Goal: Task Accomplishment & Management: Complete application form

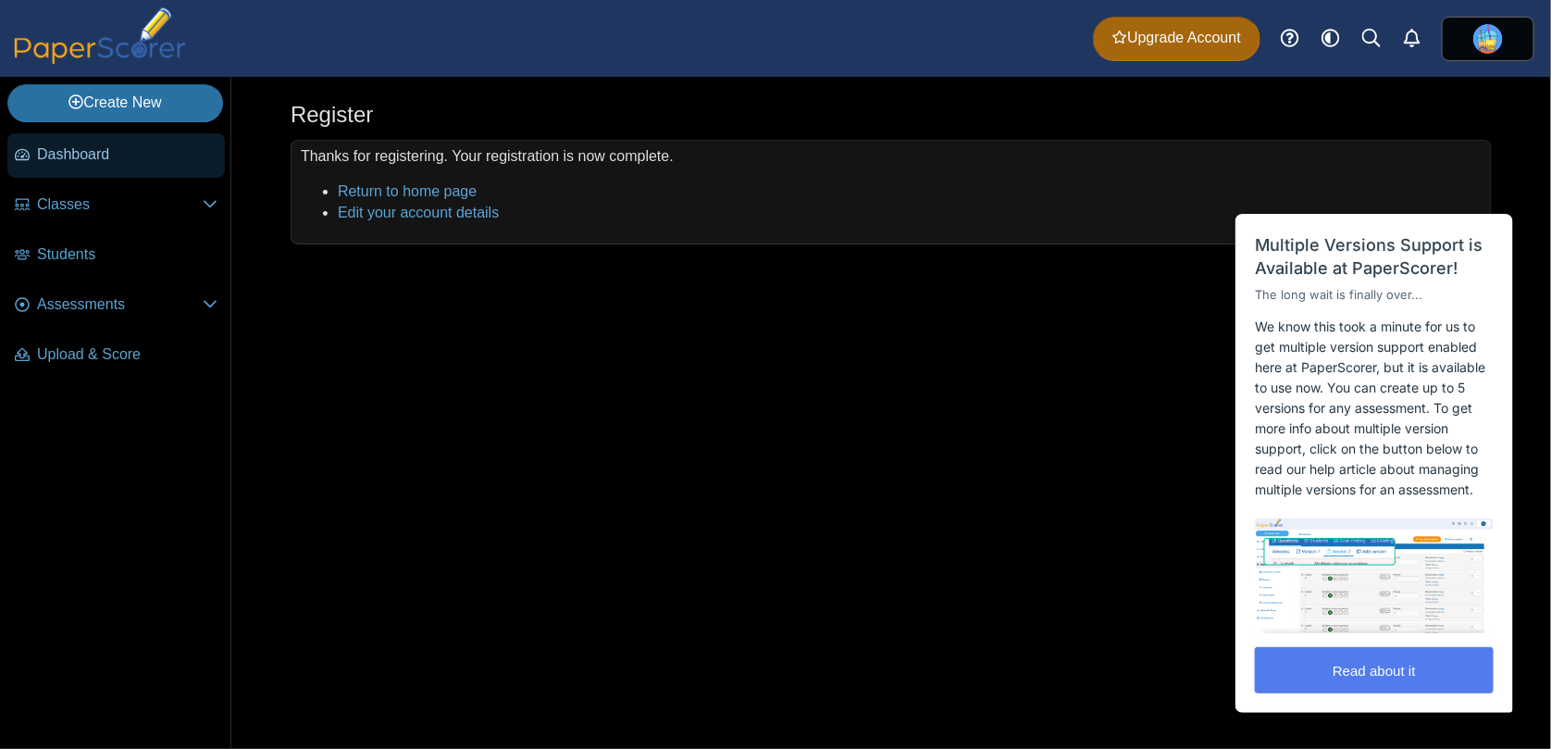
click at [81, 174] on link "Dashboard" at bounding box center [115, 155] width 217 height 44
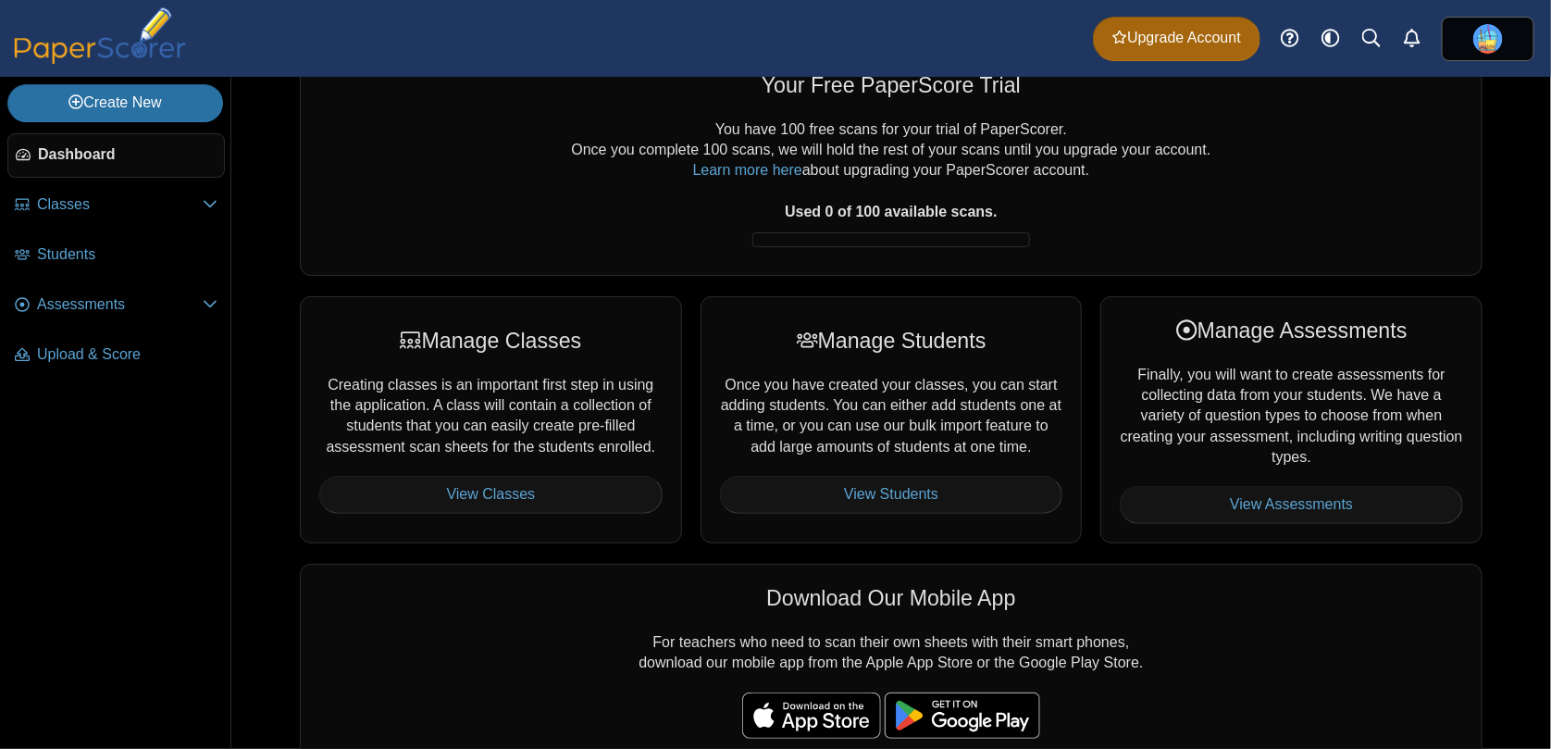
scroll to position [58, 0]
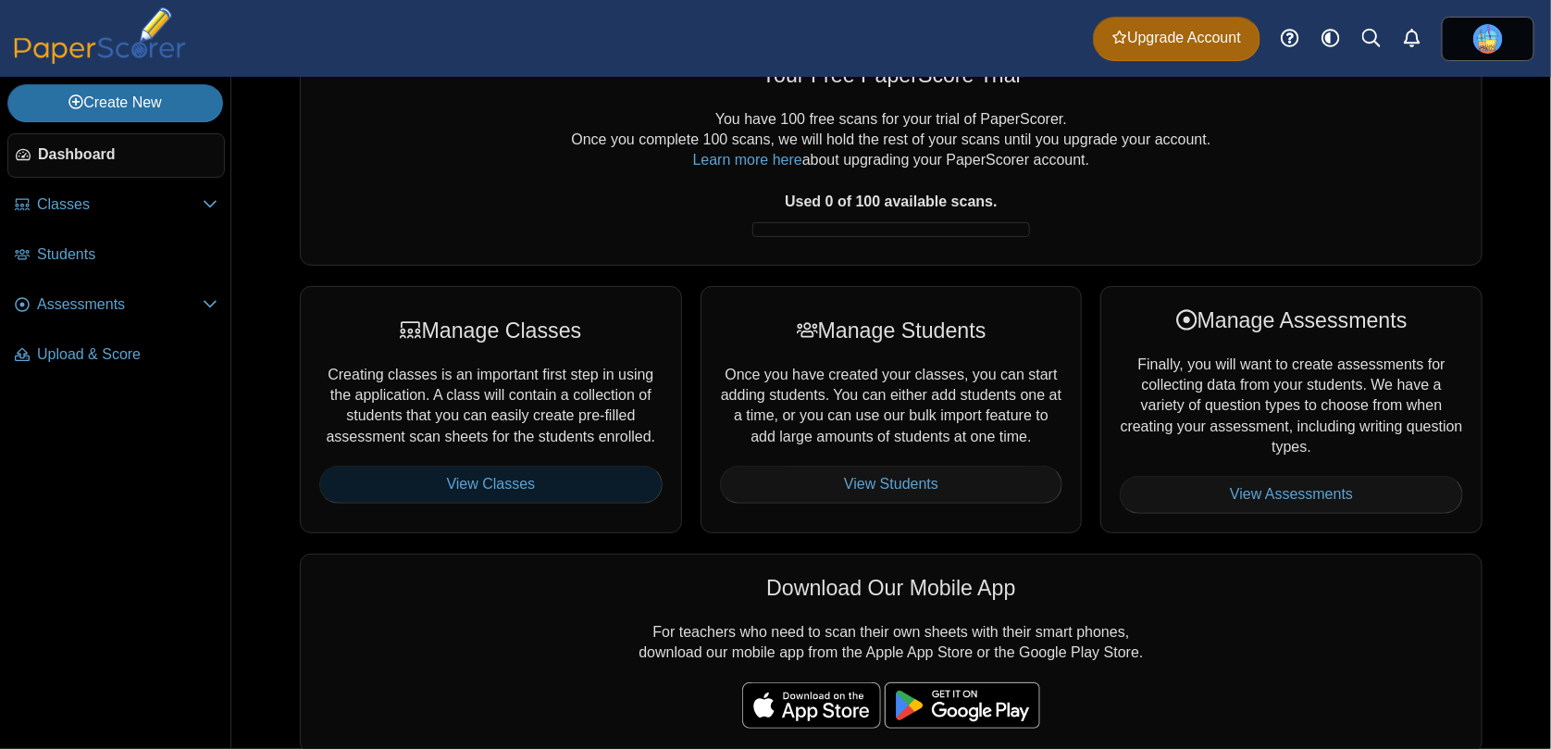
click at [491, 473] on link "View Classes" at bounding box center [490, 483] width 343 height 37
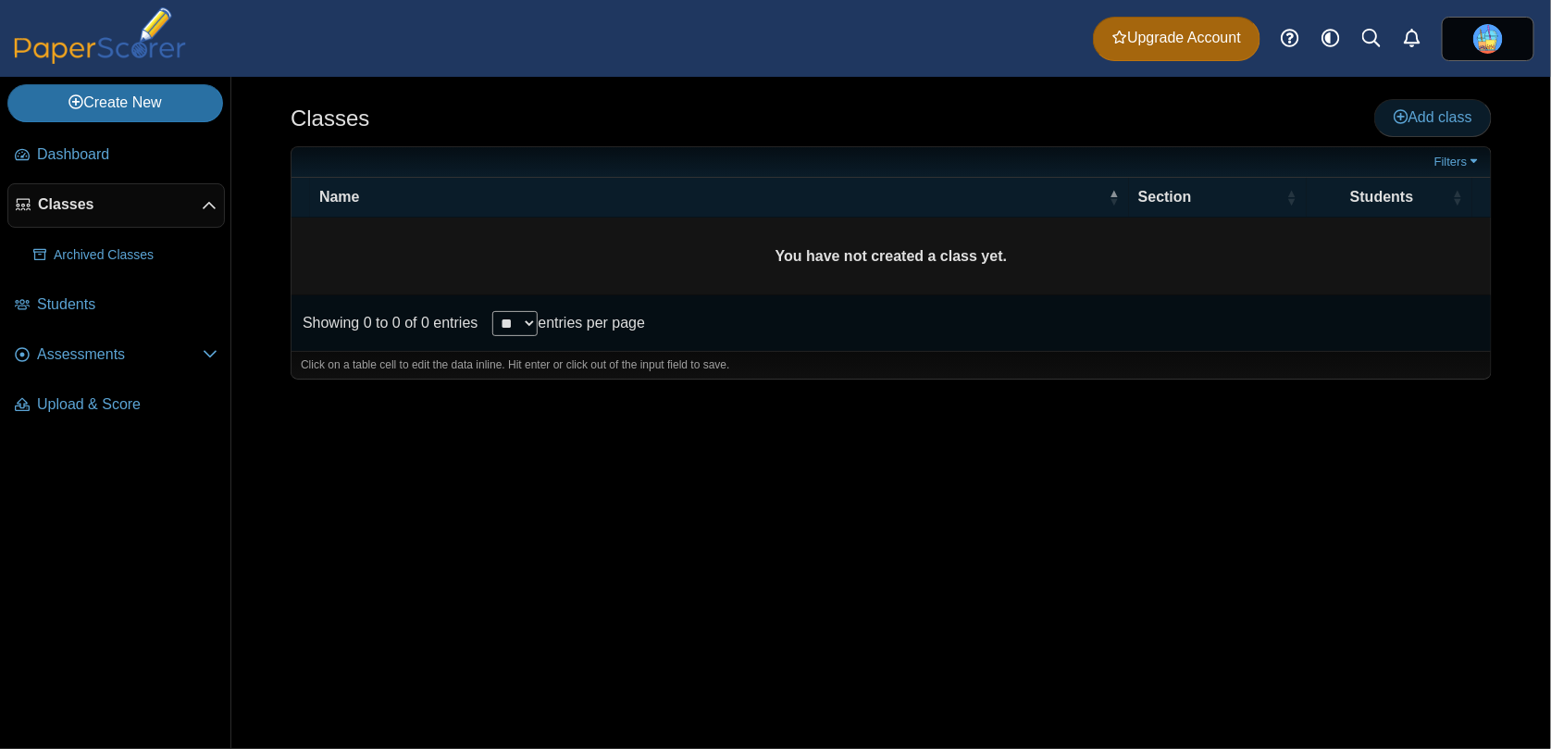
click at [1439, 133] on link "Add class" at bounding box center [1433, 117] width 118 height 37
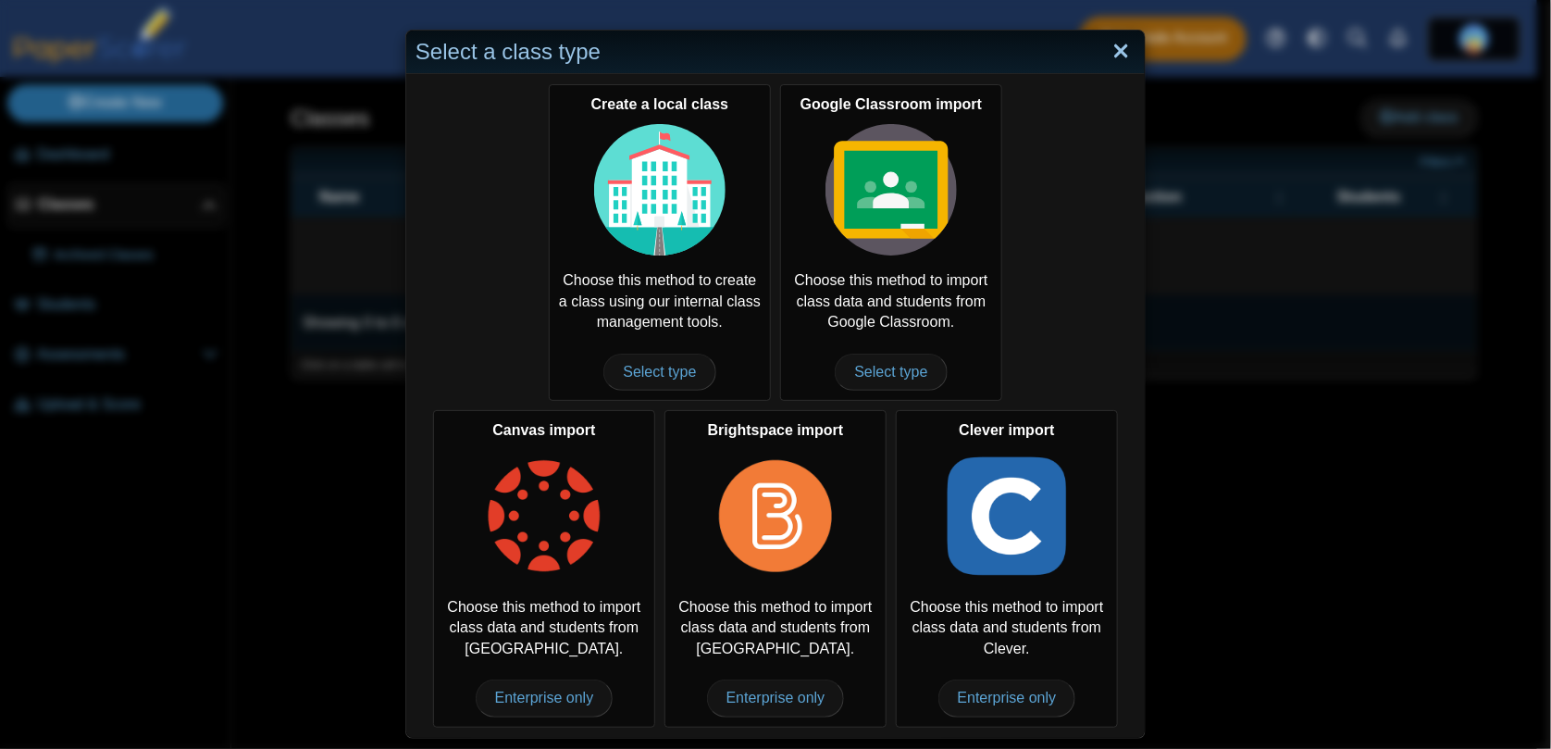
click at [1107, 56] on link "Close" at bounding box center [1121, 51] width 29 height 31
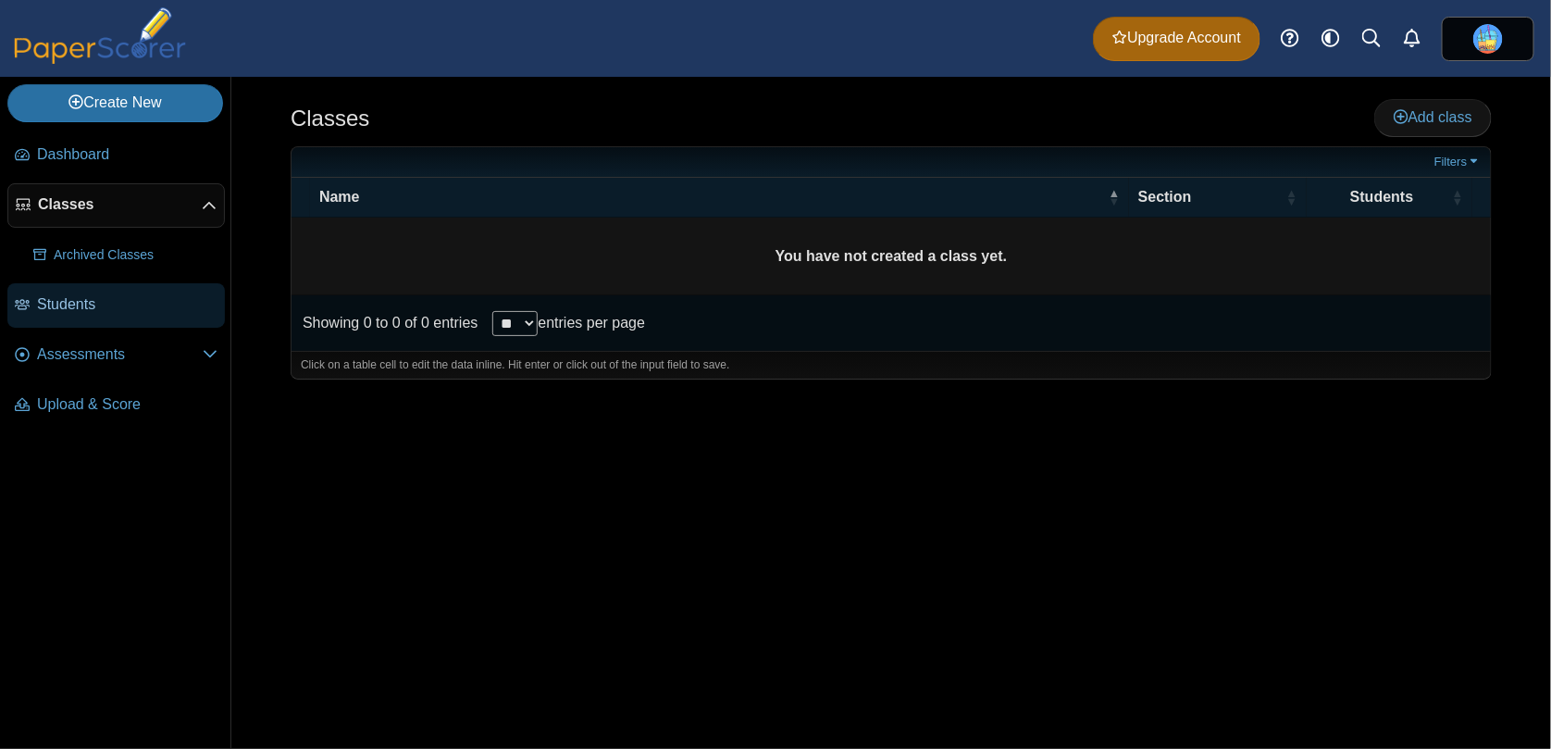
click at [109, 302] on span "Students" at bounding box center [127, 304] width 180 height 20
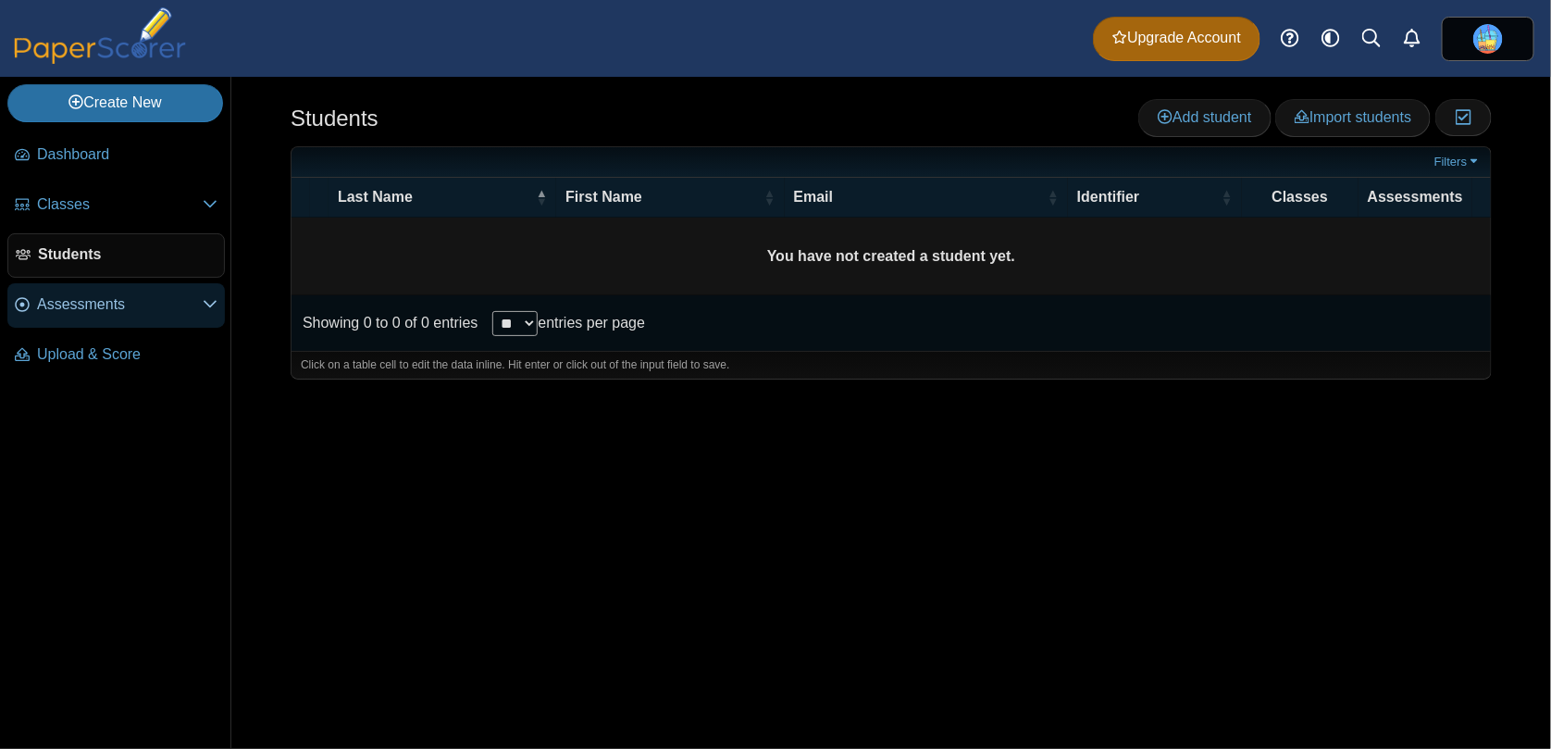
click at [93, 313] on span "Assessments" at bounding box center [120, 304] width 166 height 20
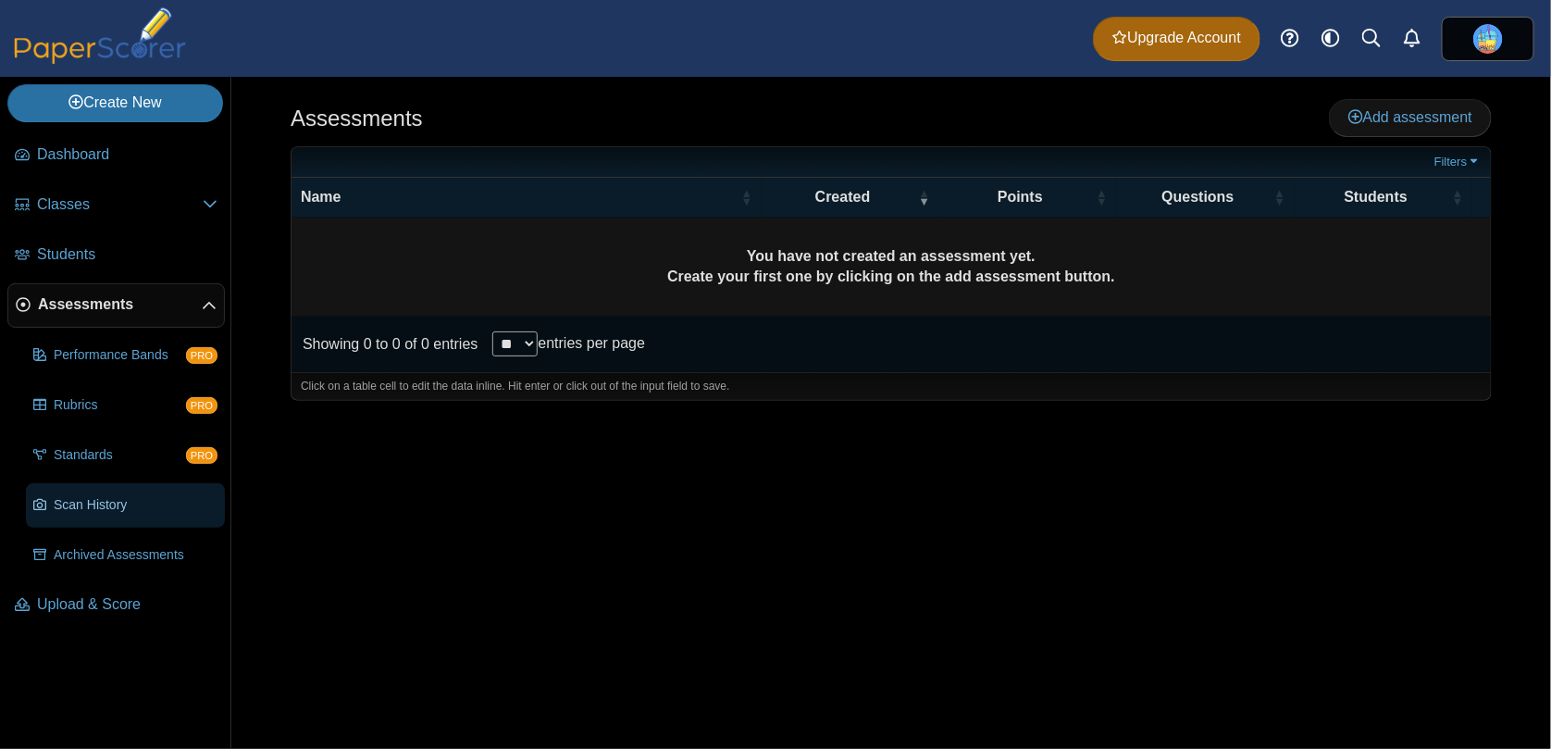
click at [153, 486] on link "Scan History" at bounding box center [125, 505] width 199 height 44
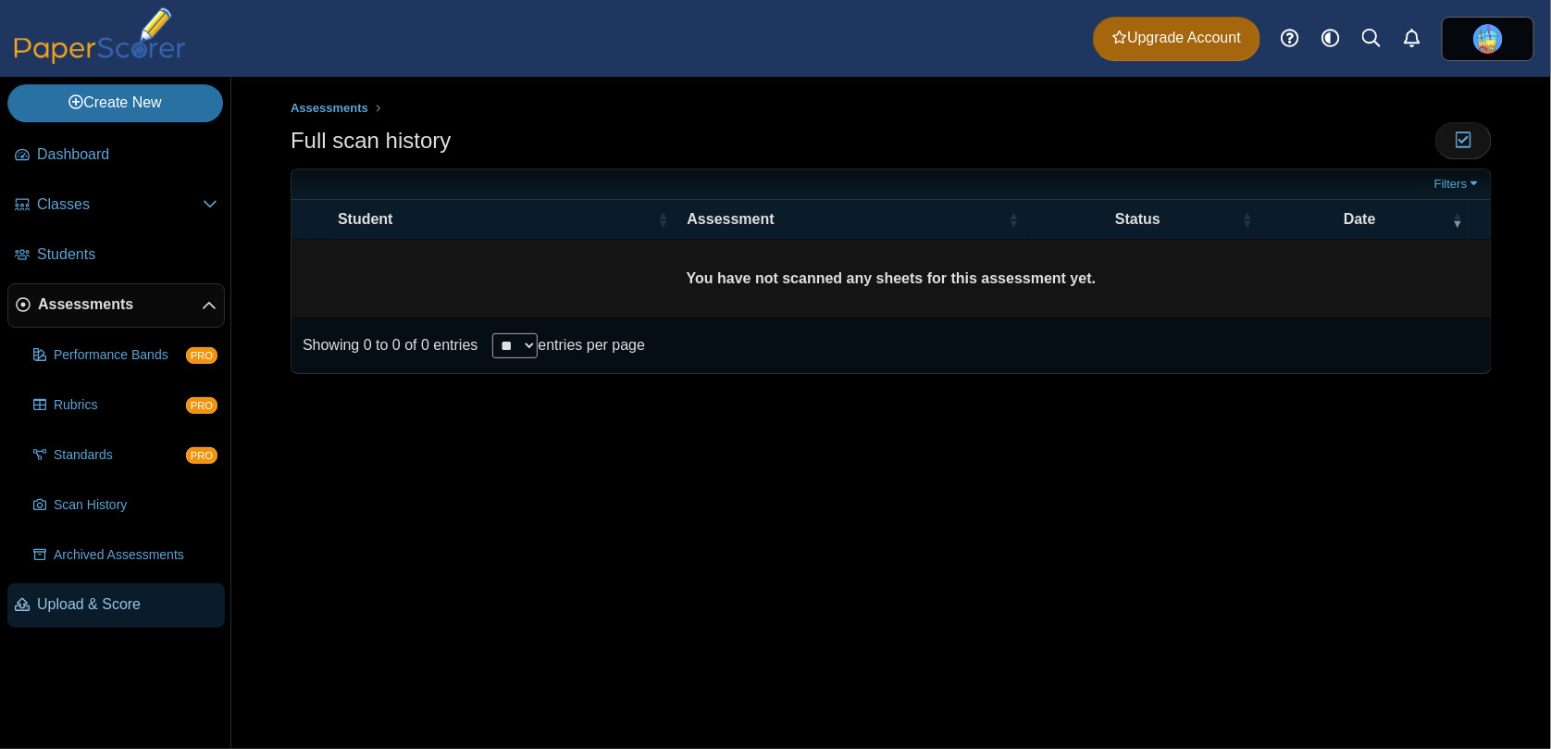
click at [126, 599] on span "Upload & Score" at bounding box center [127, 604] width 180 height 20
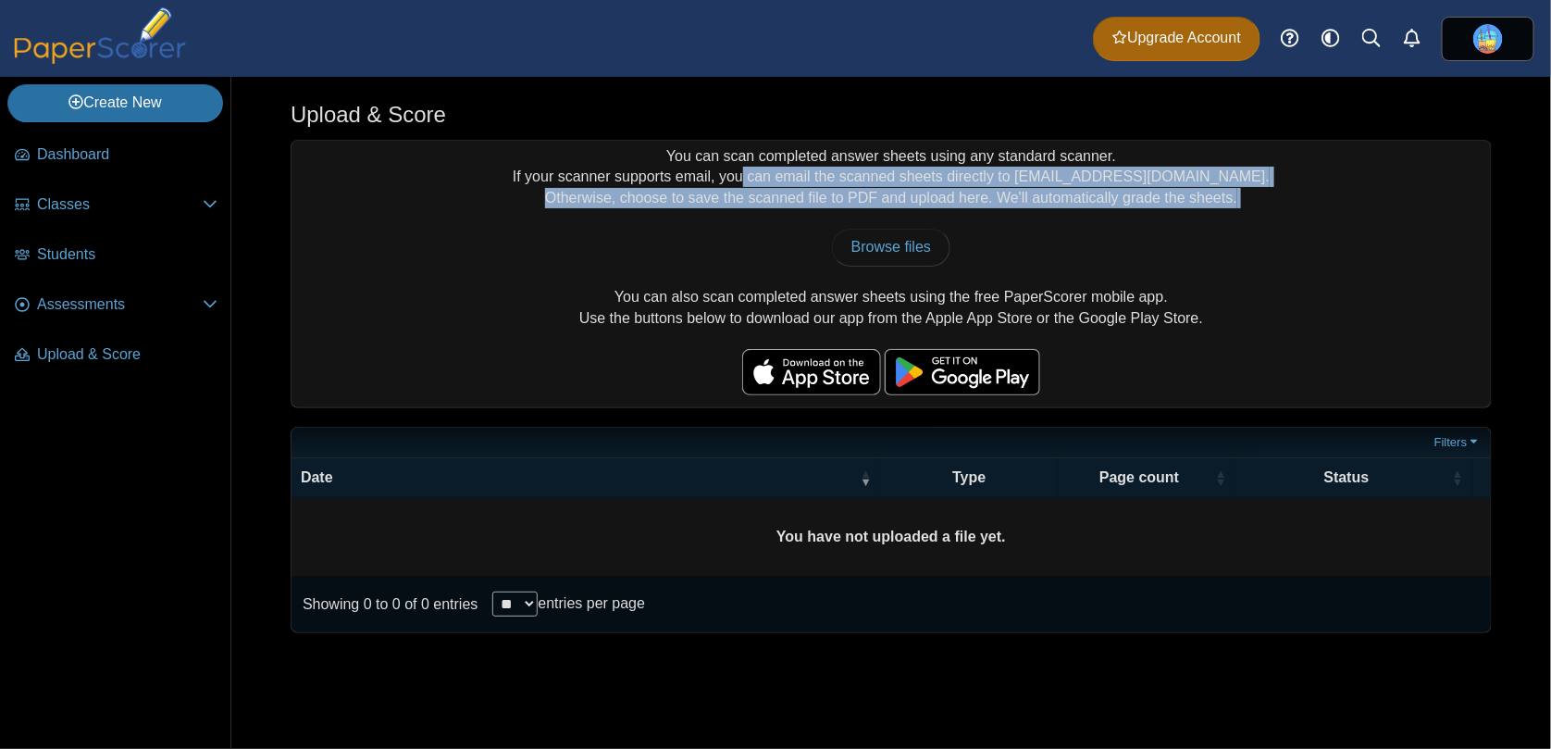
drag, startPoint x: 785, startPoint y: 181, endPoint x: 1238, endPoint y: 221, distance: 455.1
click at [1238, 221] on div "You can scan completed answer sheets using any standard scanner. If your scanne…" at bounding box center [890, 274] width 1199 height 266
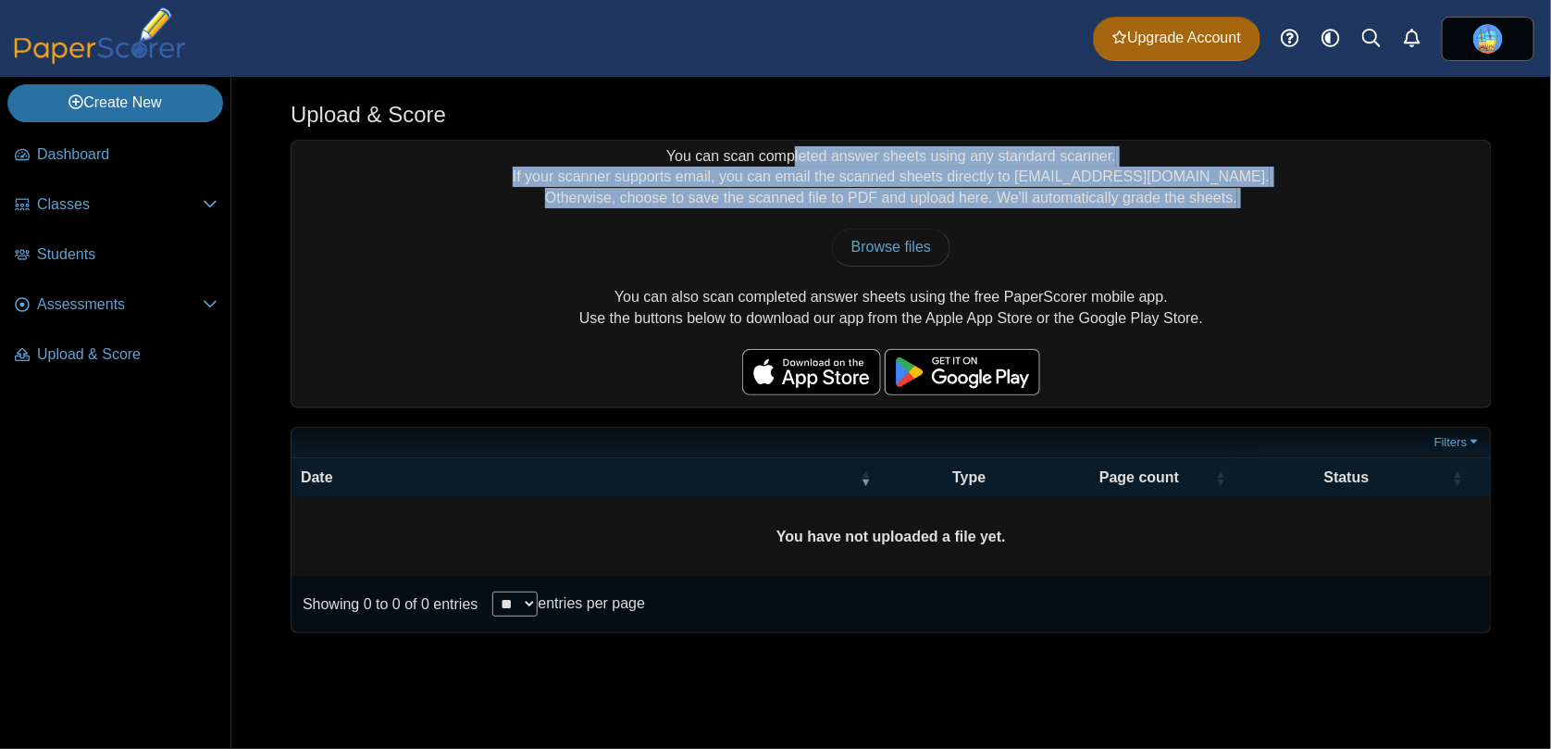
drag, startPoint x: 1243, startPoint y: 217, endPoint x: 647, endPoint y: 154, distance: 599.3
click at [647, 154] on div "You can scan completed answer sheets using any standard scanner. If your scanne…" at bounding box center [890, 274] width 1199 height 266
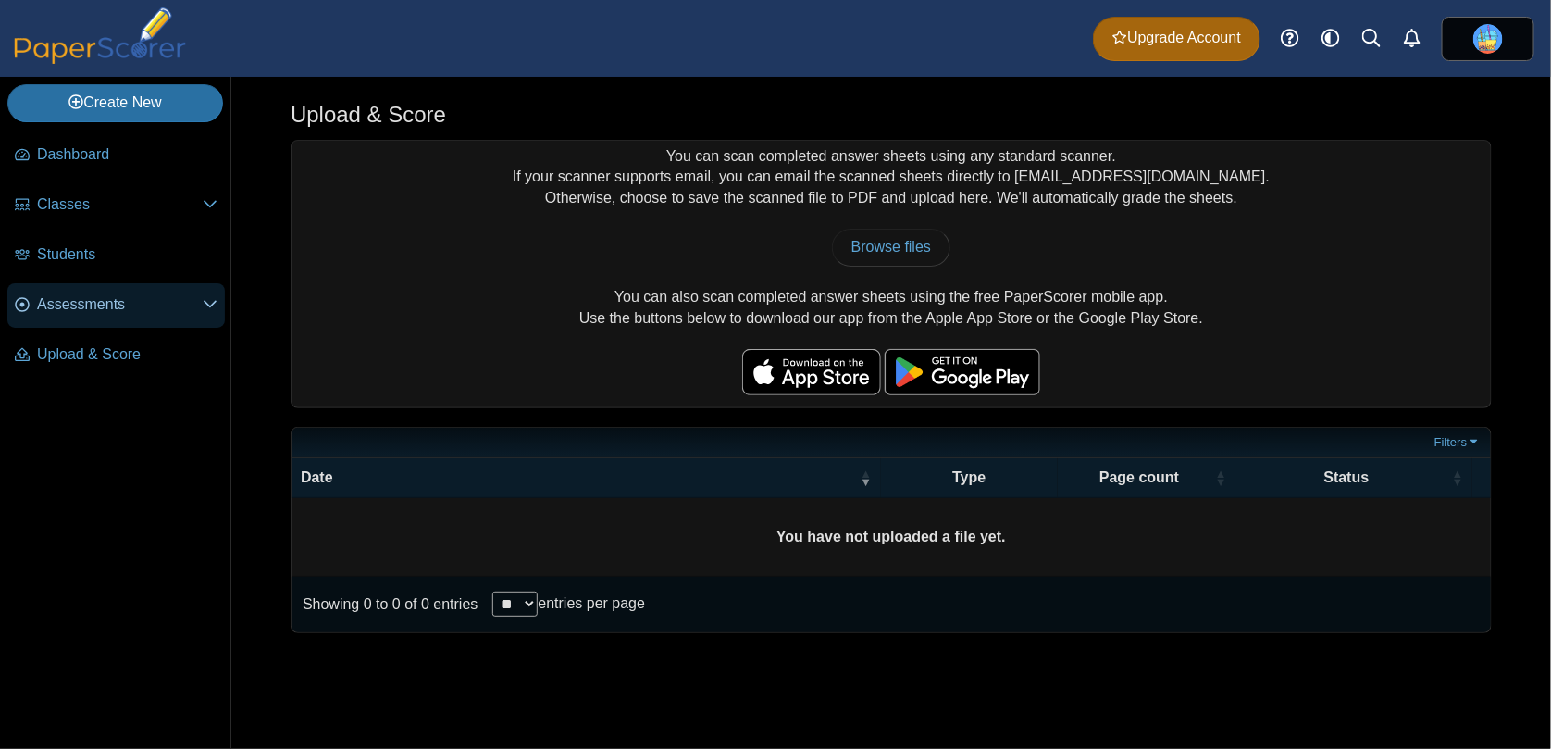
click at [51, 303] on span "Assessments" at bounding box center [120, 304] width 166 height 20
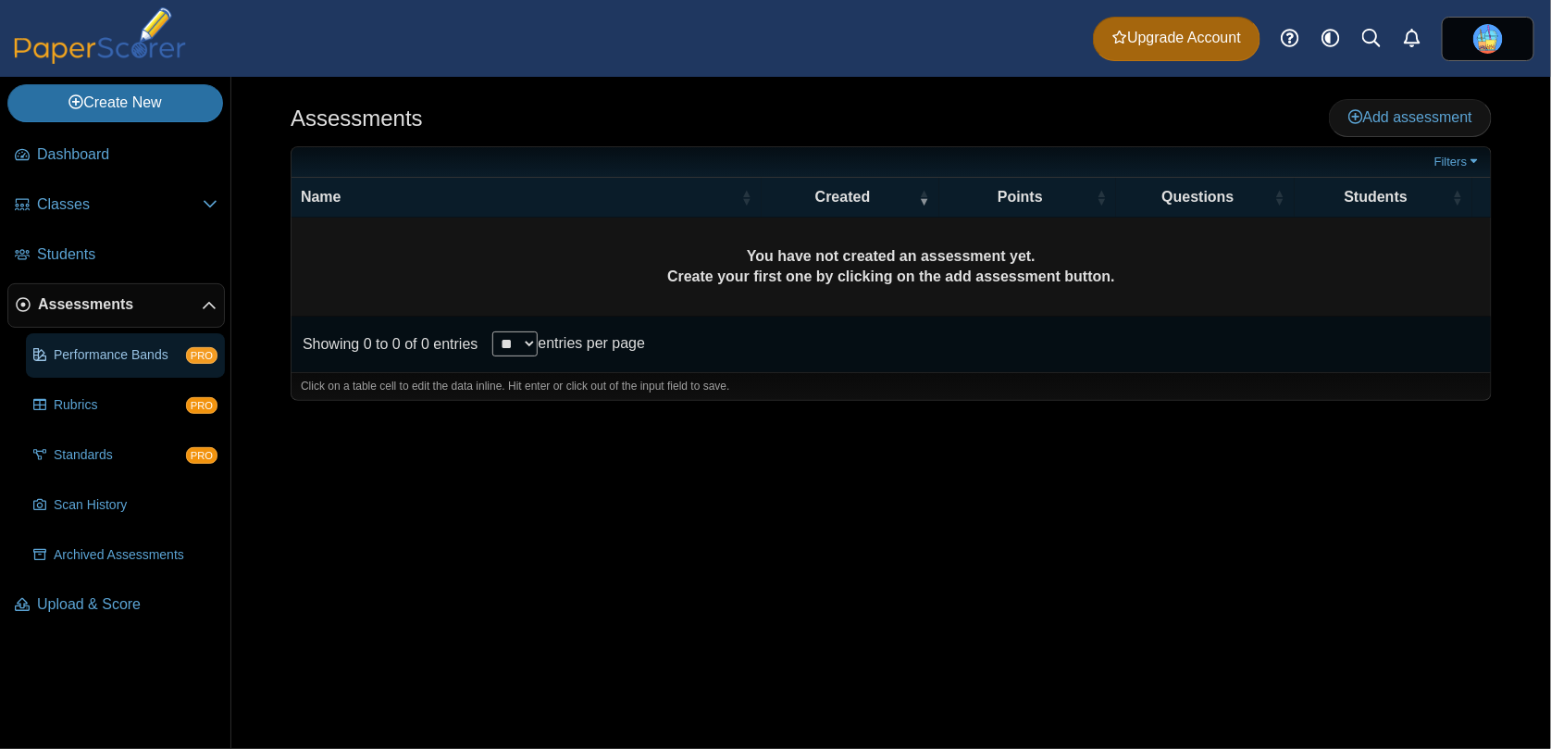
click at [145, 353] on span "Performance Bands" at bounding box center [120, 355] width 132 height 19
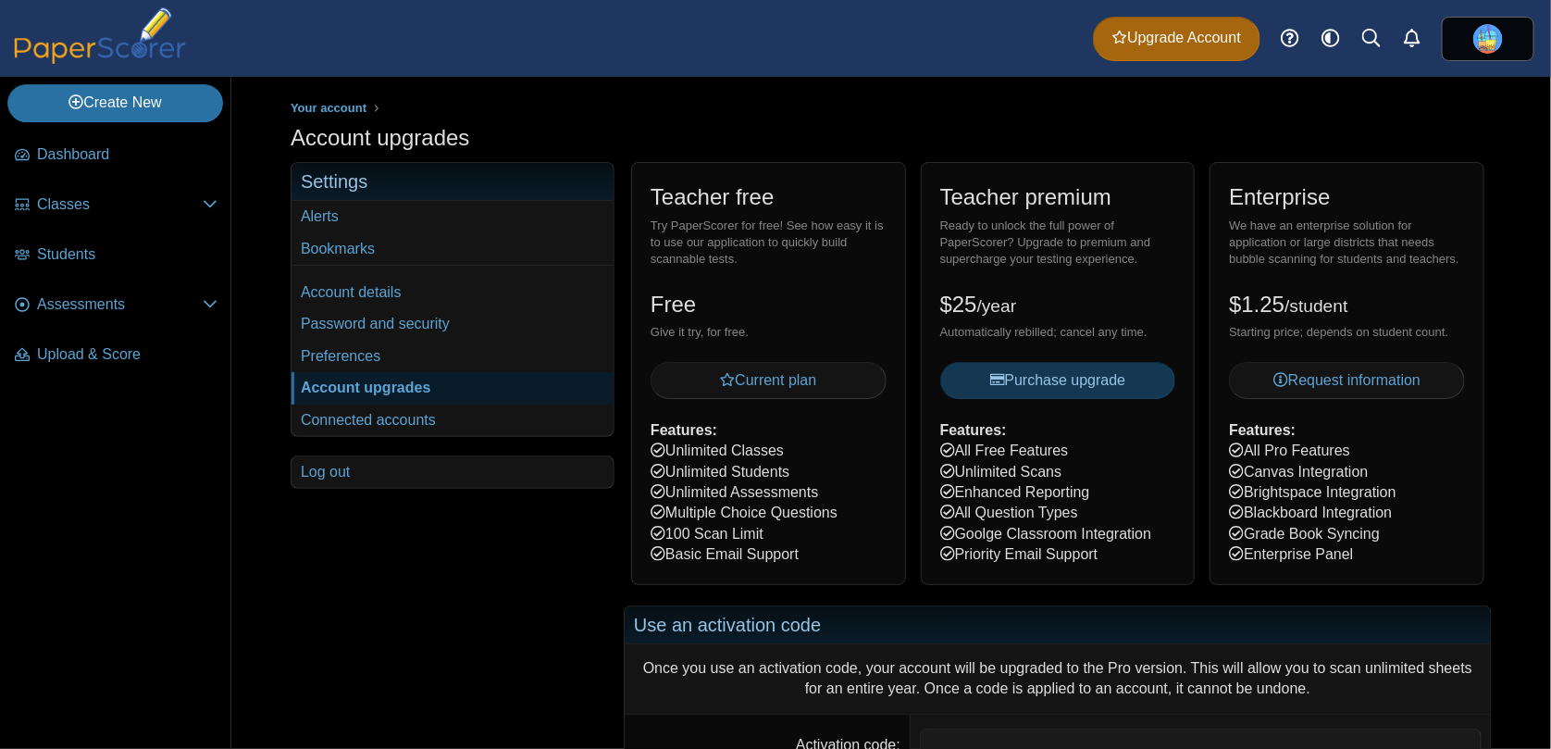
click at [153, 226] on li "Classes Archived Classes" at bounding box center [115, 208] width 217 height 50
click at [134, 256] on span "Students" at bounding box center [127, 254] width 180 height 20
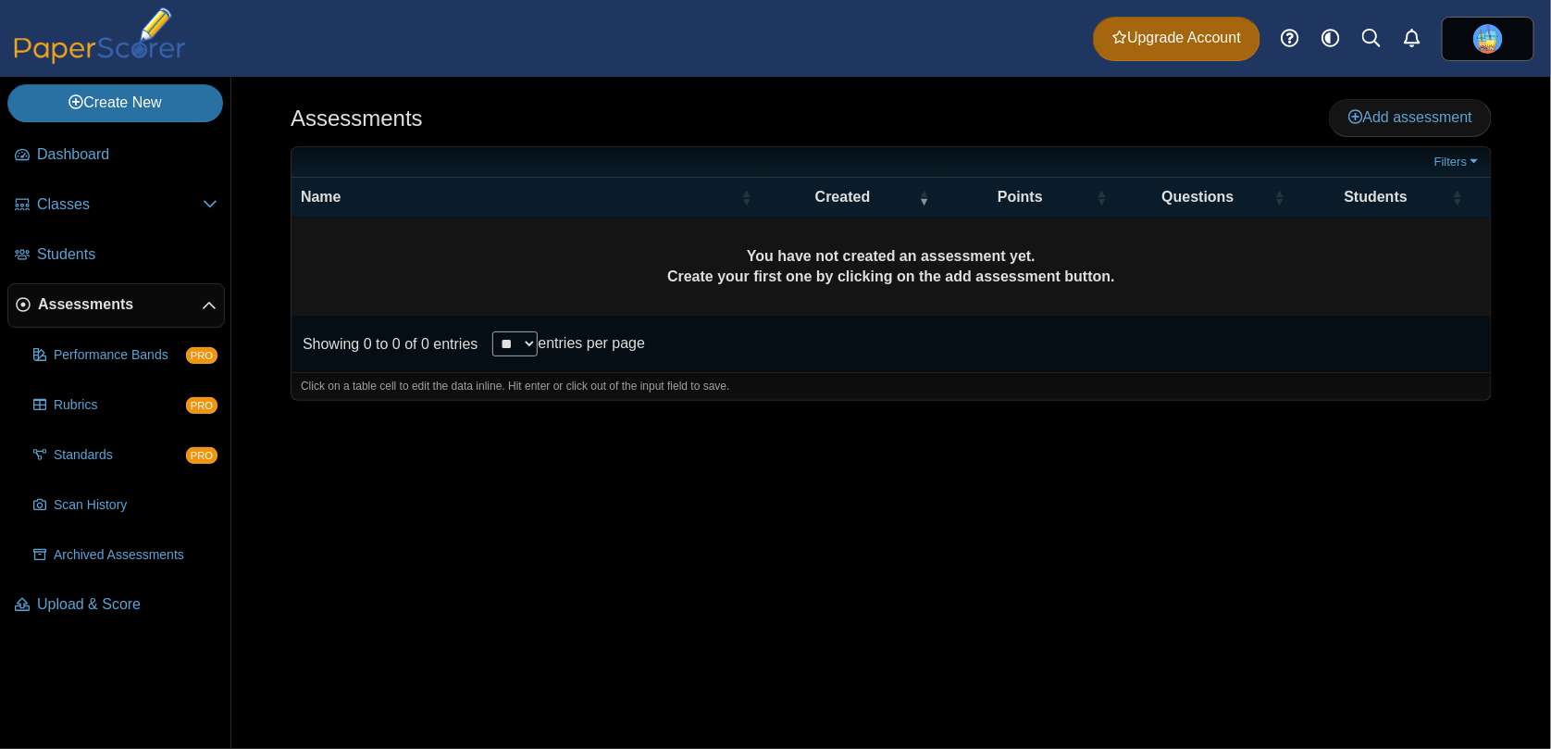
click at [206, 309] on icon at bounding box center [209, 306] width 15 height 15
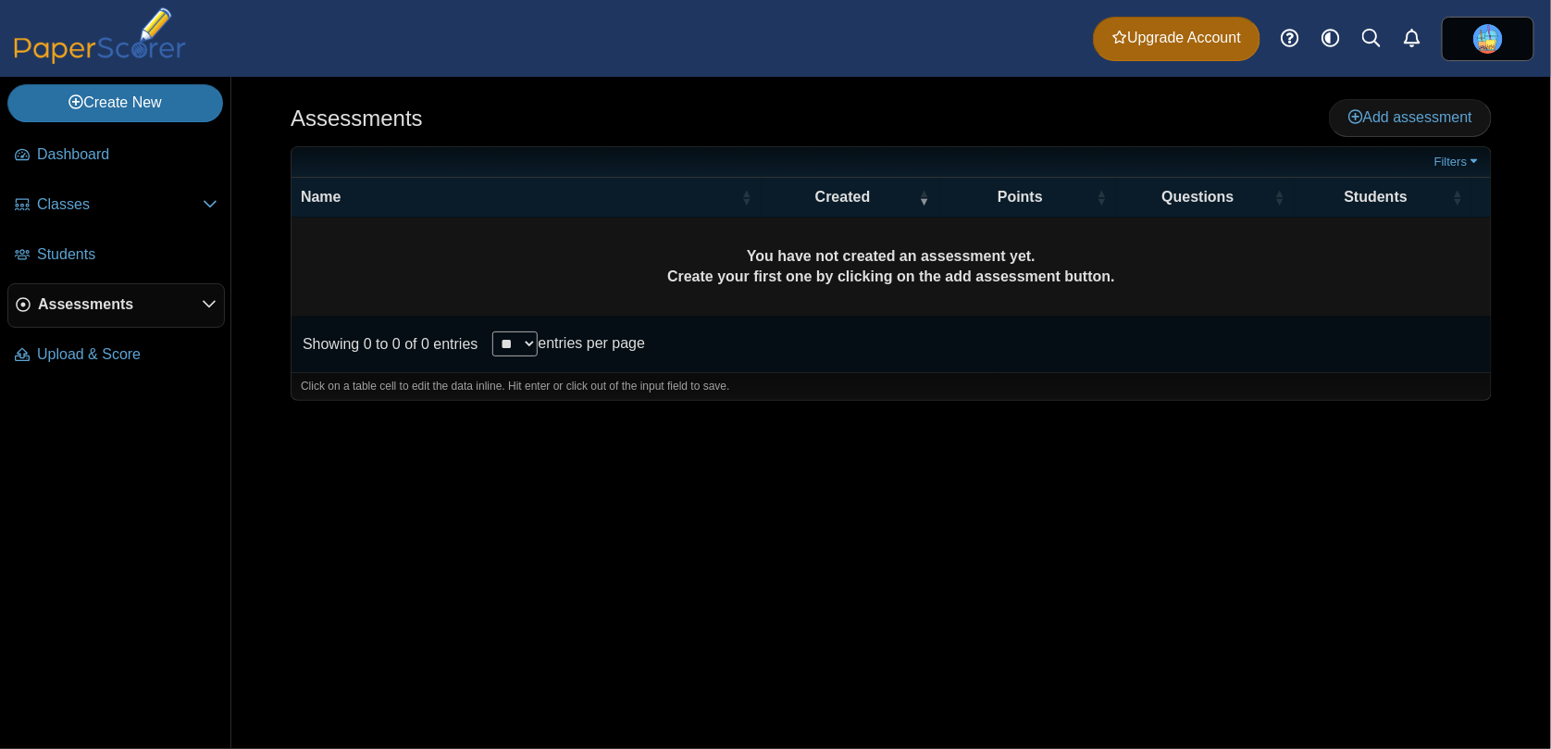
click at [63, 303] on span "Assessments" at bounding box center [120, 304] width 164 height 20
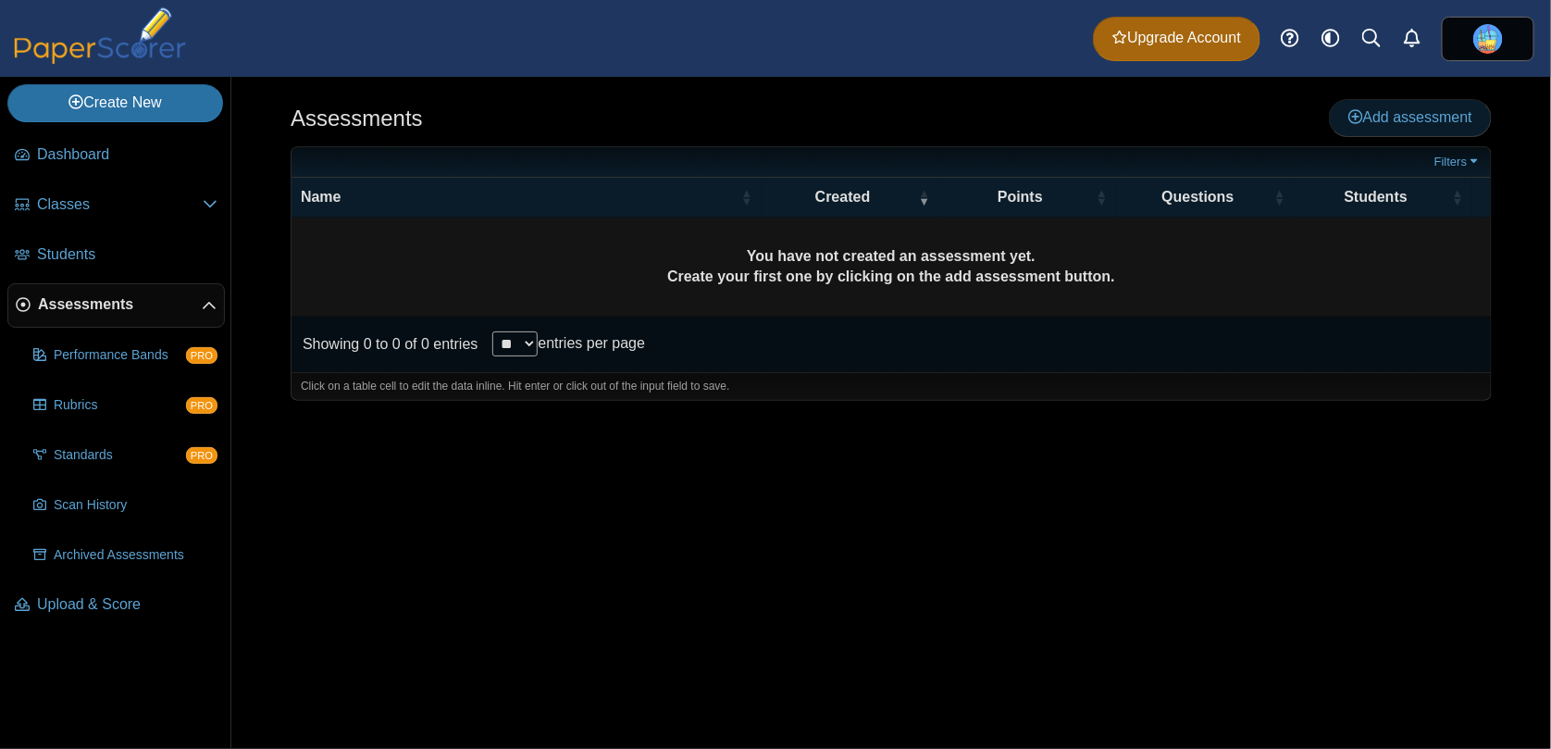
click at [1401, 99] on link "Add assessment" at bounding box center [1410, 117] width 163 height 37
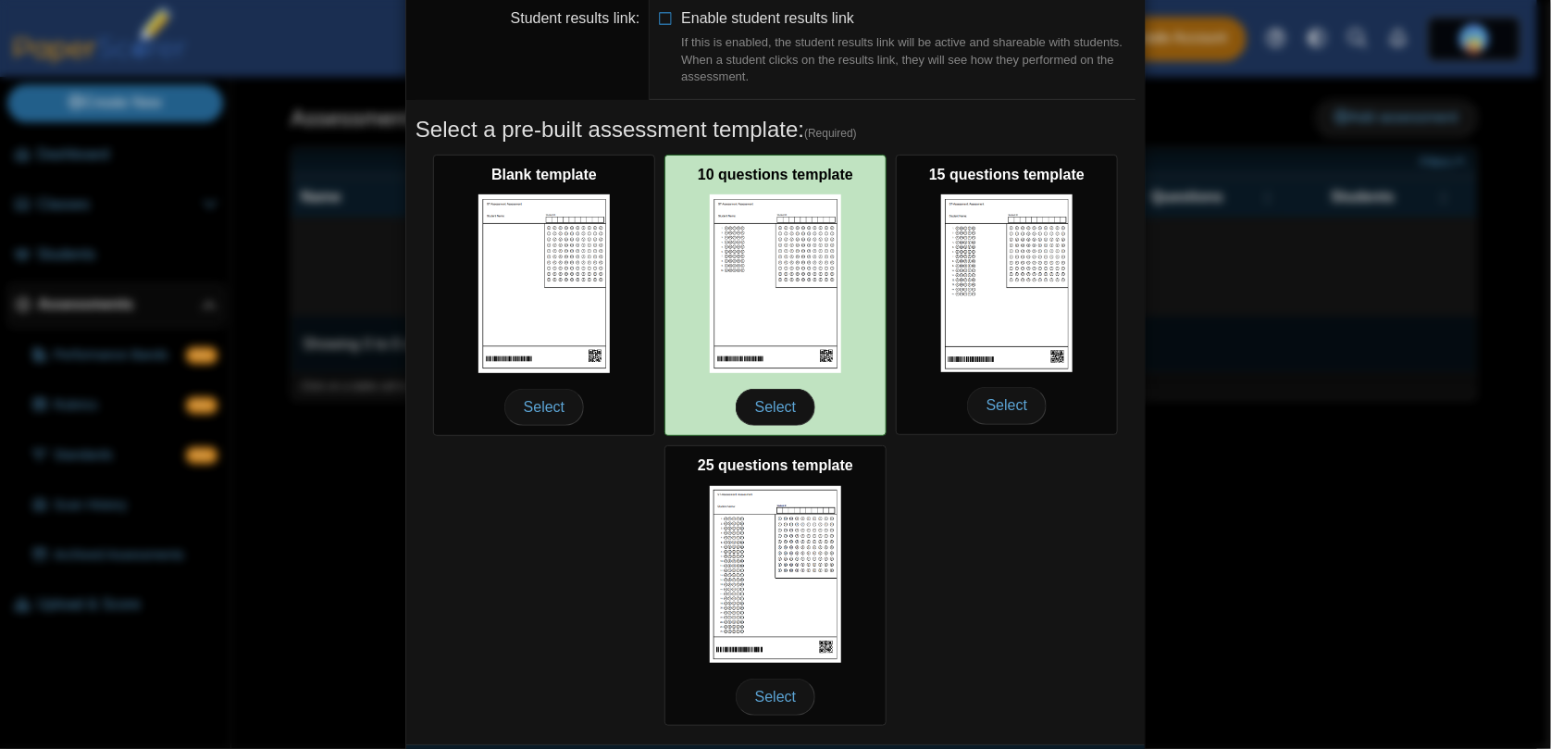
scroll to position [268, 0]
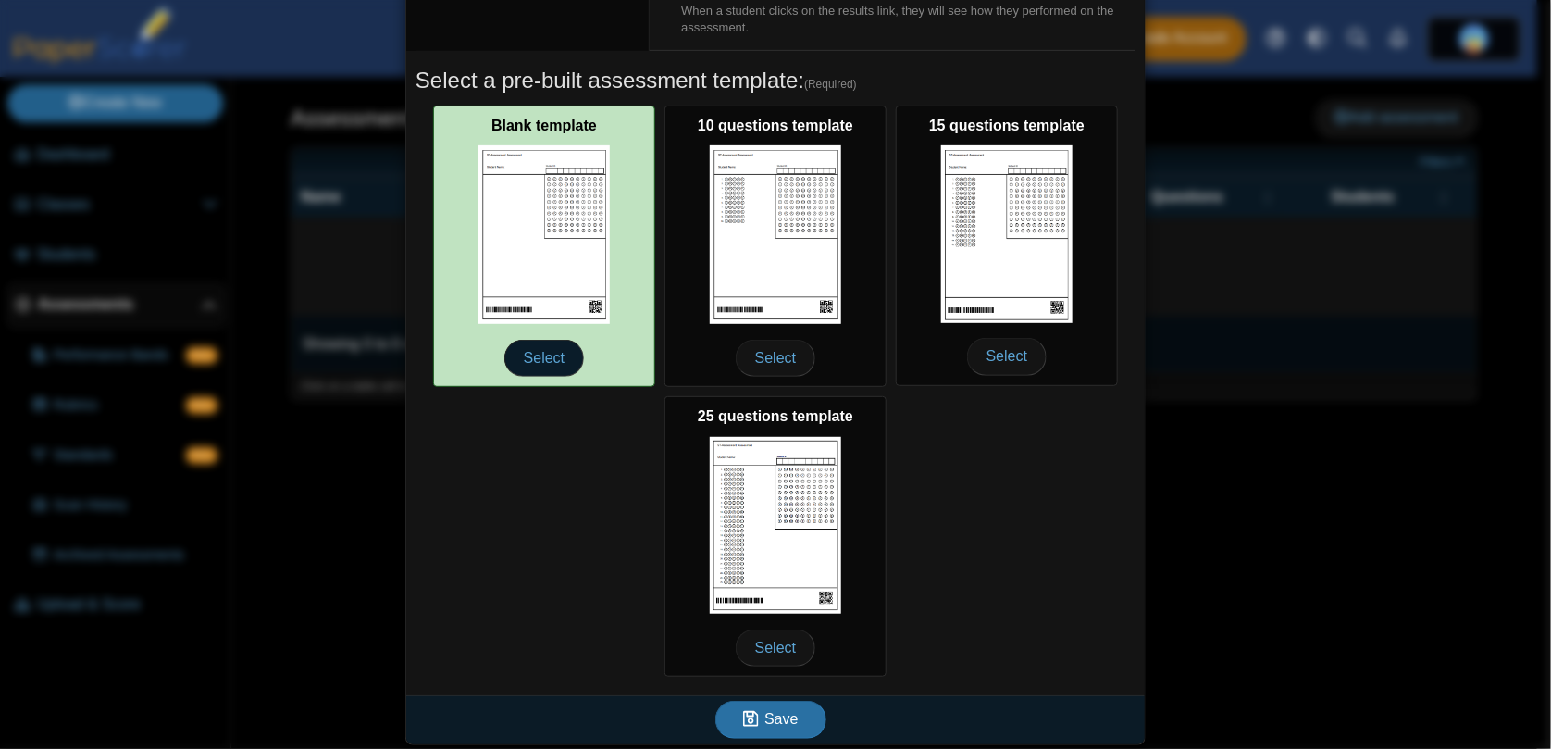
type input "**"
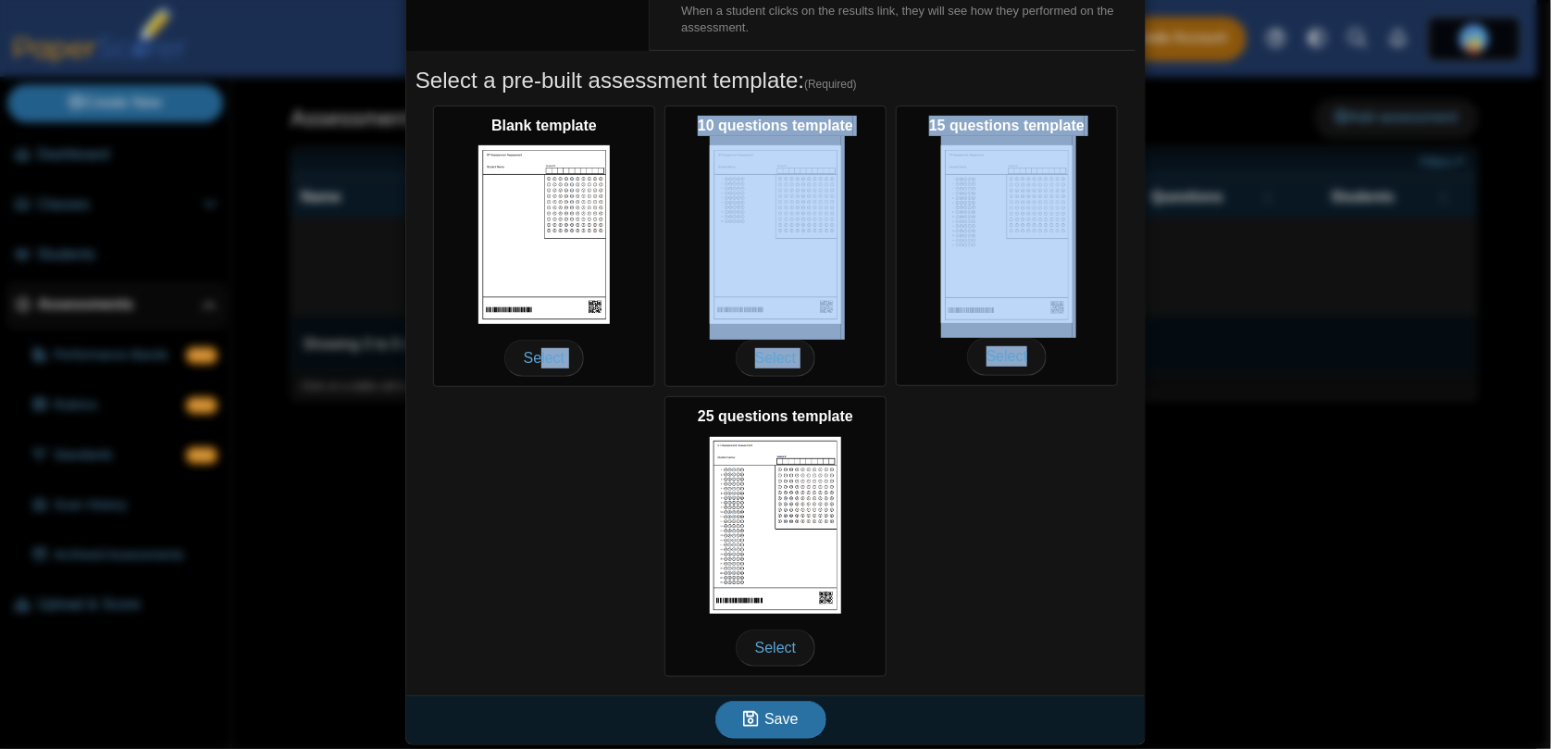
drag, startPoint x: 532, startPoint y: 363, endPoint x: 1034, endPoint y: 531, distance: 529.0
click at [1034, 531] on div "Blank template Select 10 questions template Select 15 questions template Select…" at bounding box center [775, 391] width 720 height 580
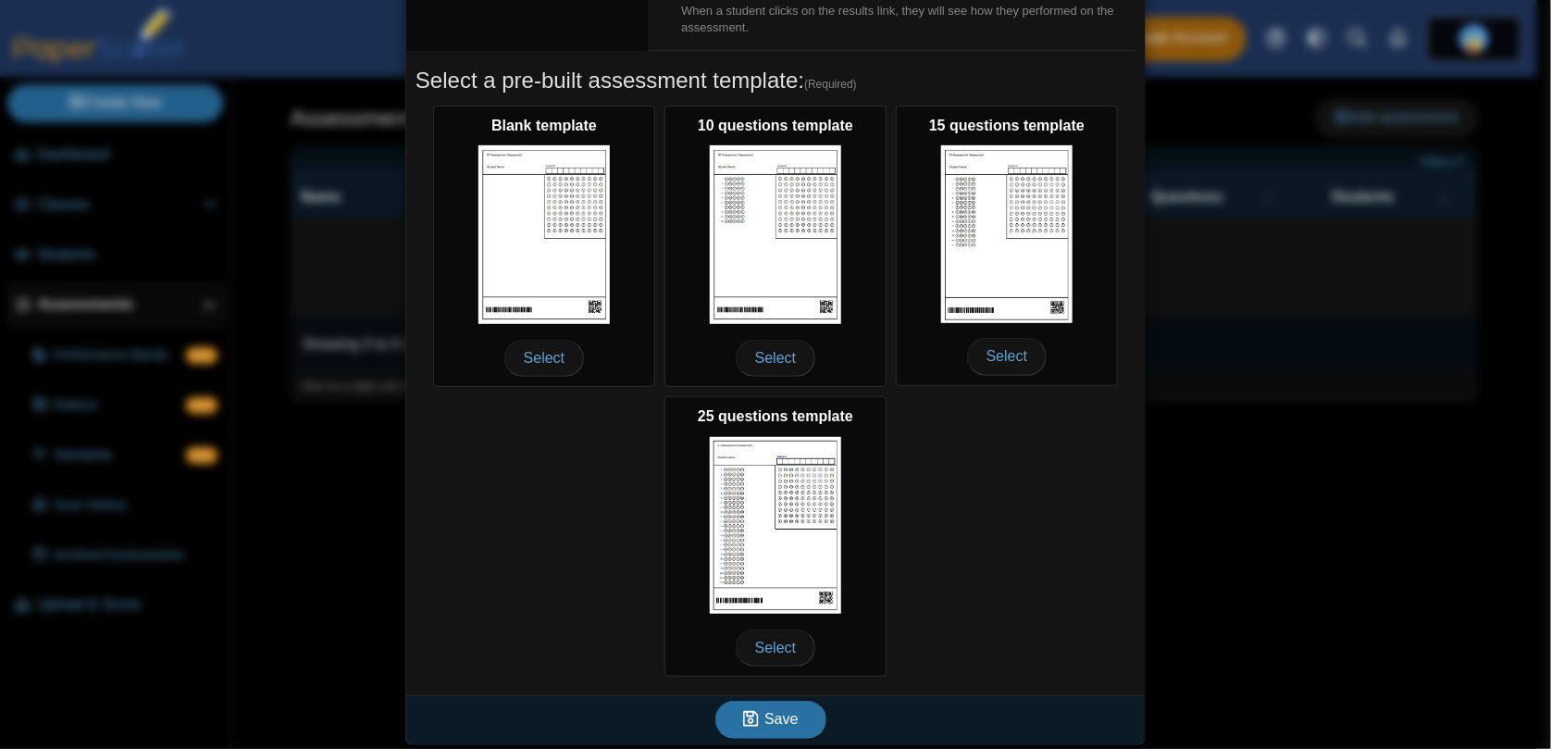
click at [1032, 540] on div "Blank template Select 10 questions template Select 15 questions template Select…" at bounding box center [775, 391] width 720 height 580
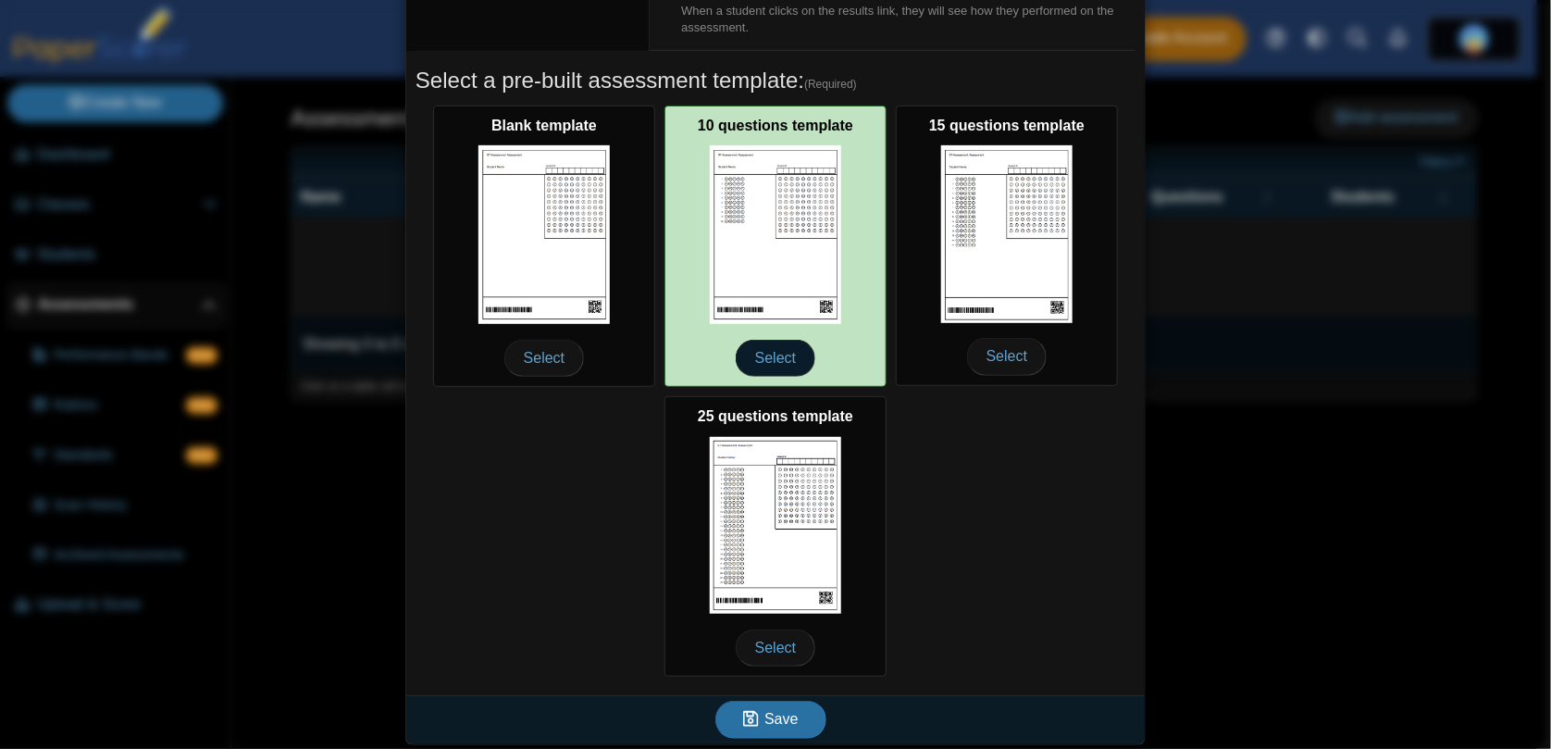
click at [763, 366] on span "Select" at bounding box center [776, 358] width 80 height 37
click at [762, 358] on span "Select" at bounding box center [776, 358] width 80 height 37
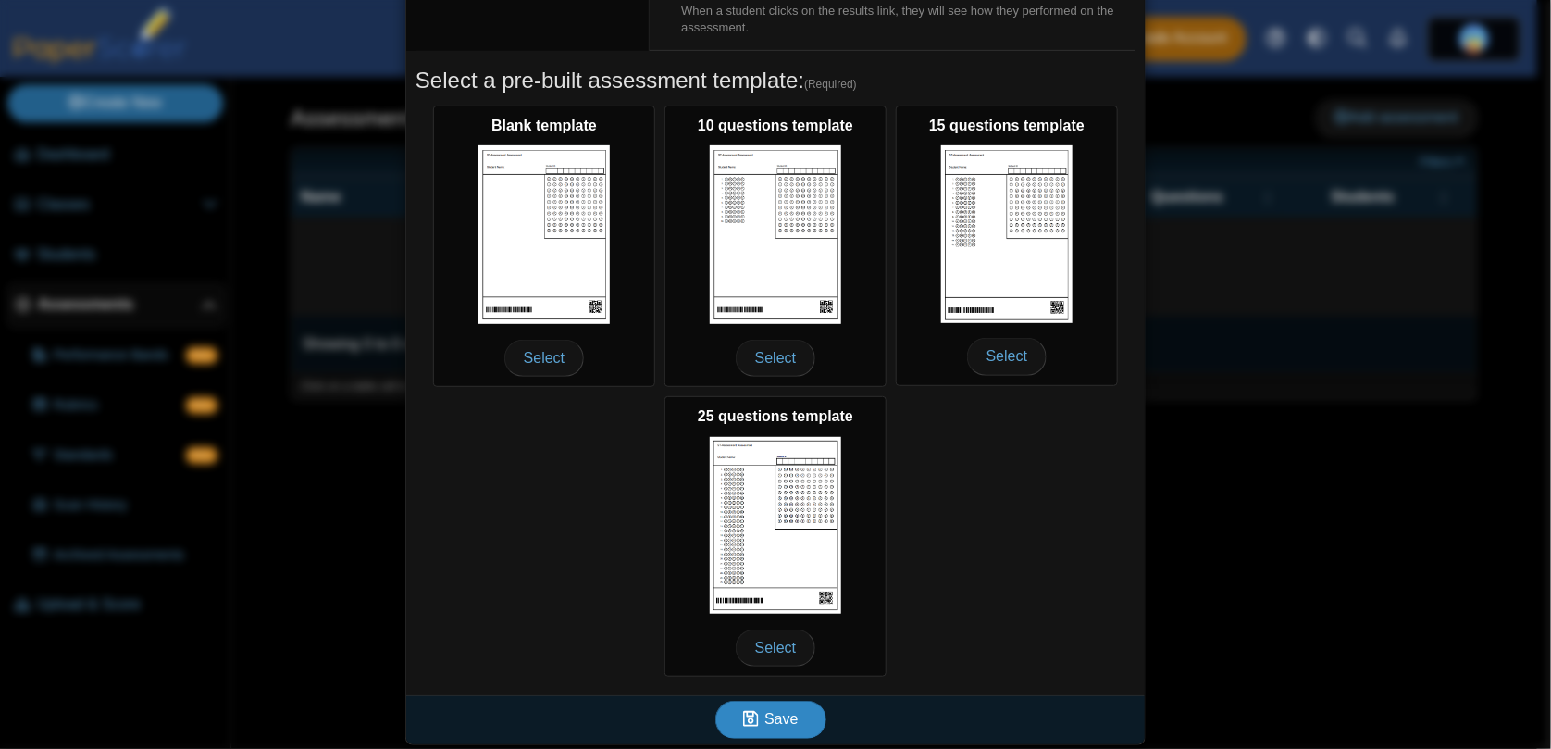
click at [778, 711] on span "Save" at bounding box center [780, 719] width 33 height 16
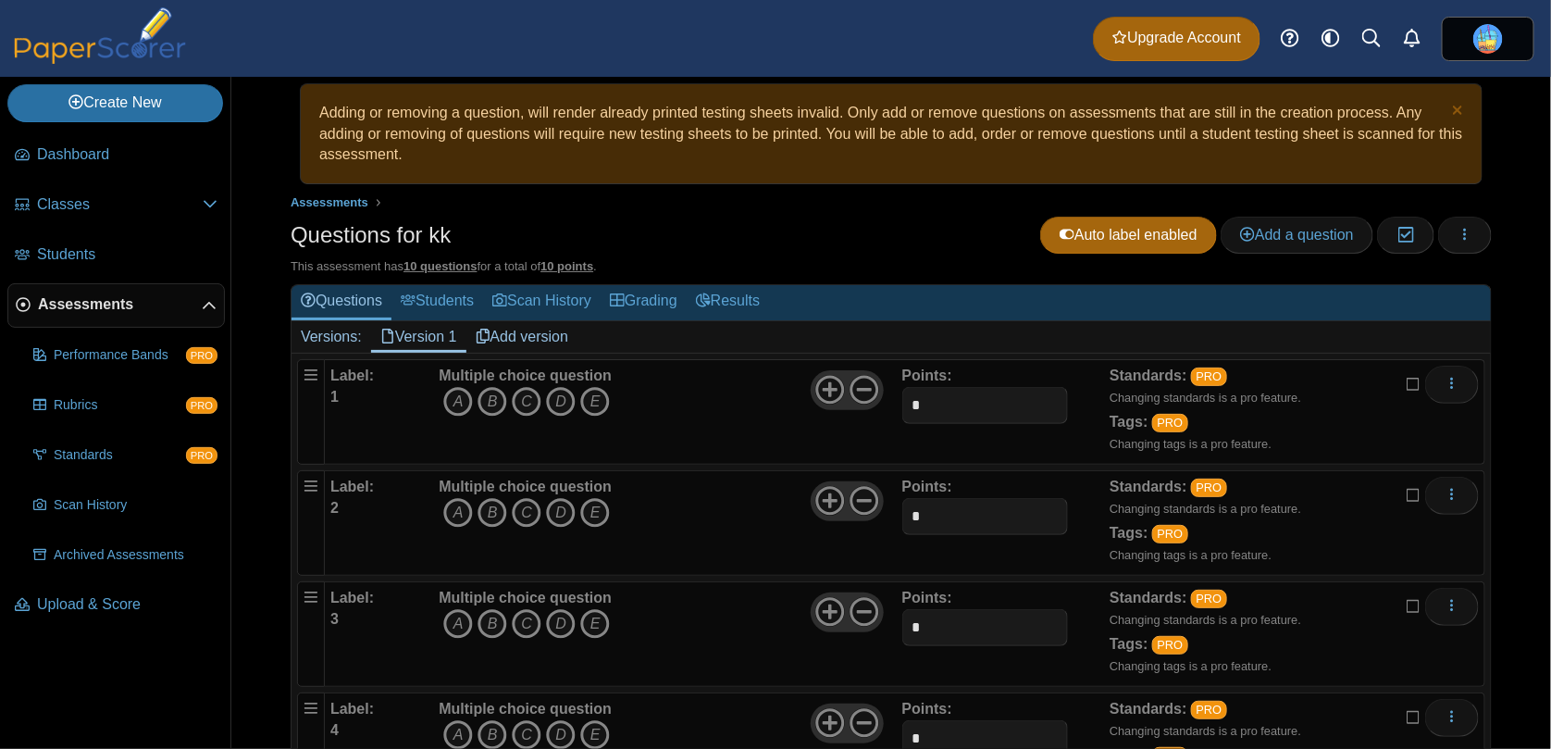
scroll to position [30, 0]
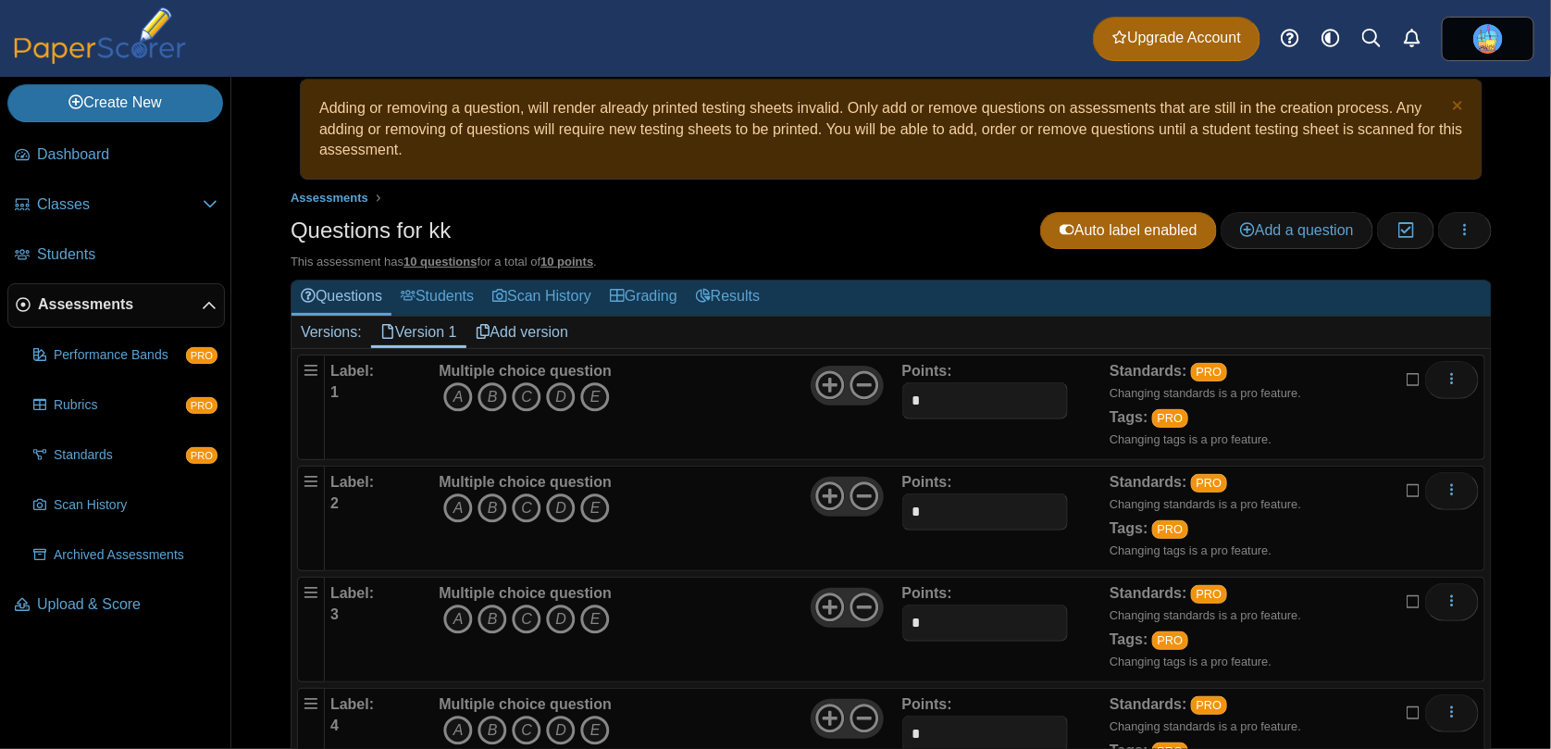
click at [376, 407] on div "Label: 1" at bounding box center [382, 407] width 104 height 93
click at [561, 397] on icon "D" at bounding box center [561, 397] width 30 height 30
click at [558, 395] on icon "D" at bounding box center [561, 397] width 30 height 30
click at [596, 400] on icon "E" at bounding box center [595, 397] width 30 height 30
click at [587, 398] on icon "E" at bounding box center [595, 397] width 30 height 30
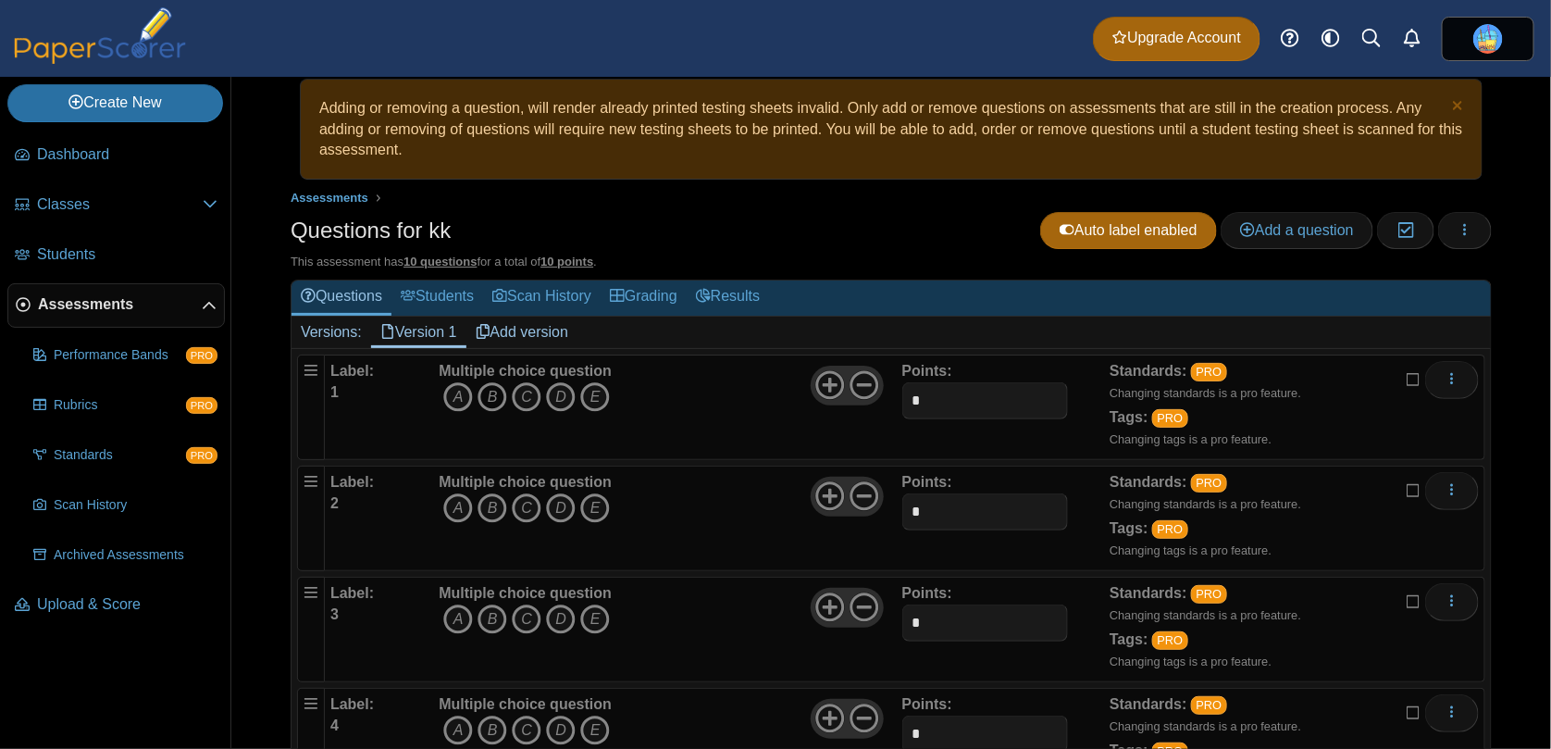
click at [484, 390] on icon "B" at bounding box center [492, 397] width 30 height 30
click at [526, 508] on icon "C" at bounding box center [527, 508] width 30 height 30
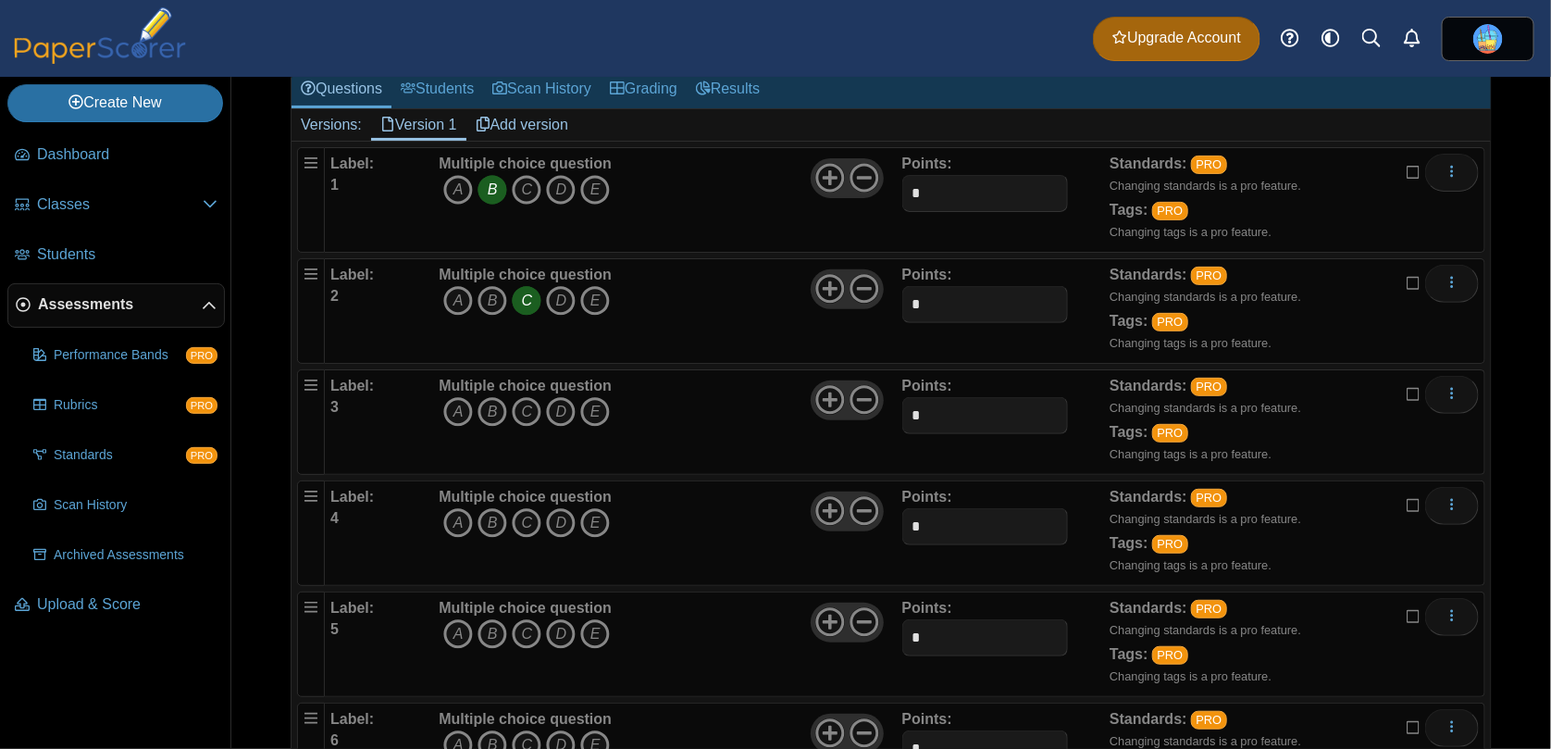
scroll to position [239, 0]
click at [457, 522] on icon "A" at bounding box center [458, 521] width 30 height 30
click at [593, 417] on icon "E" at bounding box center [595, 410] width 30 height 30
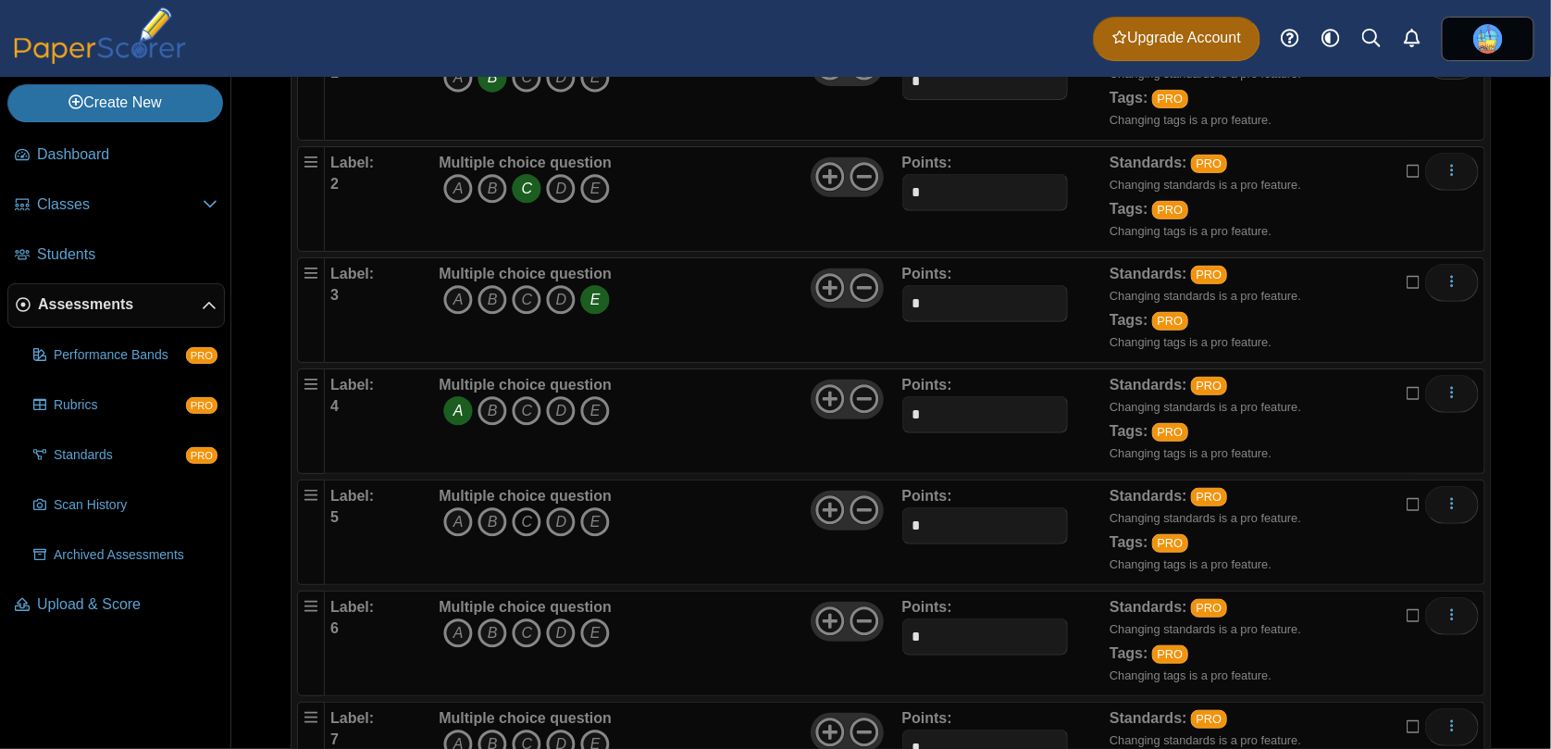
click at [526, 518] on icon "C" at bounding box center [527, 522] width 30 height 30
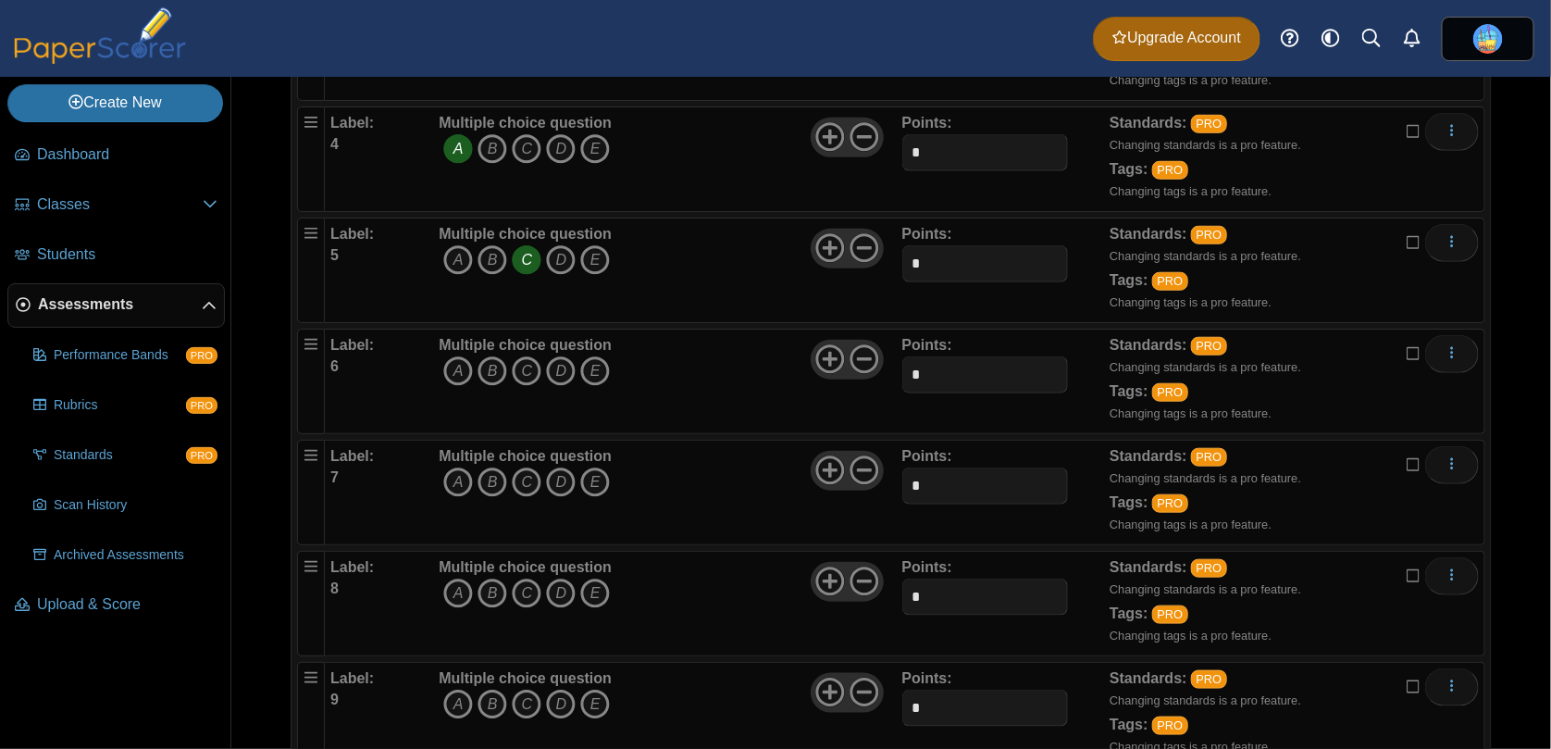
scroll to position [640, 0]
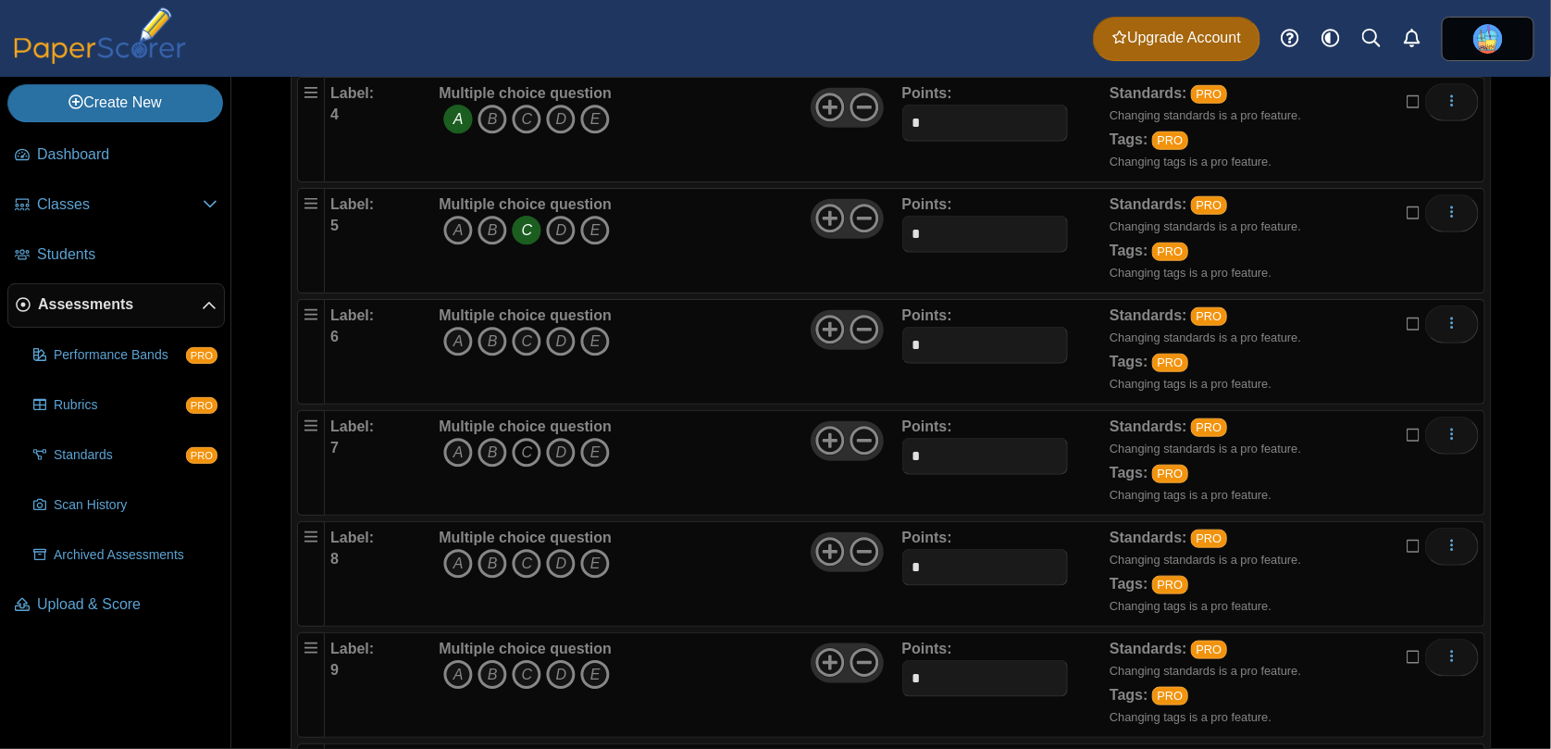
click at [519, 438] on icon "C" at bounding box center [527, 453] width 30 height 30
click at [458, 327] on icon "A" at bounding box center [458, 342] width 30 height 30
click at [568, 565] on icon "D" at bounding box center [561, 564] width 30 height 30
click at [456, 560] on icon "A" at bounding box center [458, 564] width 30 height 30
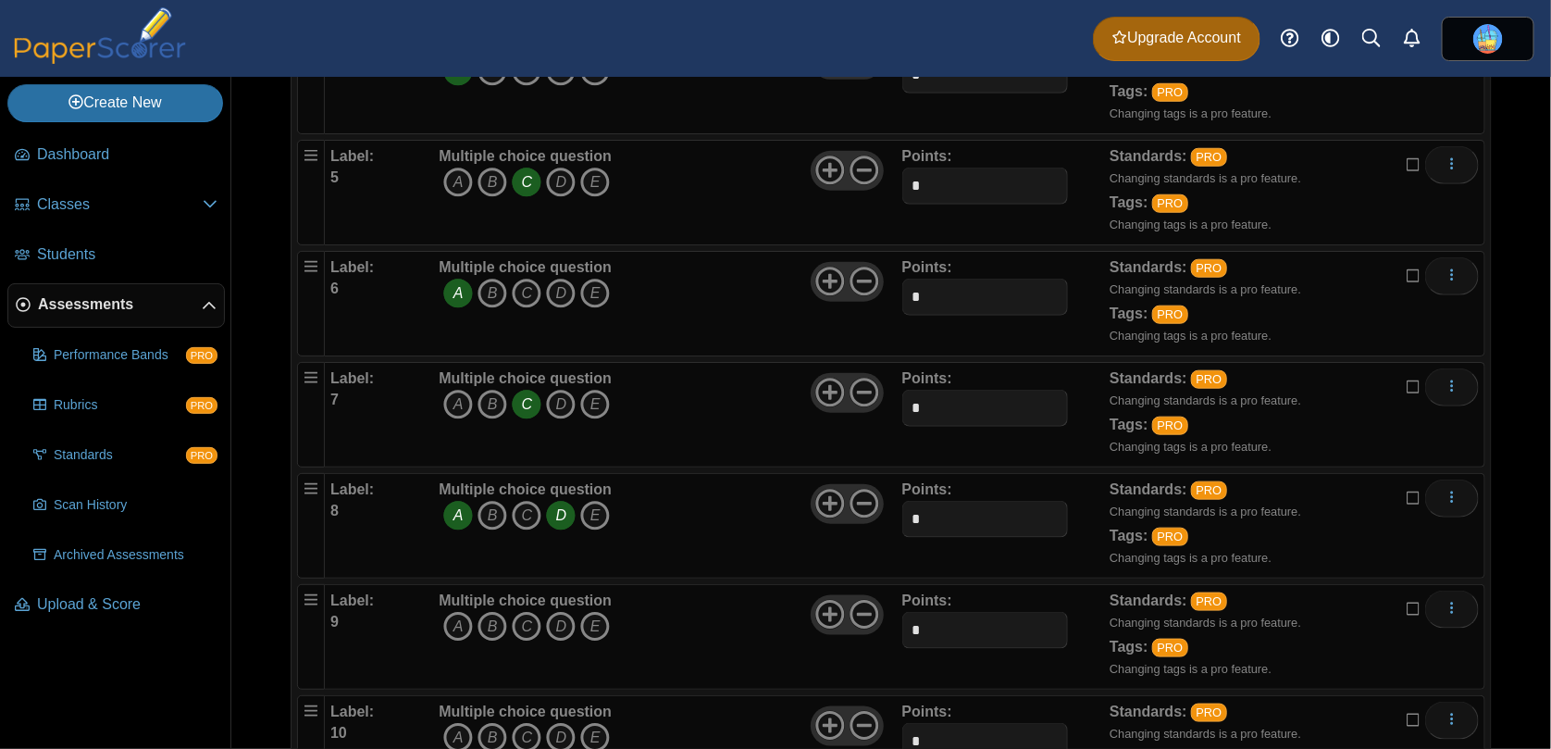
scroll to position [687, 0]
click at [458, 515] on icon "A" at bounding box center [458, 517] width 30 height 30
click at [468, 629] on icon "A" at bounding box center [458, 628] width 30 height 30
click at [500, 629] on icon "B" at bounding box center [492, 628] width 30 height 30
click at [482, 626] on icon "B" at bounding box center [492, 628] width 30 height 30
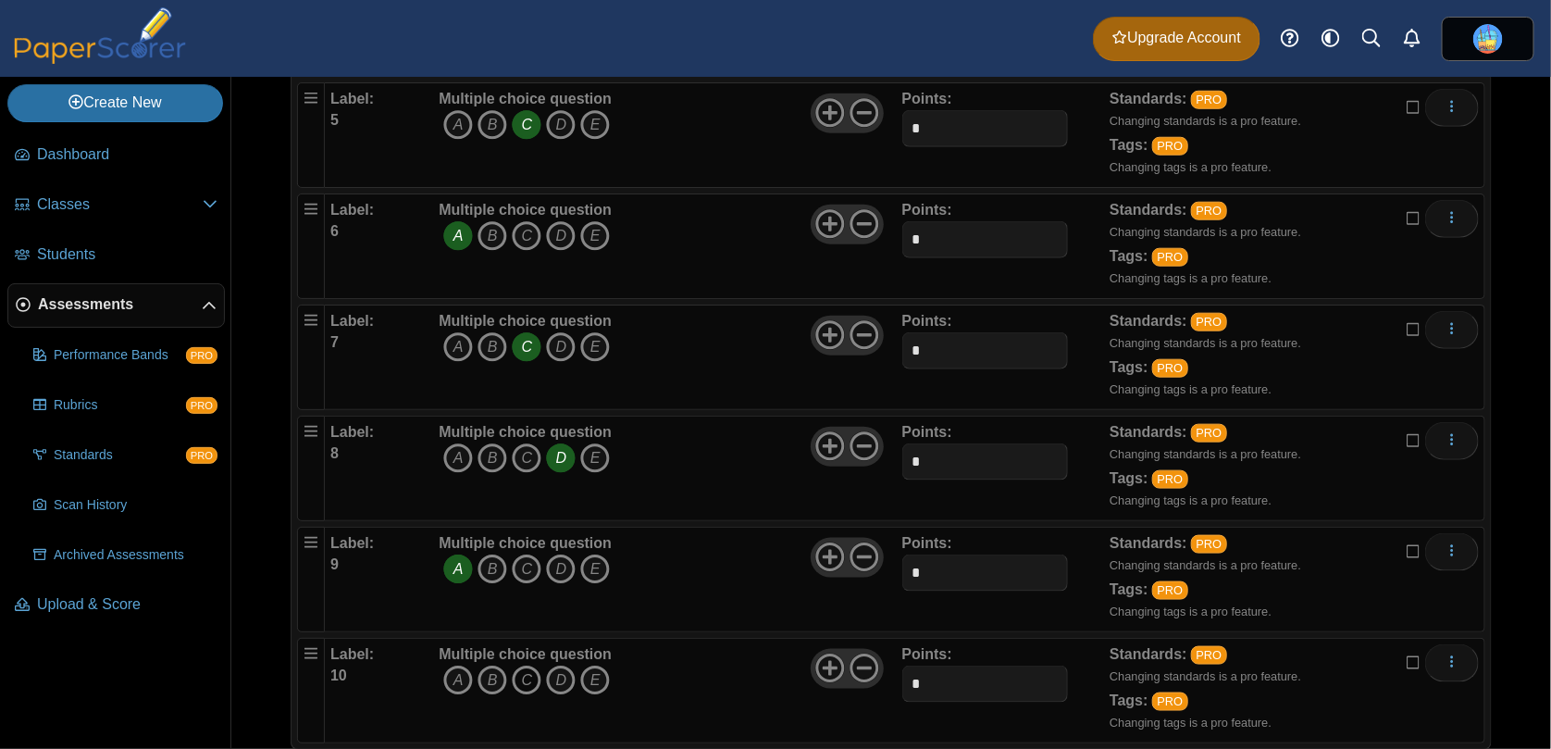
click at [539, 665] on icon "C" at bounding box center [527, 680] width 30 height 30
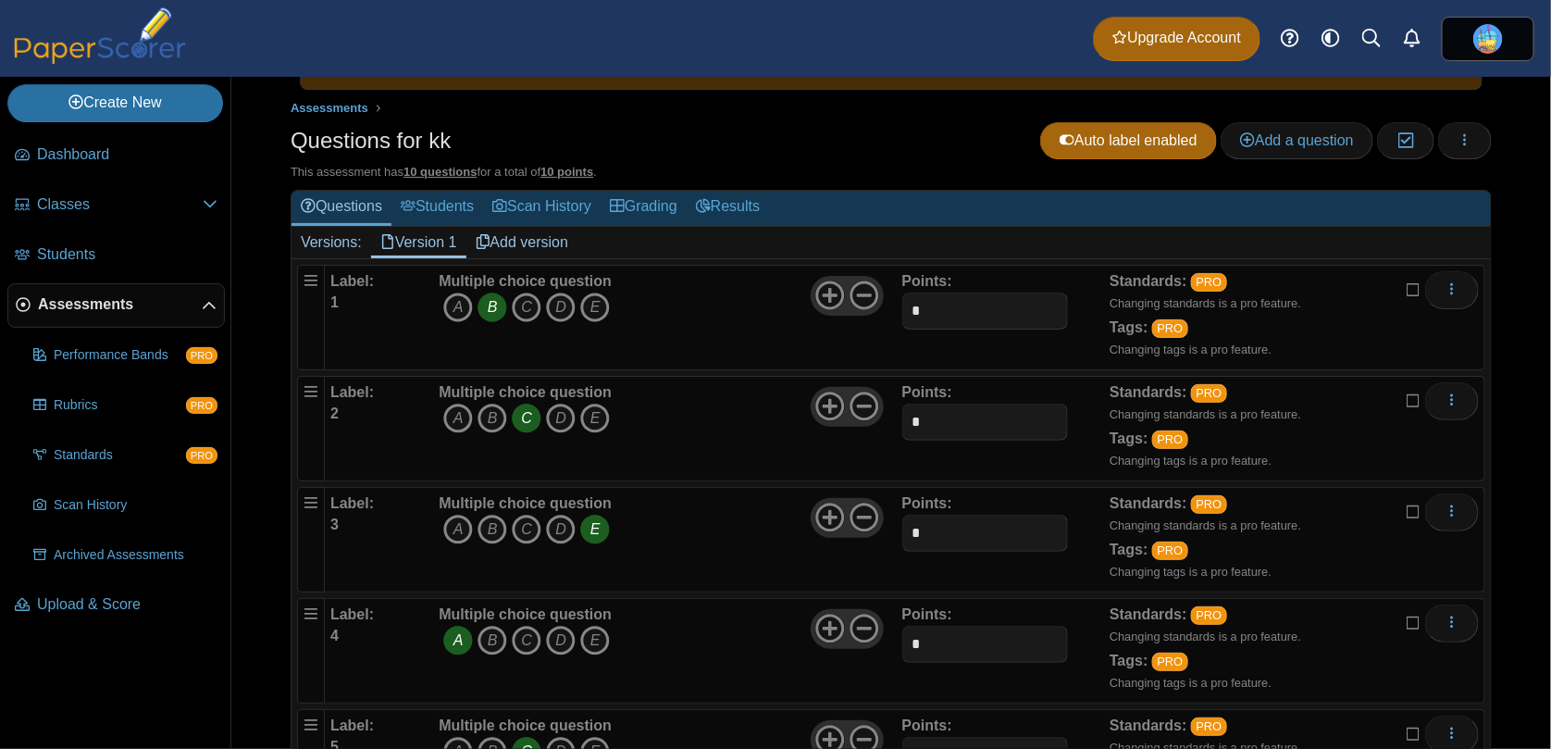
scroll to position [0, 0]
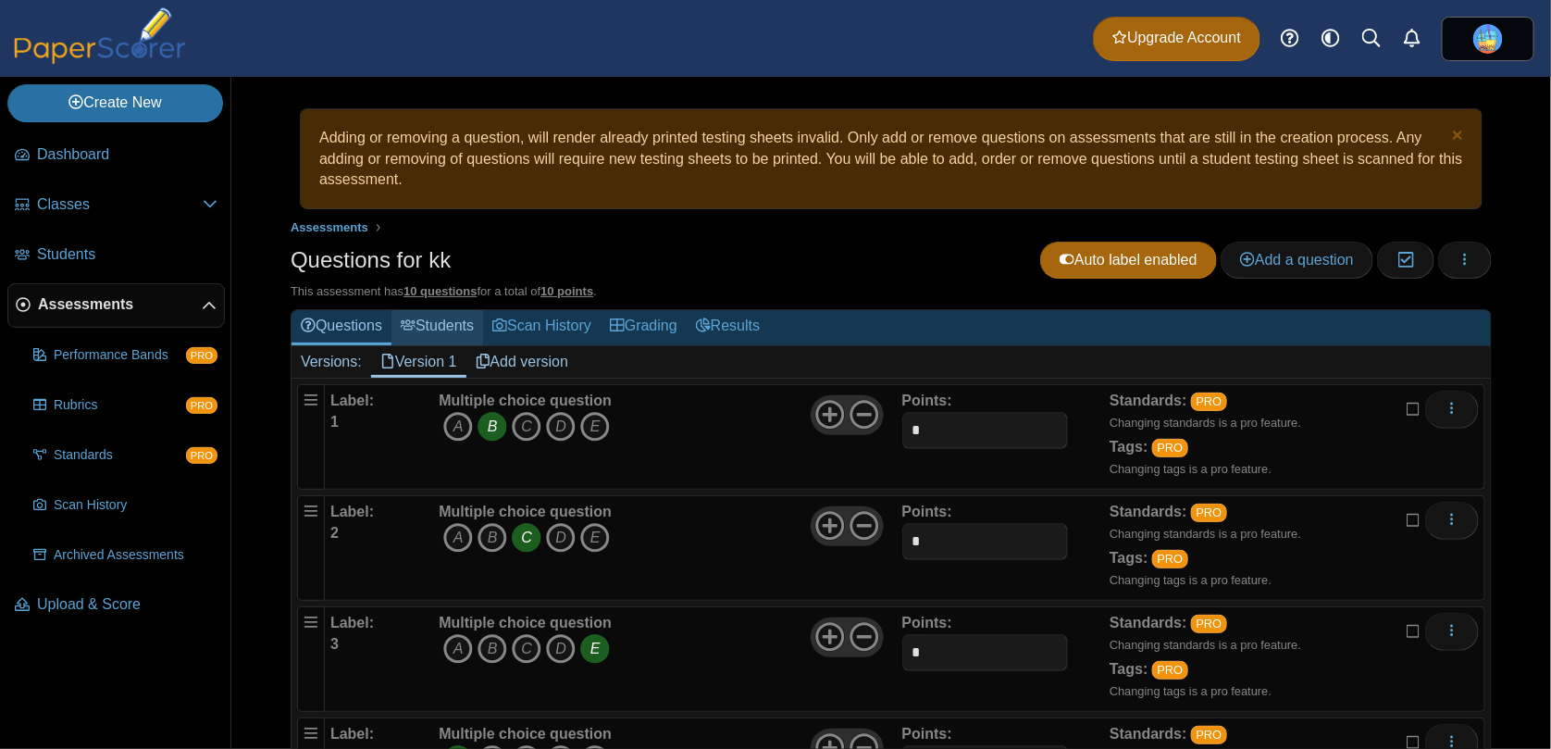
click at [455, 331] on link "Students" at bounding box center [437, 327] width 92 height 34
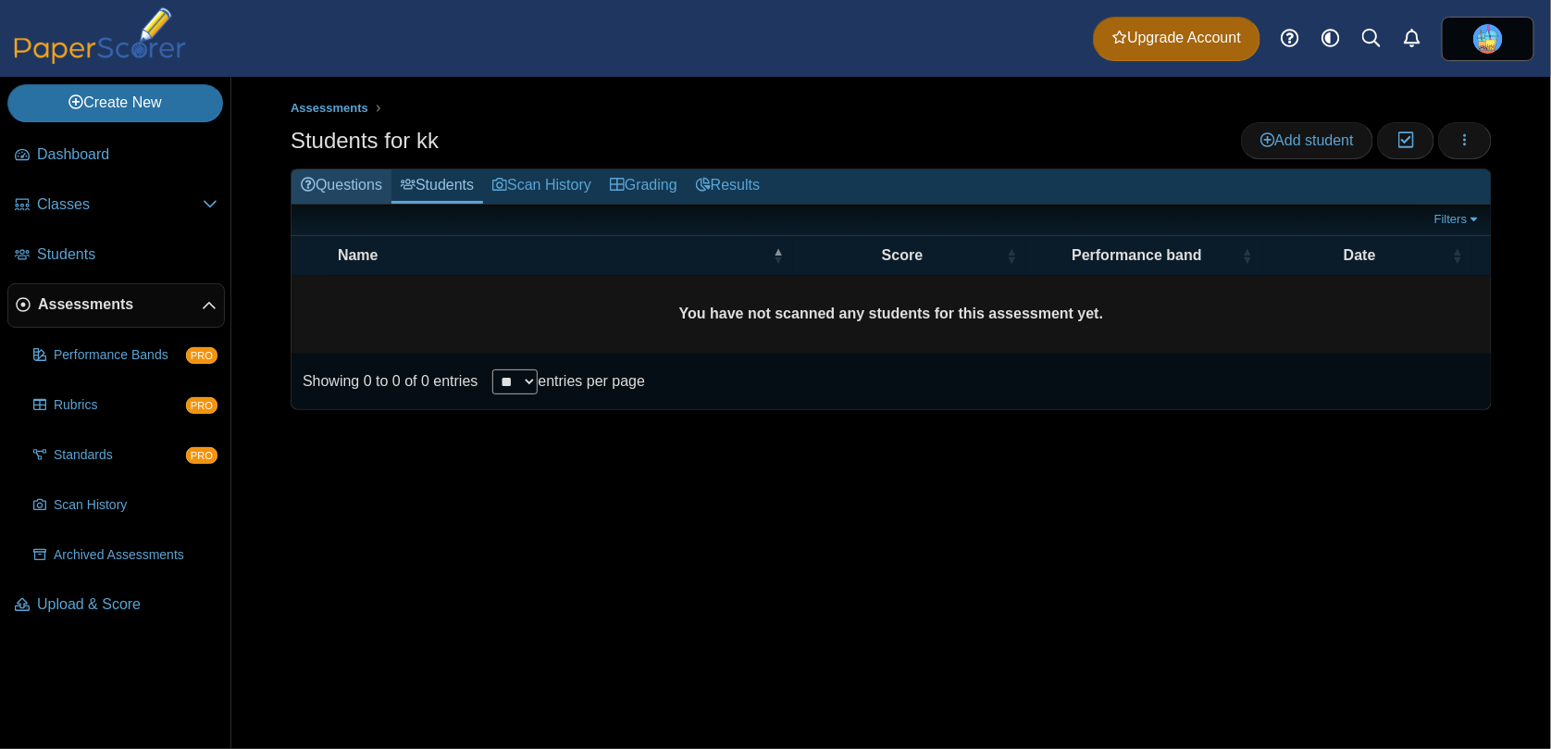
click at [362, 188] on link "Questions" at bounding box center [341, 186] width 100 height 34
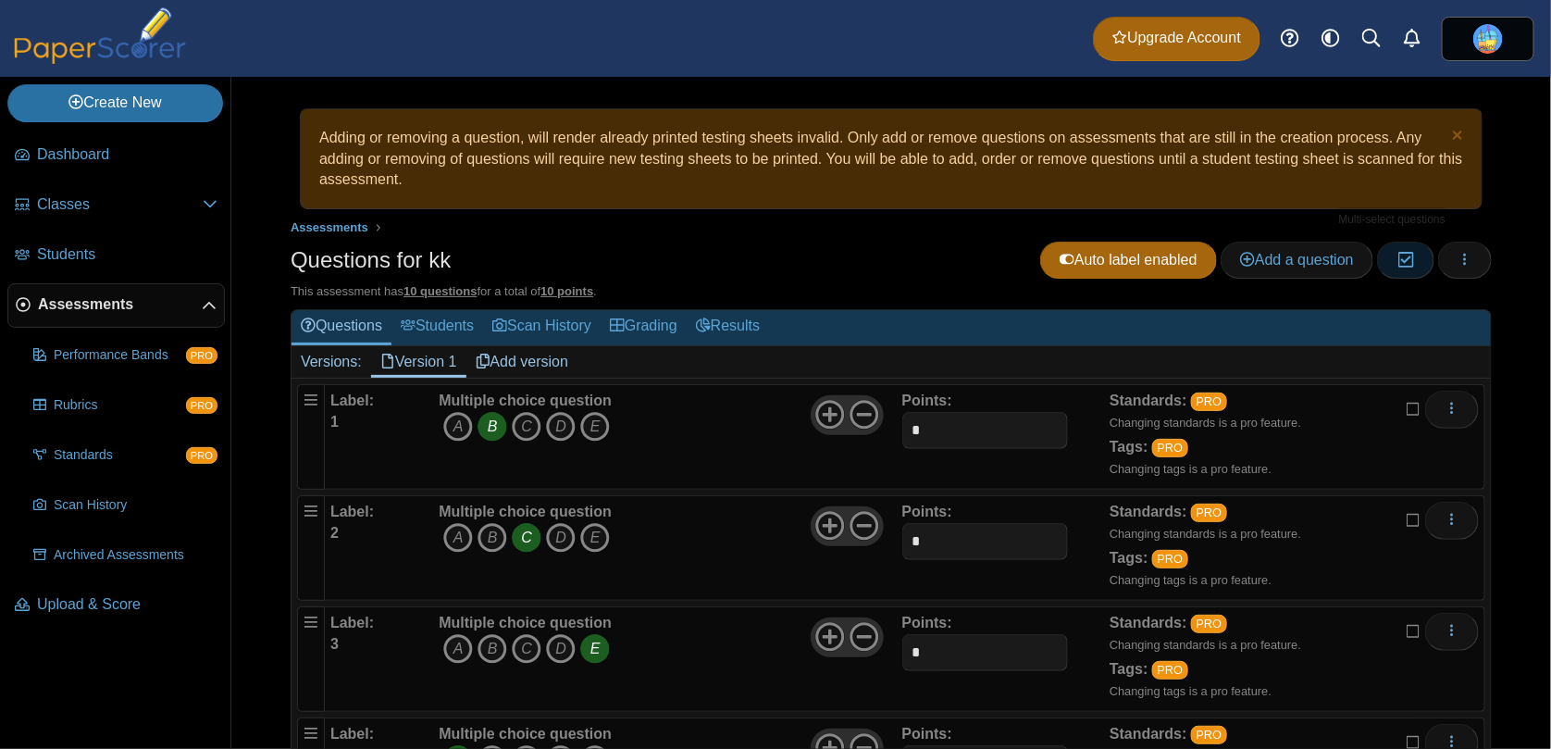
click at [1396, 256] on icon "button" at bounding box center [1405, 260] width 18 height 16
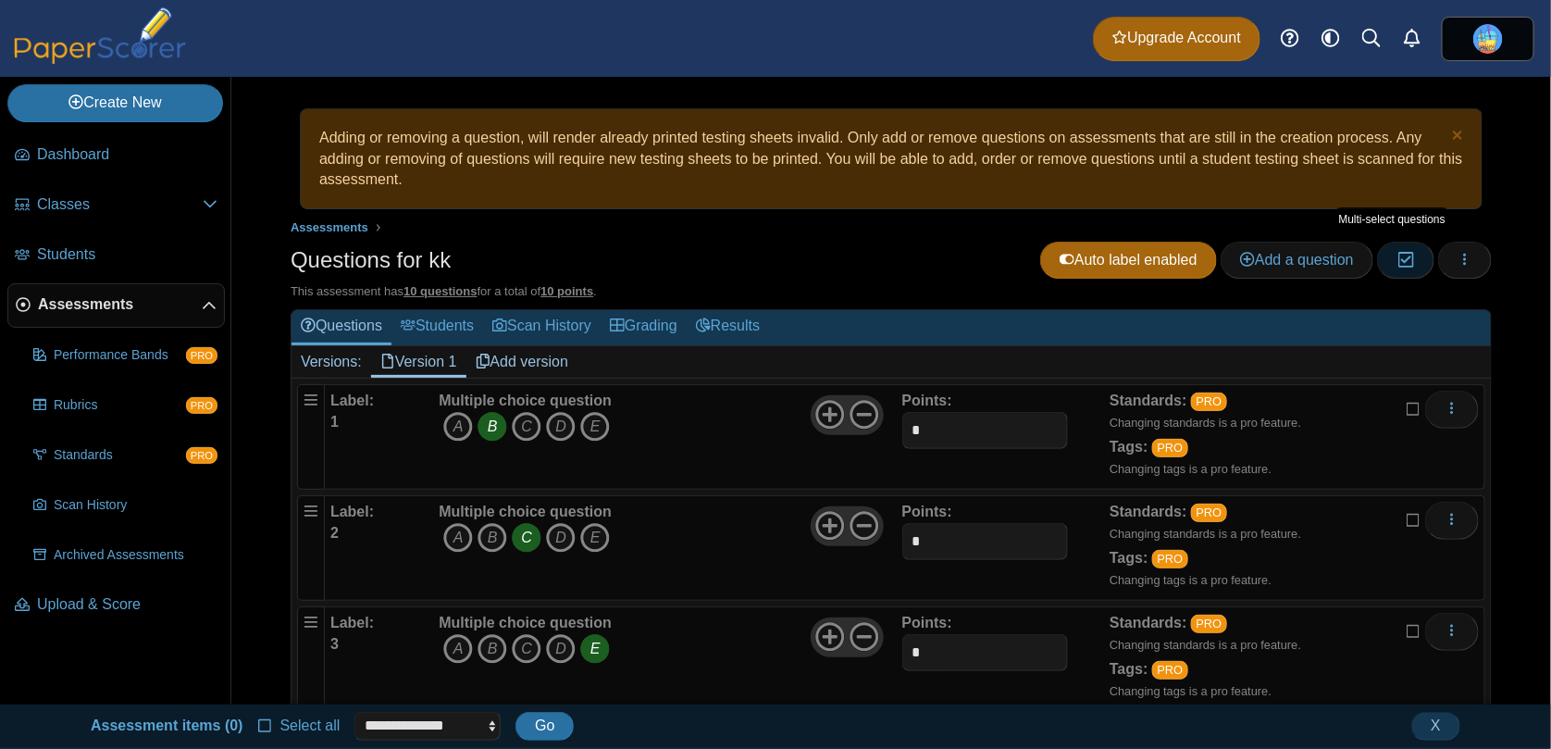
click at [1396, 256] on icon "button" at bounding box center [1405, 260] width 18 height 16
click at [639, 328] on link "Grading" at bounding box center [644, 327] width 86 height 34
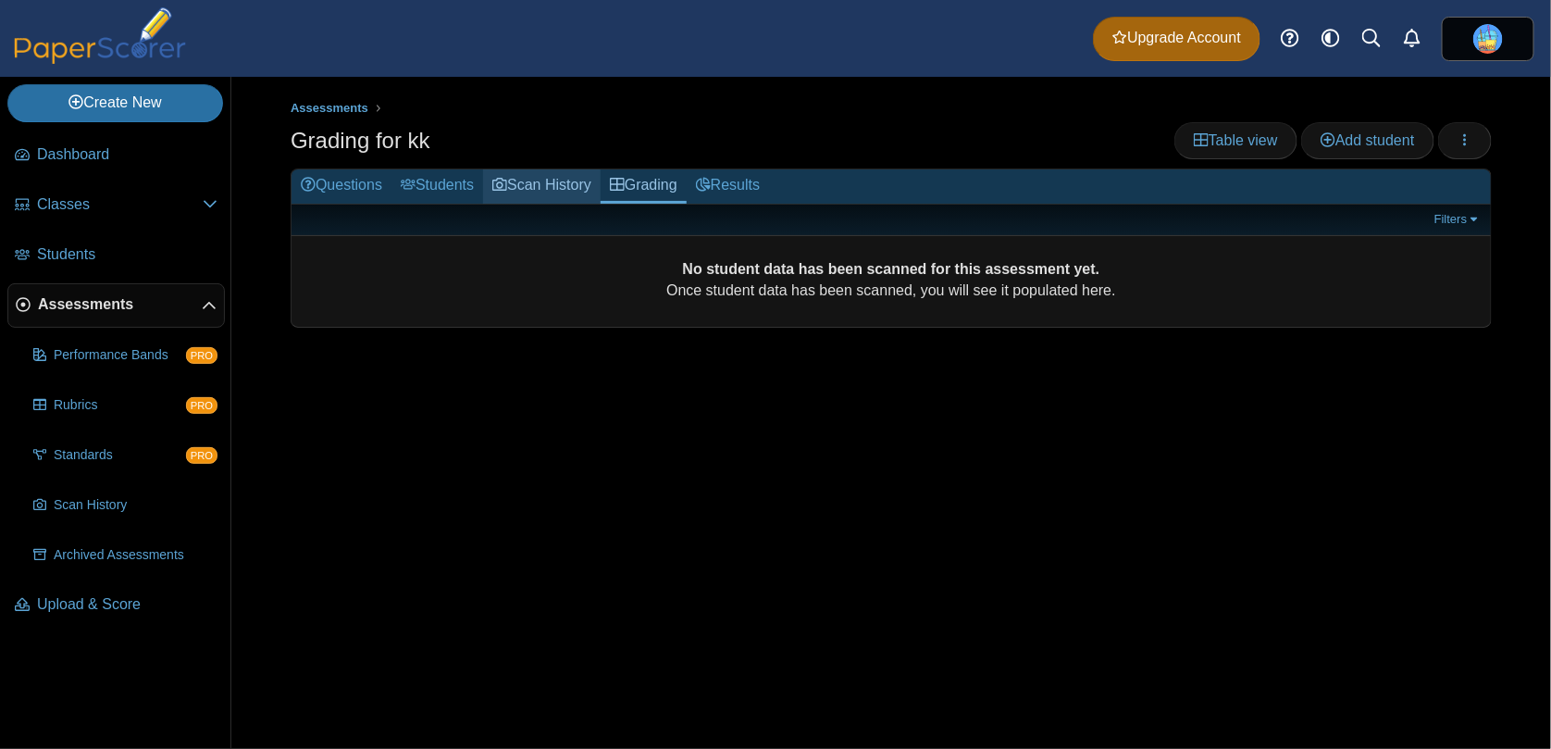
click at [554, 192] on link "Scan History" at bounding box center [542, 186] width 118 height 34
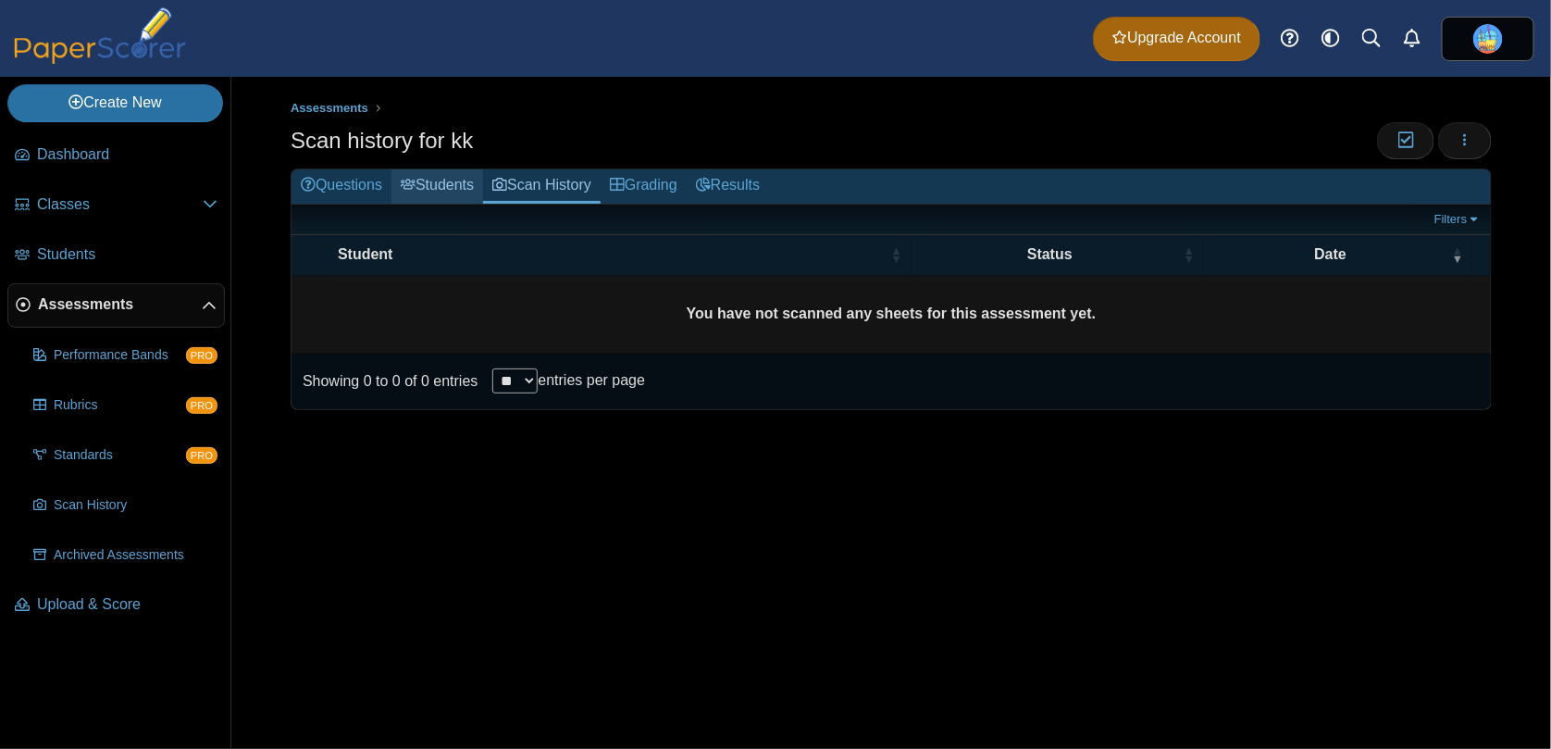
click at [422, 192] on link "Students" at bounding box center [437, 186] width 92 height 34
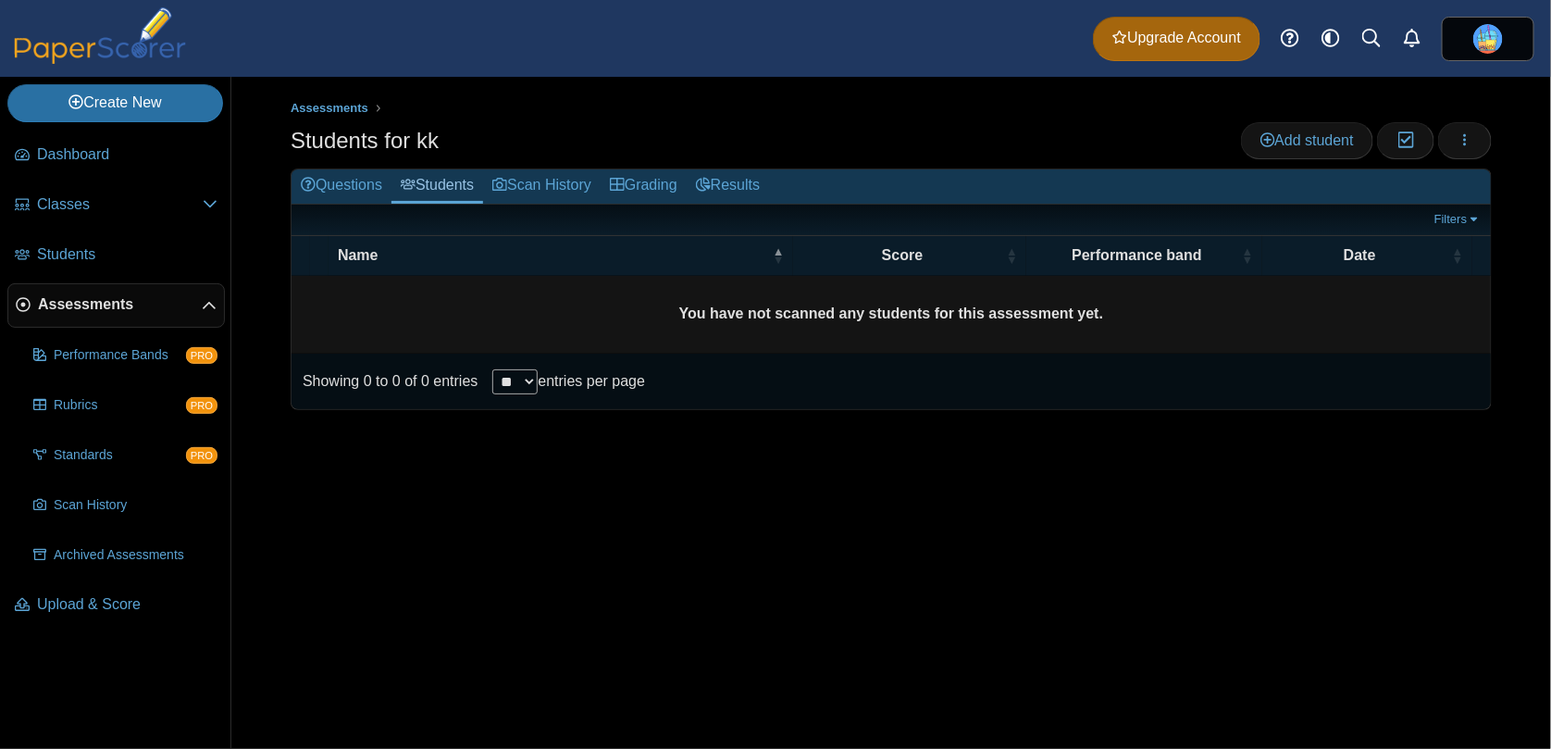
click at [336, 192] on link "Questions" at bounding box center [341, 186] width 100 height 34
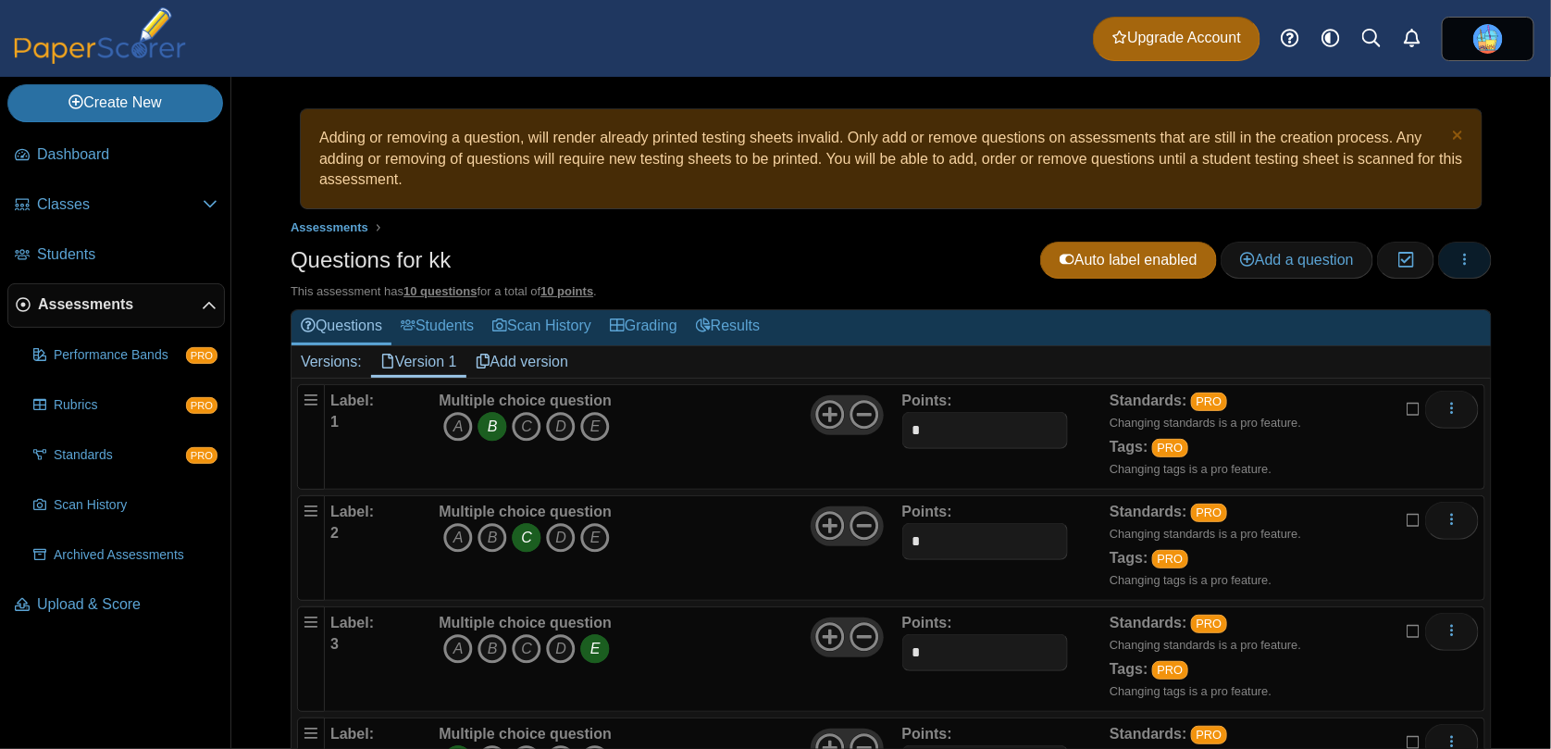
click at [1457, 266] on icon "button" at bounding box center [1464, 260] width 15 height 16
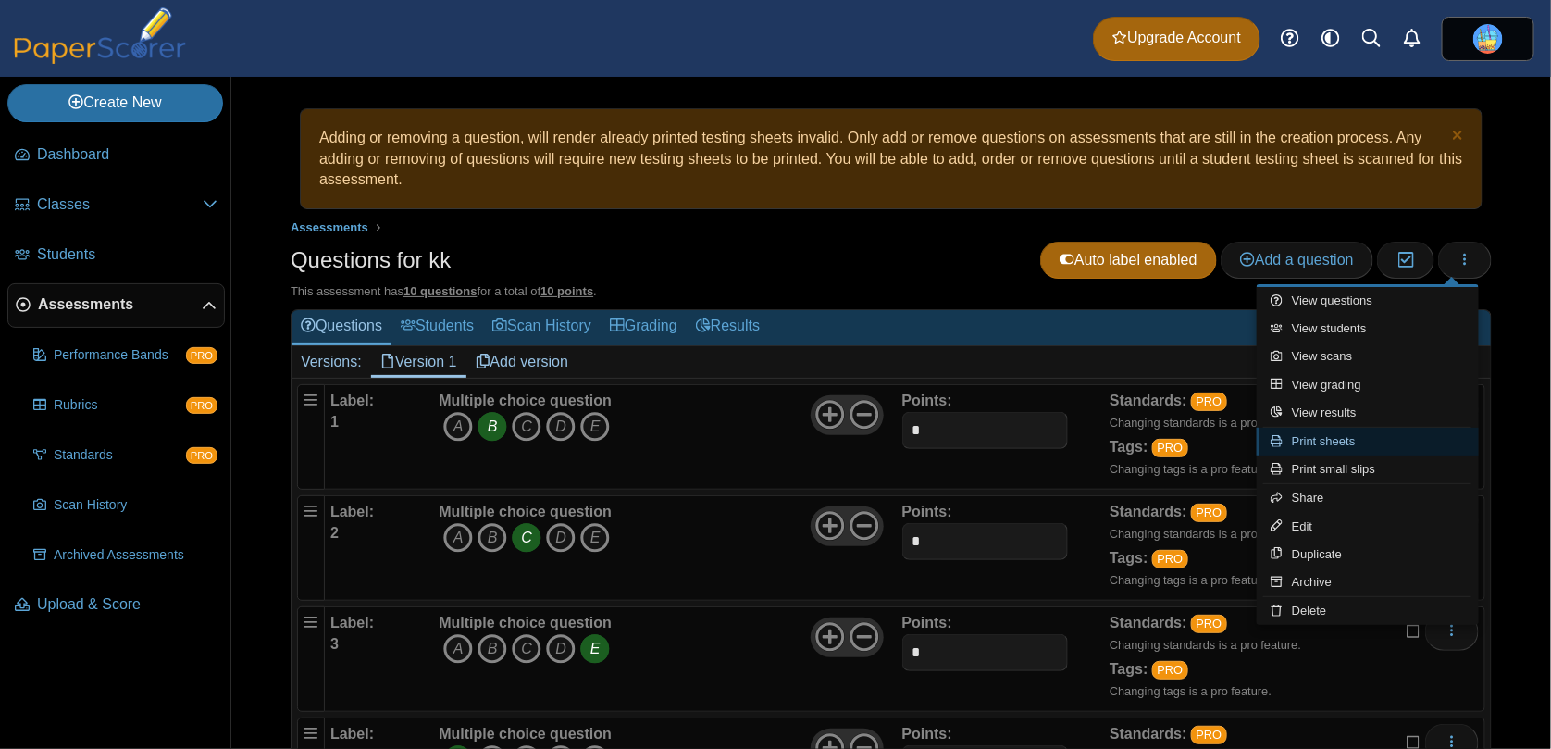
click at [1348, 446] on link "Print sheets" at bounding box center [1368, 441] width 222 height 28
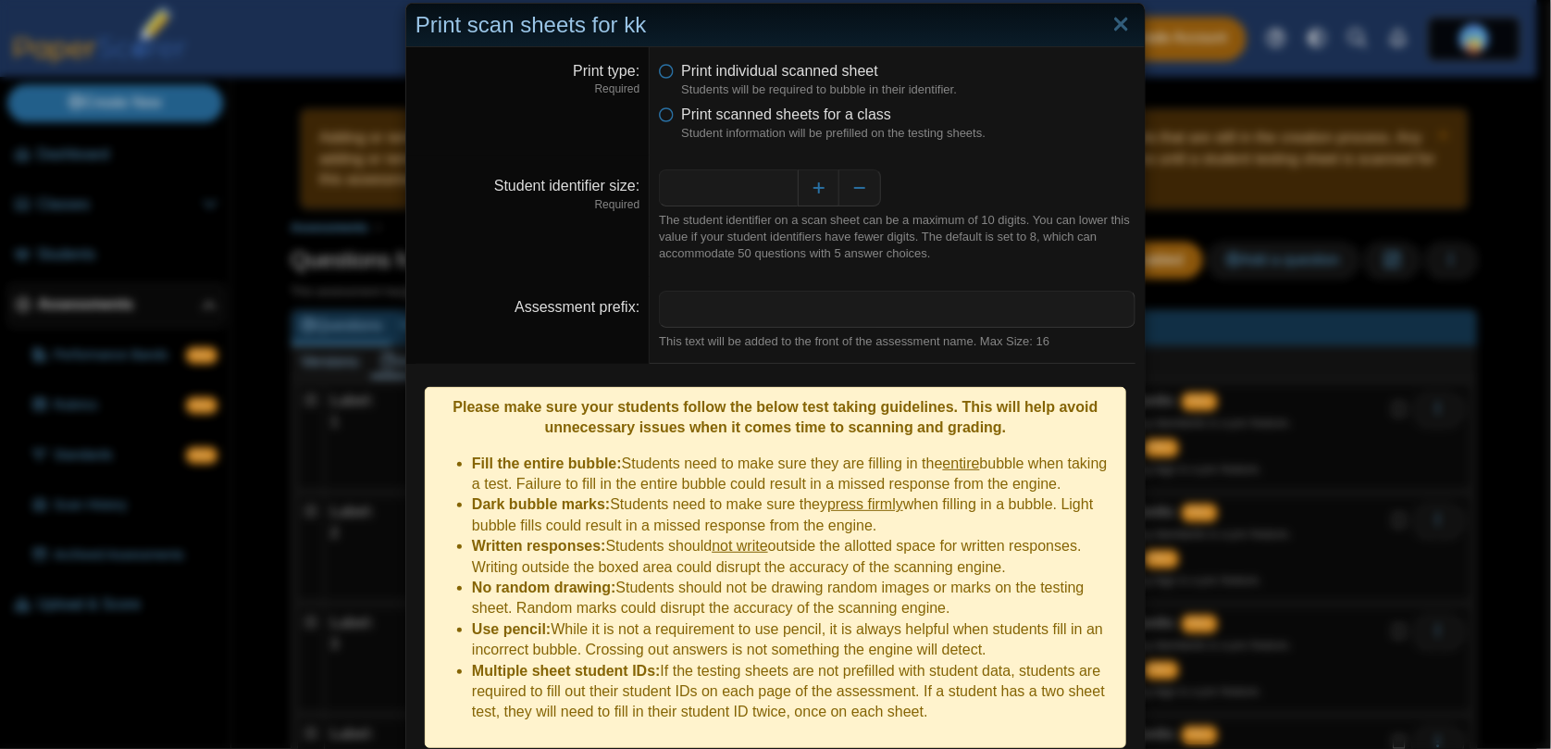
scroll to position [76, 0]
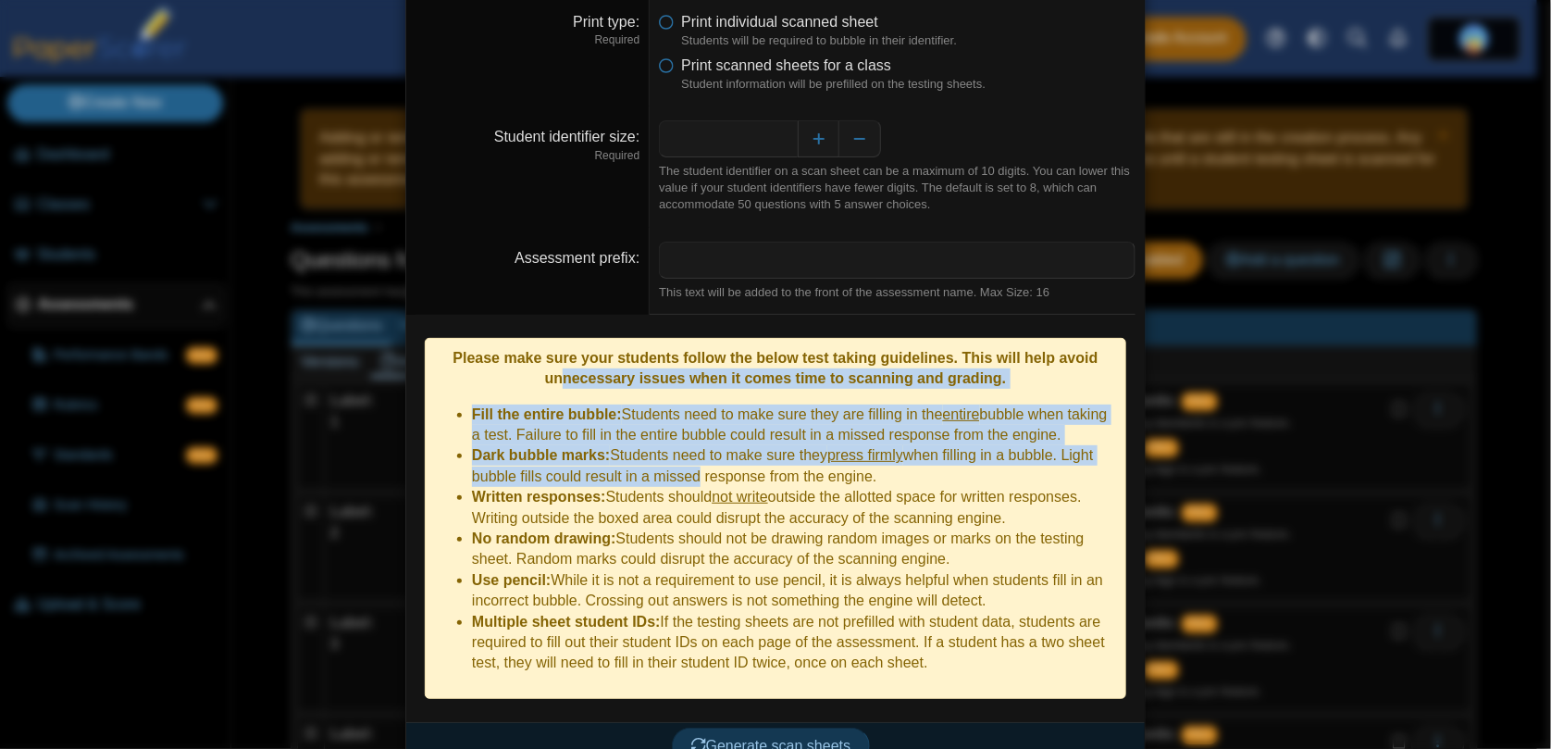
drag, startPoint x: 558, startPoint y: 382, endPoint x: 692, endPoint y: 470, distance: 160.4
click at [692, 470] on div "Please make sure your students follow the below test taking guidelines. This wi…" at bounding box center [775, 518] width 701 height 361
click at [692, 487] on li "Written responses: Students should not write outside the allotted space for wri…" at bounding box center [794, 508] width 644 height 42
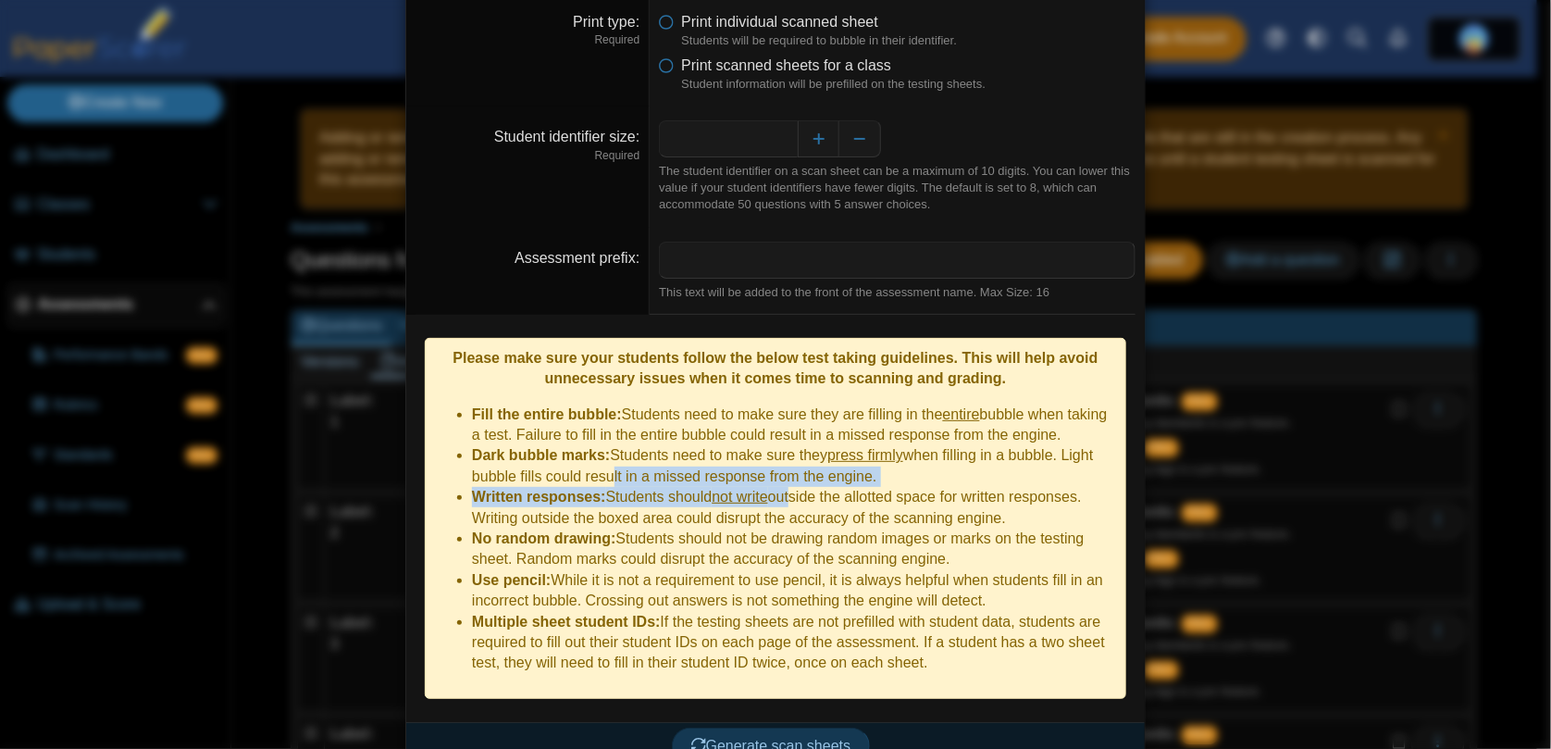
drag, startPoint x: 598, startPoint y: 466, endPoint x: 791, endPoint y: 471, distance: 193.4
click at [791, 471] on ul "Fill the entire bubble: Students need to make sure they are filling in the enti…" at bounding box center [775, 538] width 681 height 269
click at [791, 487] on li "Written responses: Students should not write outside the allotted space for wri…" at bounding box center [794, 508] width 644 height 42
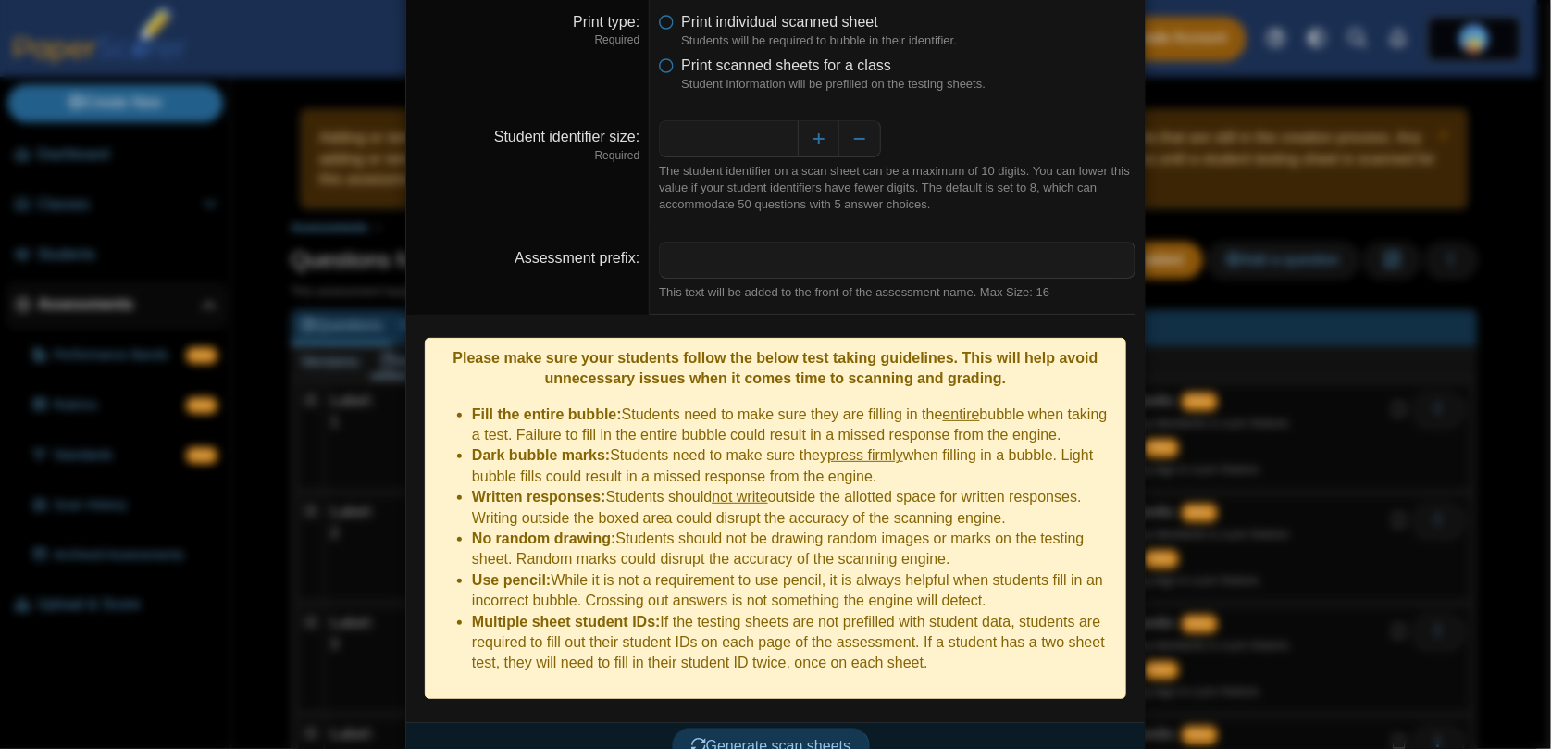
drag, startPoint x: 880, startPoint y: 464, endPoint x: 641, endPoint y: 440, distance: 240.0
click at [641, 445] on li "Dark bubble marks: Students need to make sure they press firmly when filling in…" at bounding box center [794, 466] width 644 height 42
click at [792, 737] on span "Generate scan sheets" at bounding box center [771, 745] width 160 height 16
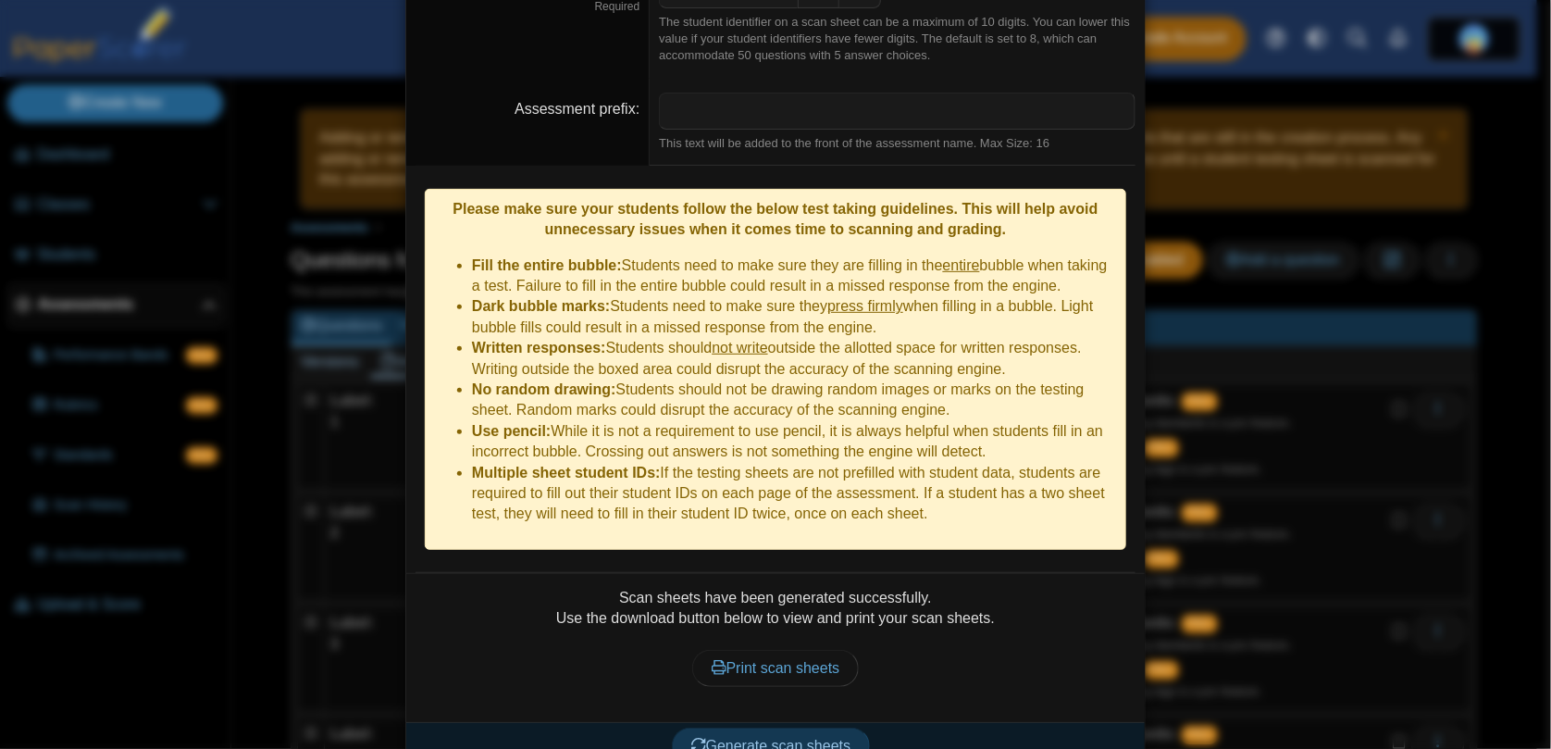
scroll to position [0, 0]
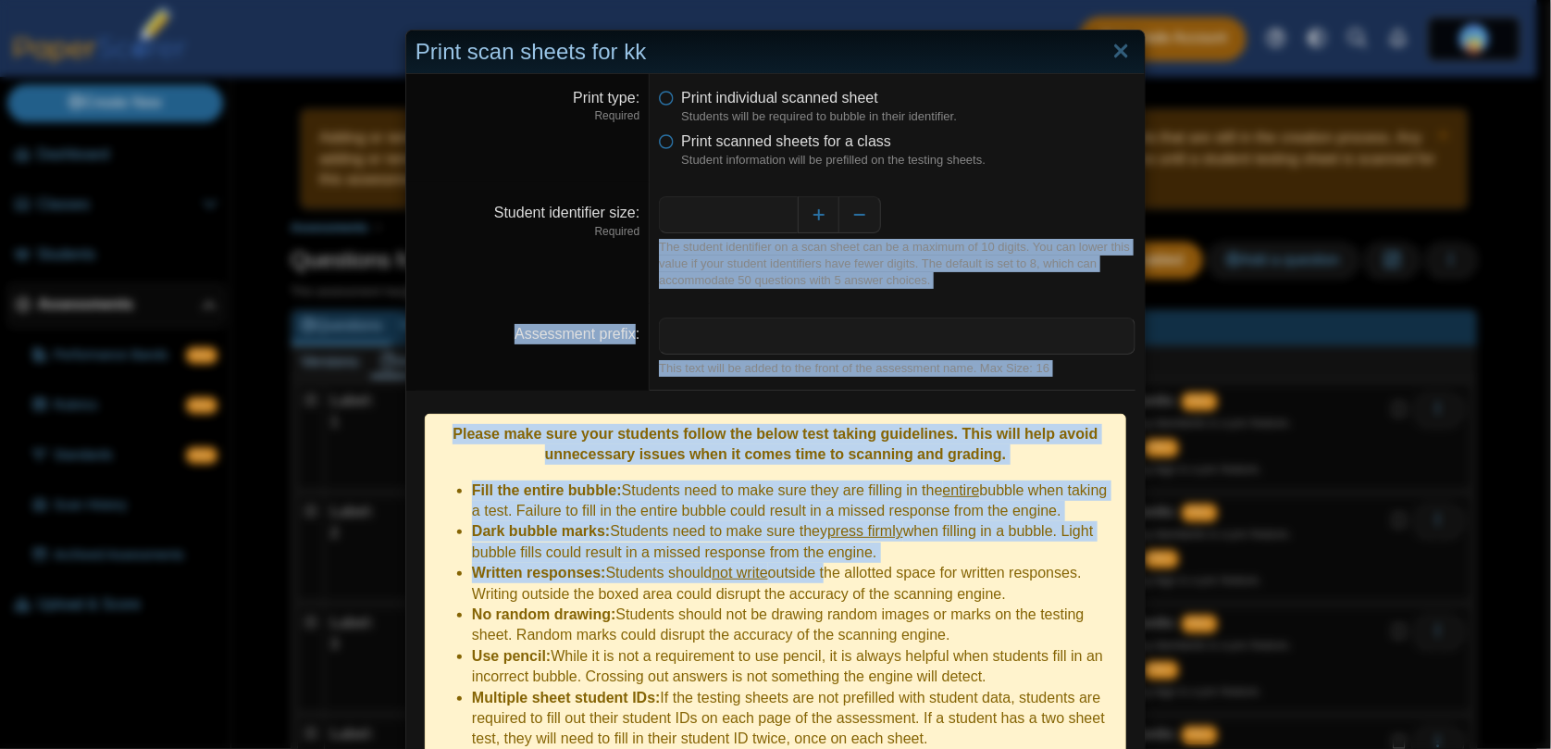
drag, startPoint x: 824, startPoint y: 567, endPoint x: 1002, endPoint y: 166, distance: 439.1
click at [1002, 166] on div "**********" at bounding box center [775, 510] width 738 height 873
click at [983, 379] on dd "This text will be added to the front of the assessment name. Max Size: 16" at bounding box center [897, 346] width 495 height 87
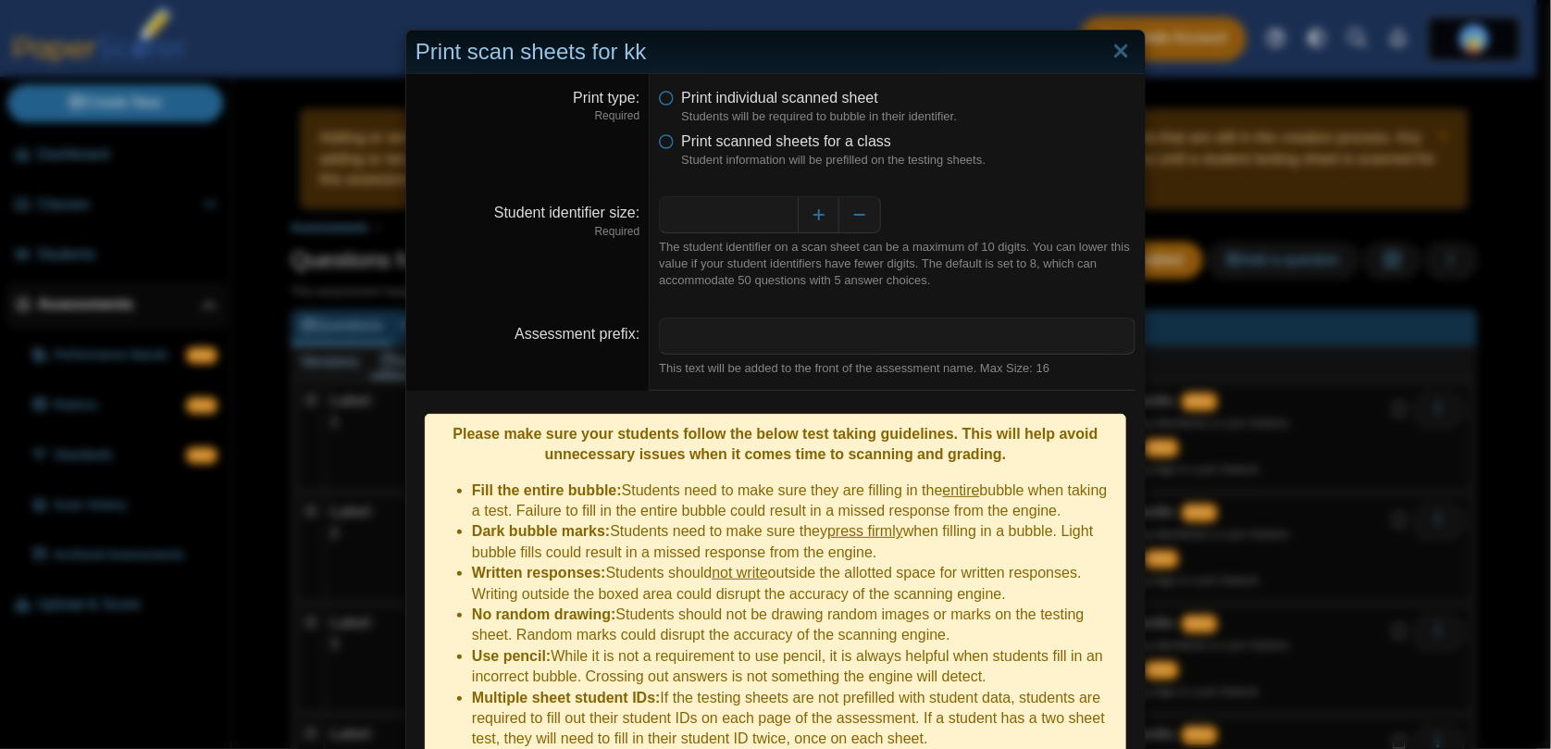
scroll to position [225, 0]
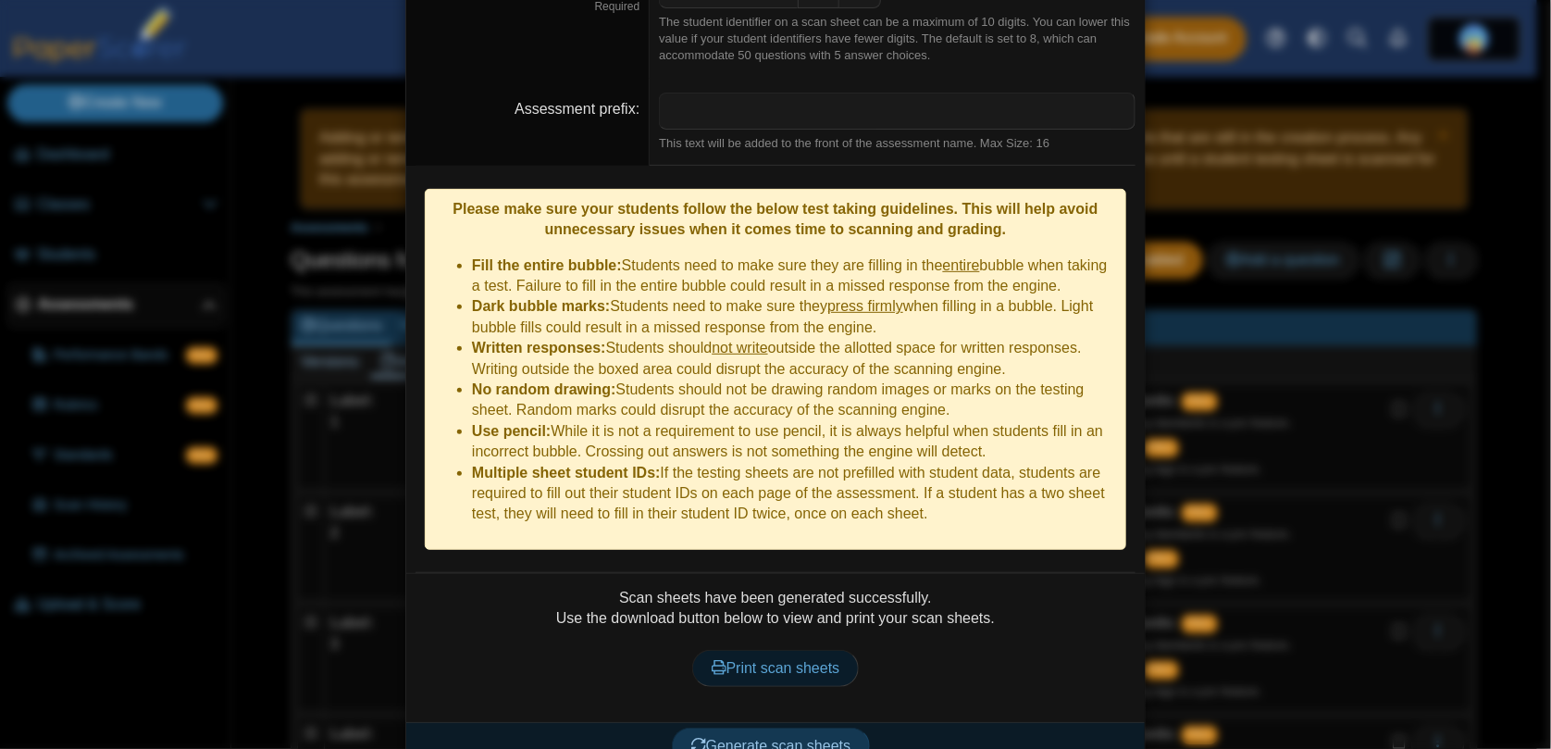
click at [792, 660] on span "Print scan sheets" at bounding box center [776, 668] width 129 height 16
click at [221, 153] on div "**********" at bounding box center [775, 374] width 1551 height 749
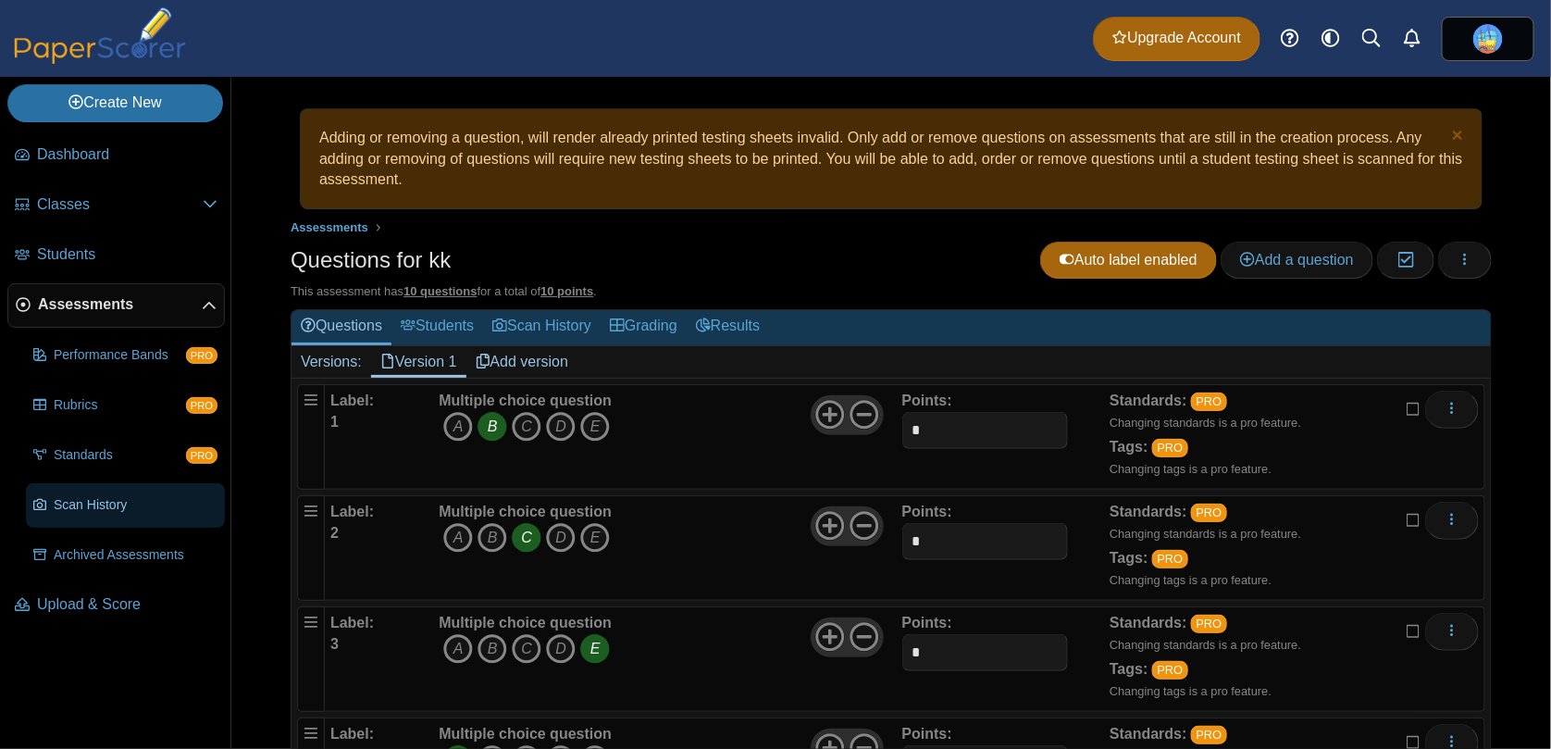
click at [142, 515] on link "Scan History" at bounding box center [125, 505] width 199 height 44
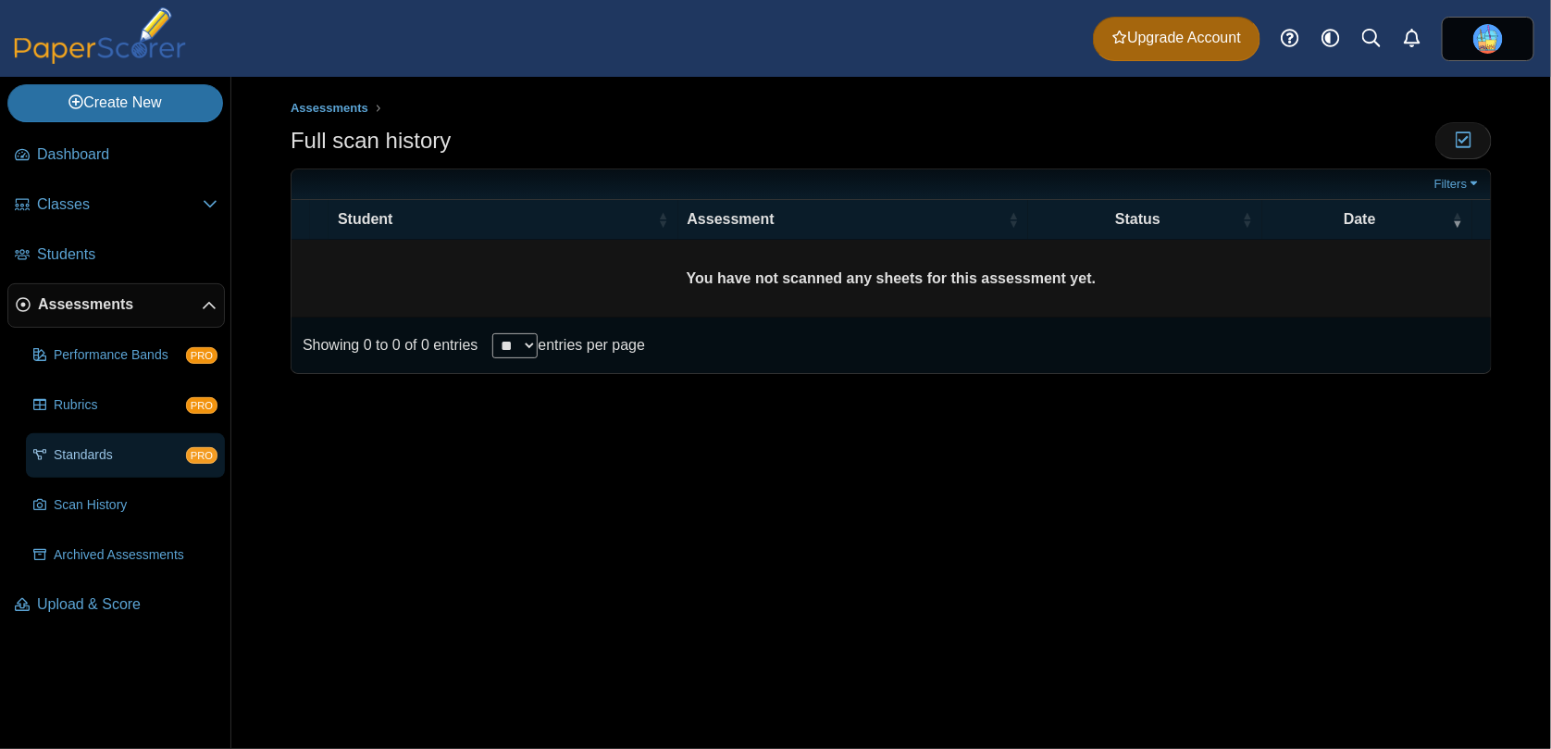
click at [82, 438] on link "Standards PRO" at bounding box center [125, 455] width 199 height 44
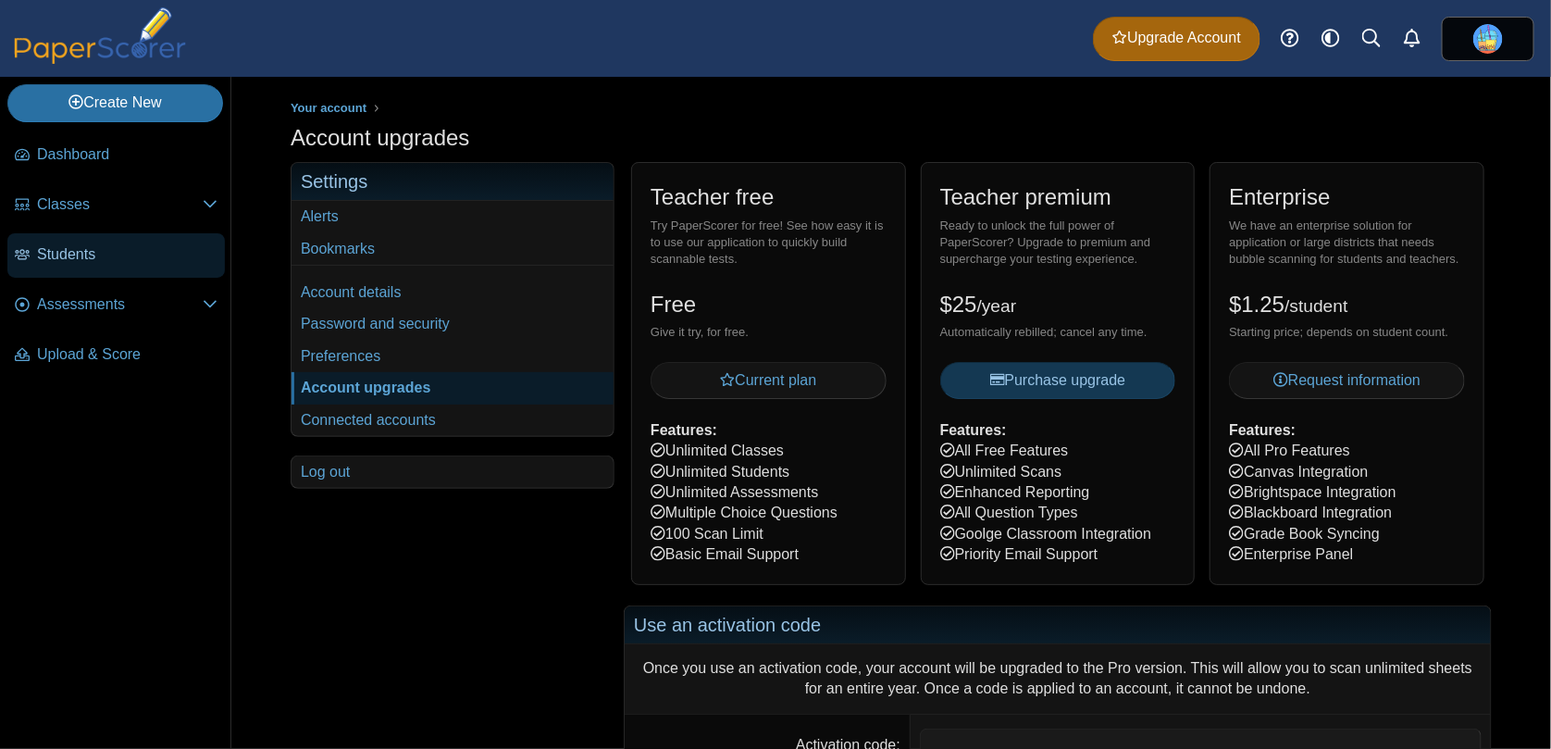
click at [104, 257] on span "Students" at bounding box center [127, 254] width 180 height 20
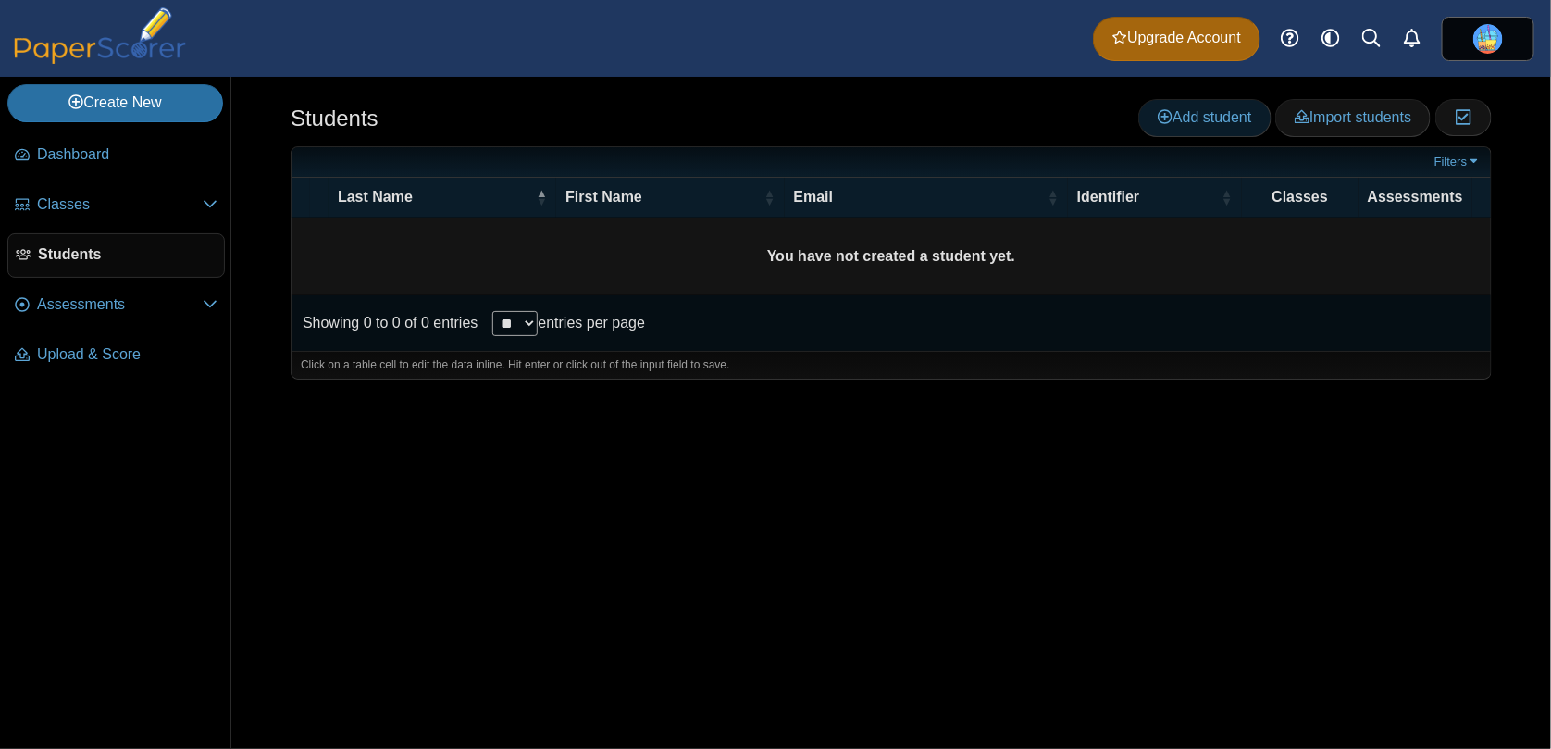
click at [1205, 125] on span "Add student" at bounding box center [1204, 117] width 93 height 16
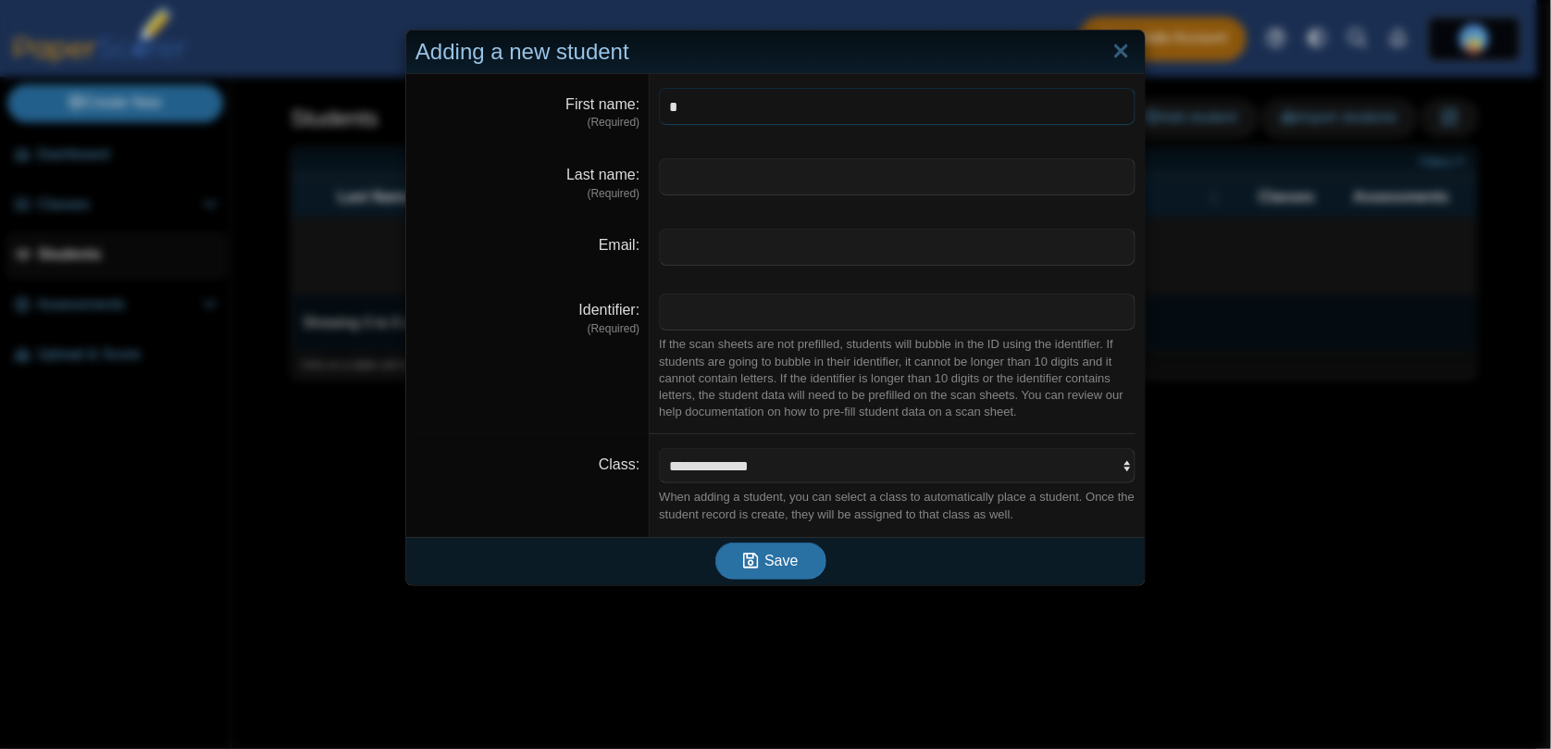
type input "*"
click at [784, 185] on input "Last name" at bounding box center [897, 176] width 477 height 37
type input "*"
click at [794, 303] on input "Identifier" at bounding box center [897, 311] width 477 height 37
click at [665, 365] on div "If the scan sheets are not prefilled, students will bubble in the ID using the …" at bounding box center [897, 378] width 477 height 84
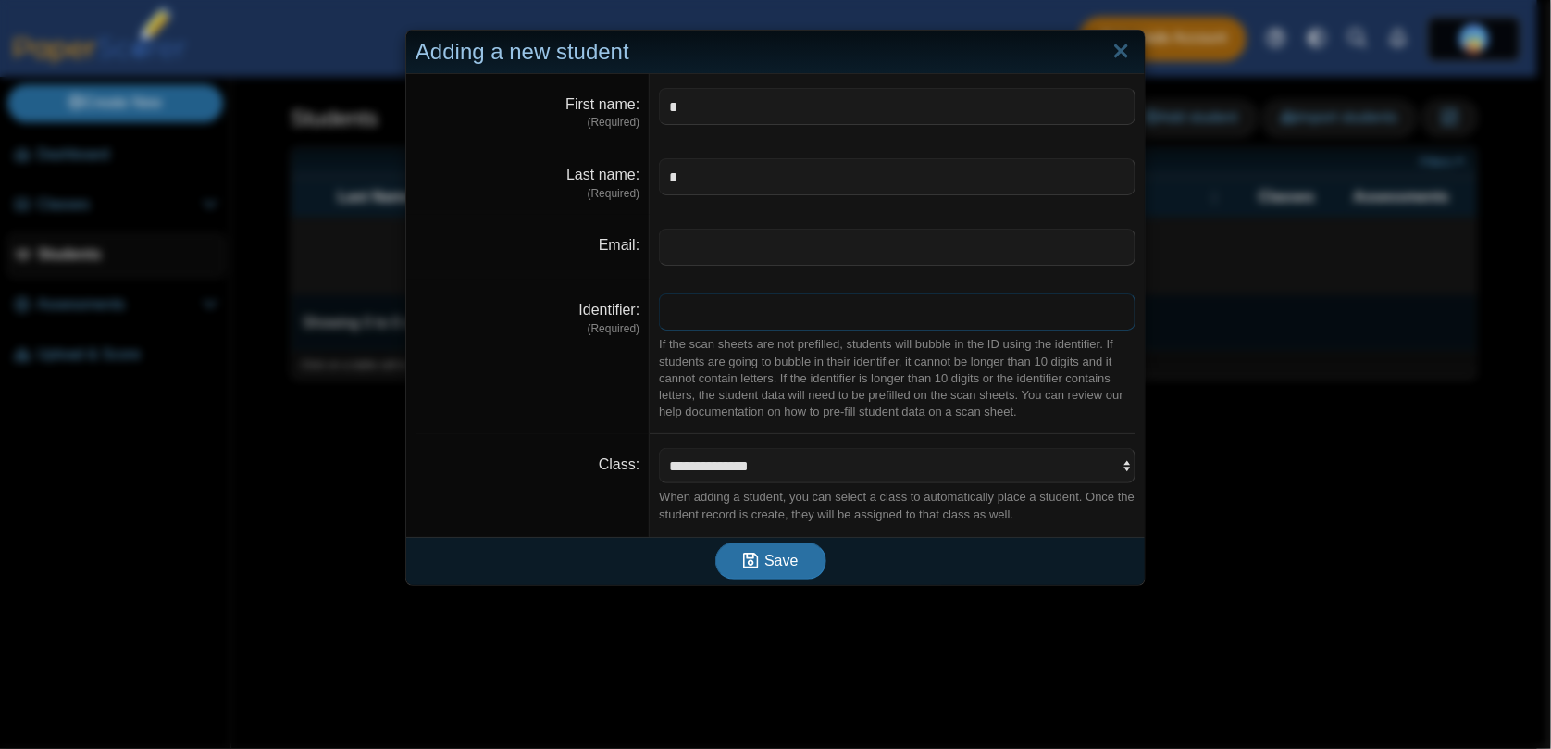
click at [704, 316] on input "Identifier" at bounding box center [897, 311] width 477 height 37
click at [685, 355] on div "If the scan sheets are not prefilled, students will bubble in the ID using the …" at bounding box center [897, 378] width 477 height 84
click at [702, 314] on input "Identifier" at bounding box center [897, 311] width 477 height 37
type input "********"
click at [774, 471] on select "**********" at bounding box center [897, 465] width 477 height 35
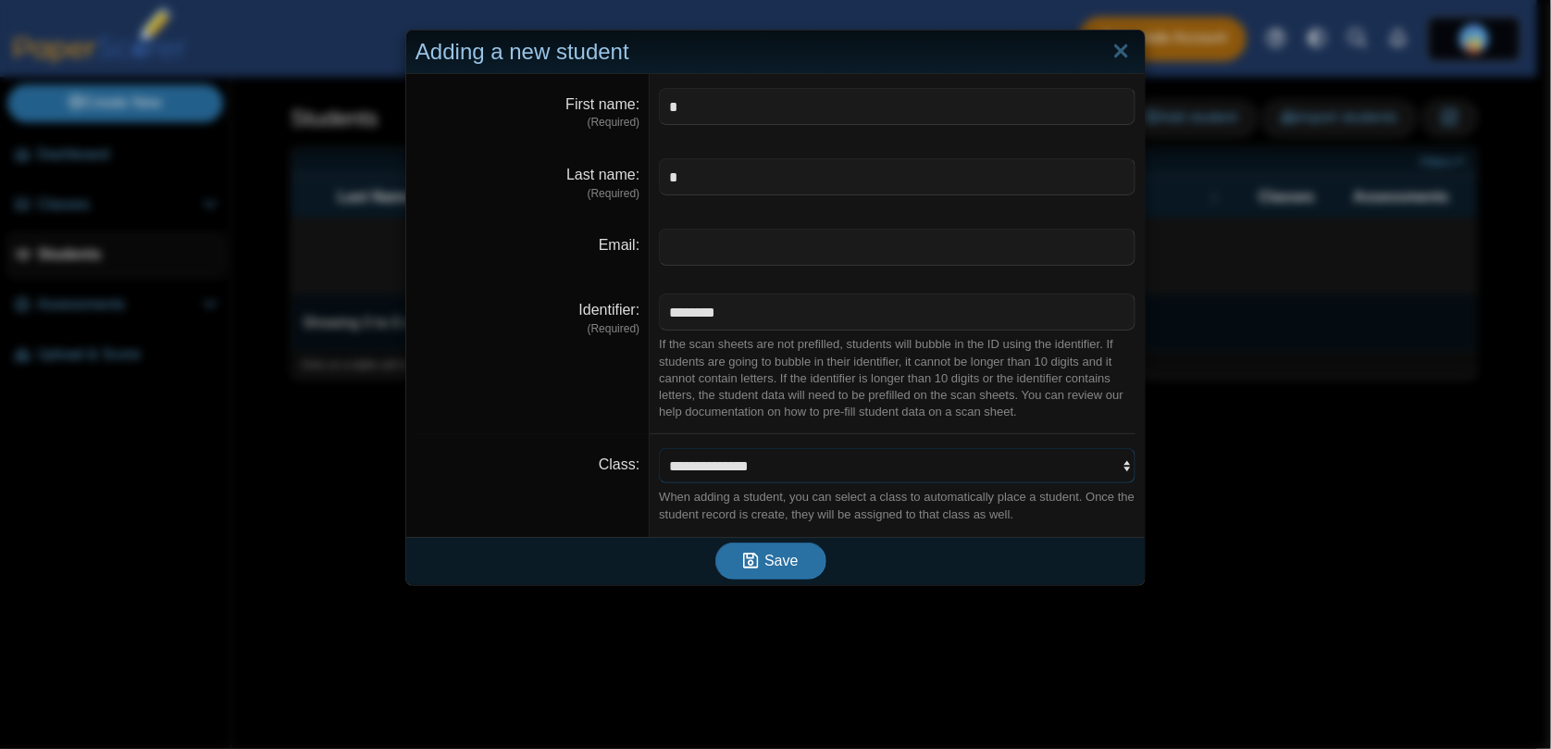
click at [772, 477] on select "**********" at bounding box center [897, 465] width 477 height 35
click at [773, 547] on button "Save" at bounding box center [770, 560] width 111 height 37
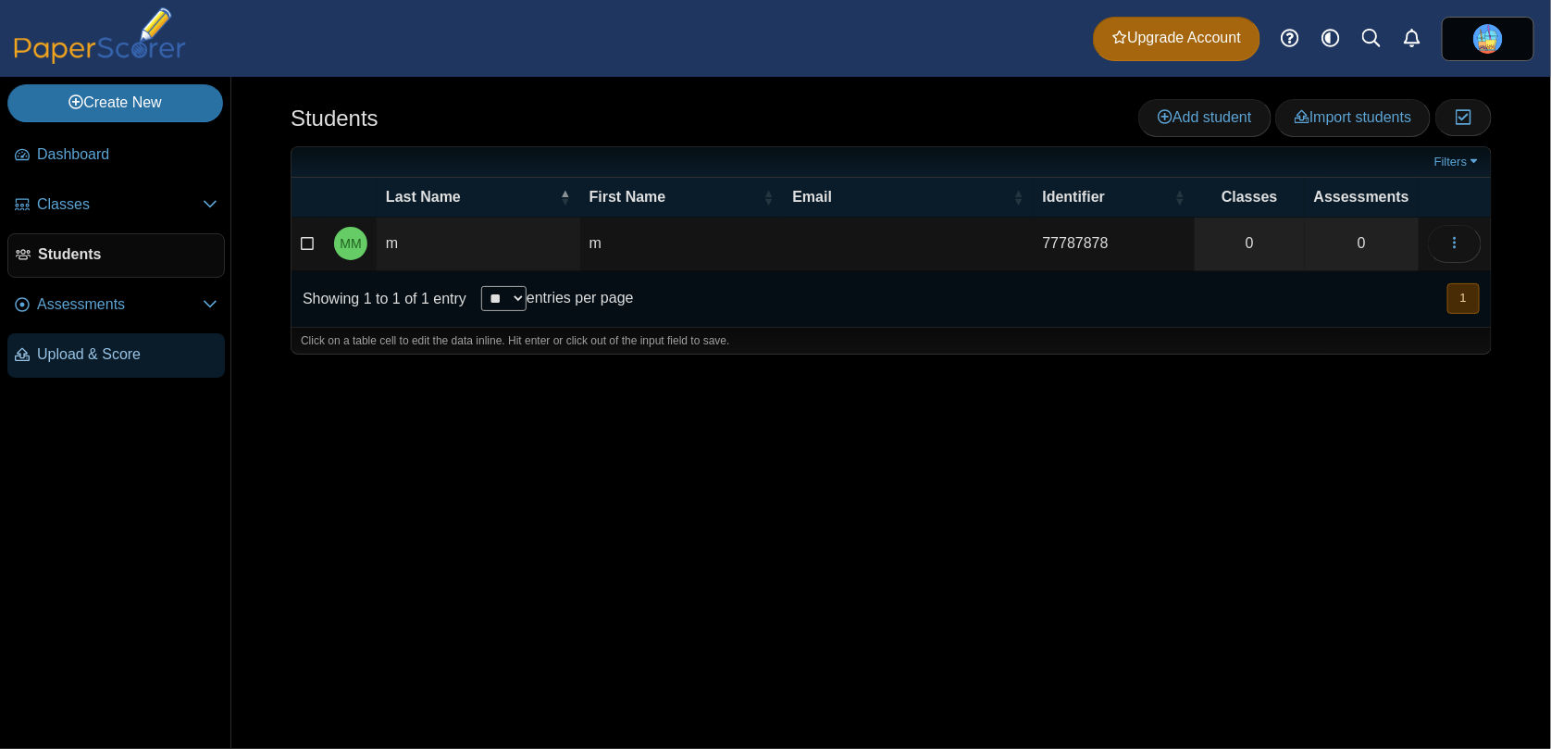
click at [72, 346] on span "Upload & Score" at bounding box center [127, 354] width 180 height 20
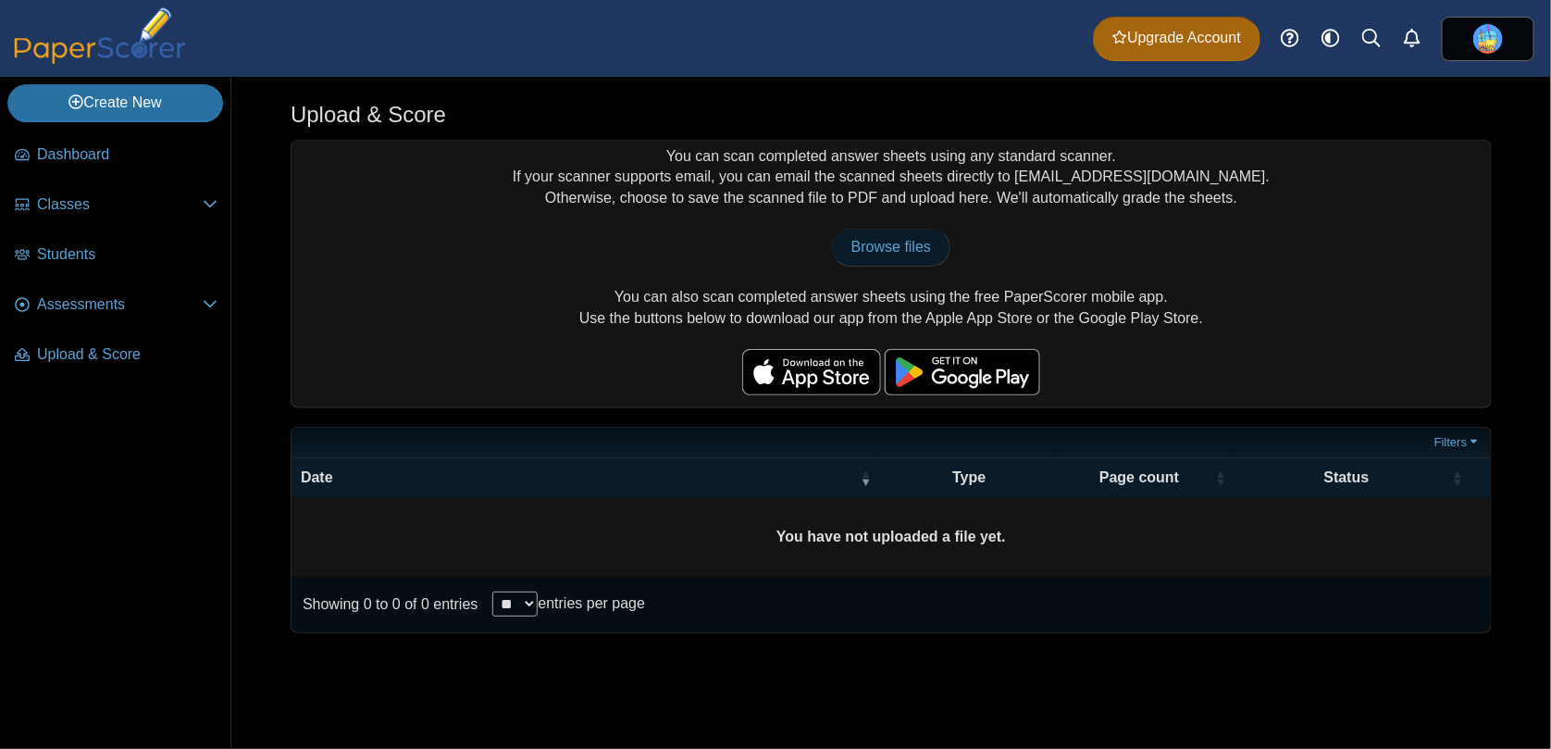
click at [902, 245] on span "Browse files" at bounding box center [891, 247] width 80 height 16
drag, startPoint x: 809, startPoint y: 173, endPoint x: 862, endPoint y: 178, distance: 53.9
click at [862, 178] on div "You can scan completed answer sheets using any standard scanner. If your scanne…" at bounding box center [890, 274] width 1199 height 266
drag, startPoint x: 769, startPoint y: 179, endPoint x: 1254, endPoint y: 203, distance: 485.4
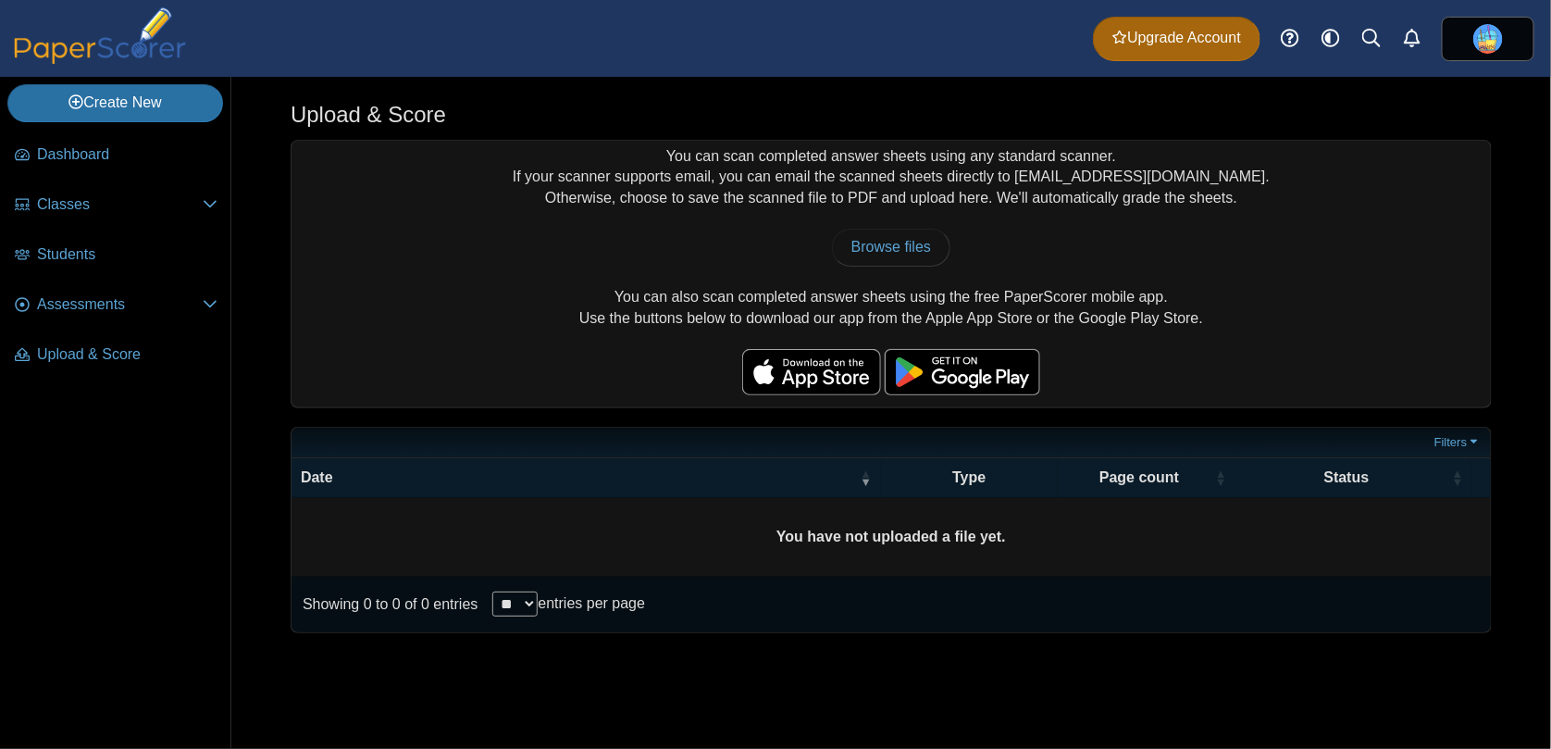
click at [1254, 203] on div "You can scan completed answer sheets using any standard scanner. If your scanne…" at bounding box center [890, 274] width 1199 height 266
drag, startPoint x: 1254, startPoint y: 203, endPoint x: 605, endPoint y: 174, distance: 649.3
click at [605, 174] on div "You can scan completed answer sheets using any standard scanner. If your scanne…" at bounding box center [890, 274] width 1199 height 266
click at [734, 218] on div "You can scan completed answer sheets using any standard scanner. If your scanne…" at bounding box center [890, 274] width 1199 height 266
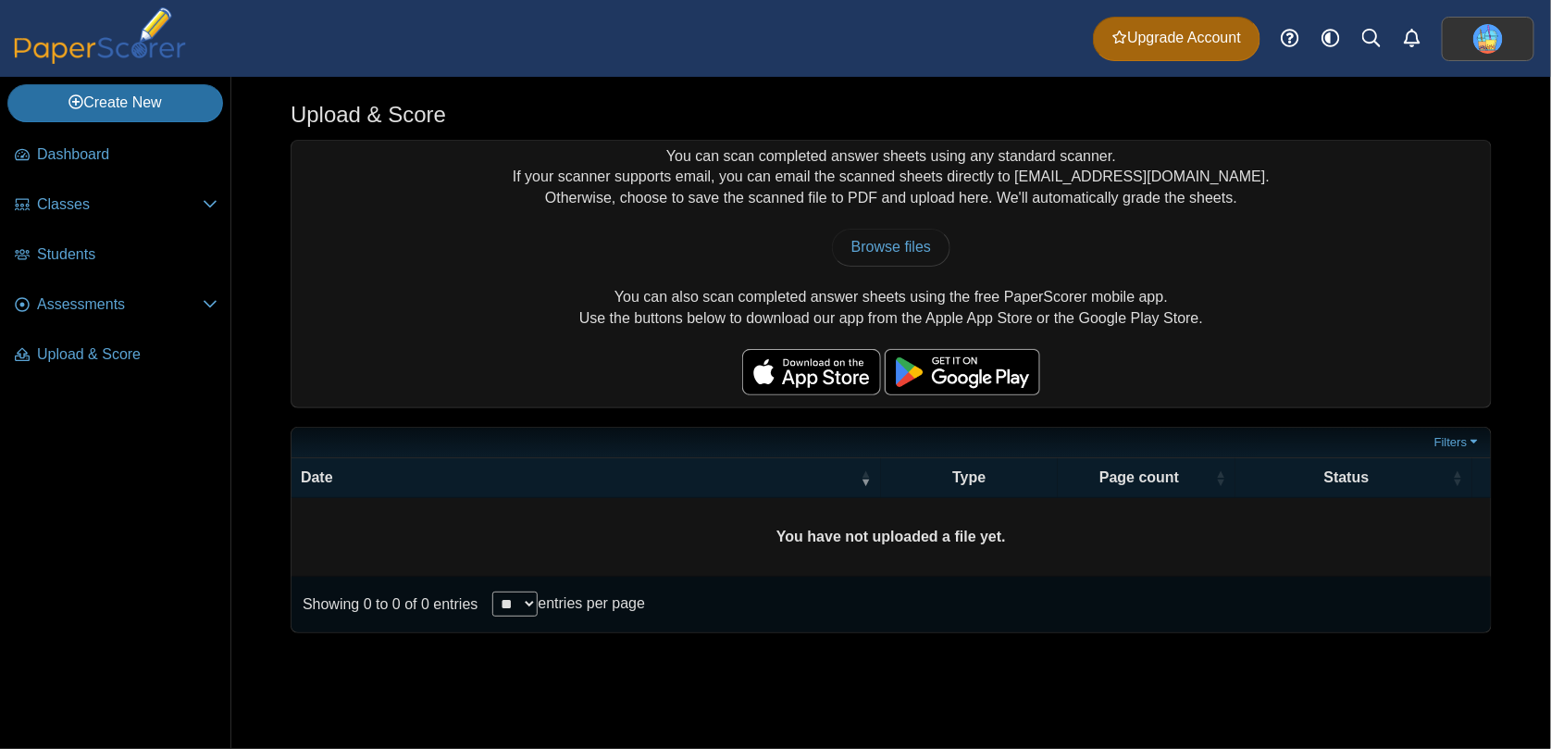
click at [1490, 40] on img at bounding box center [1488, 39] width 30 height 30
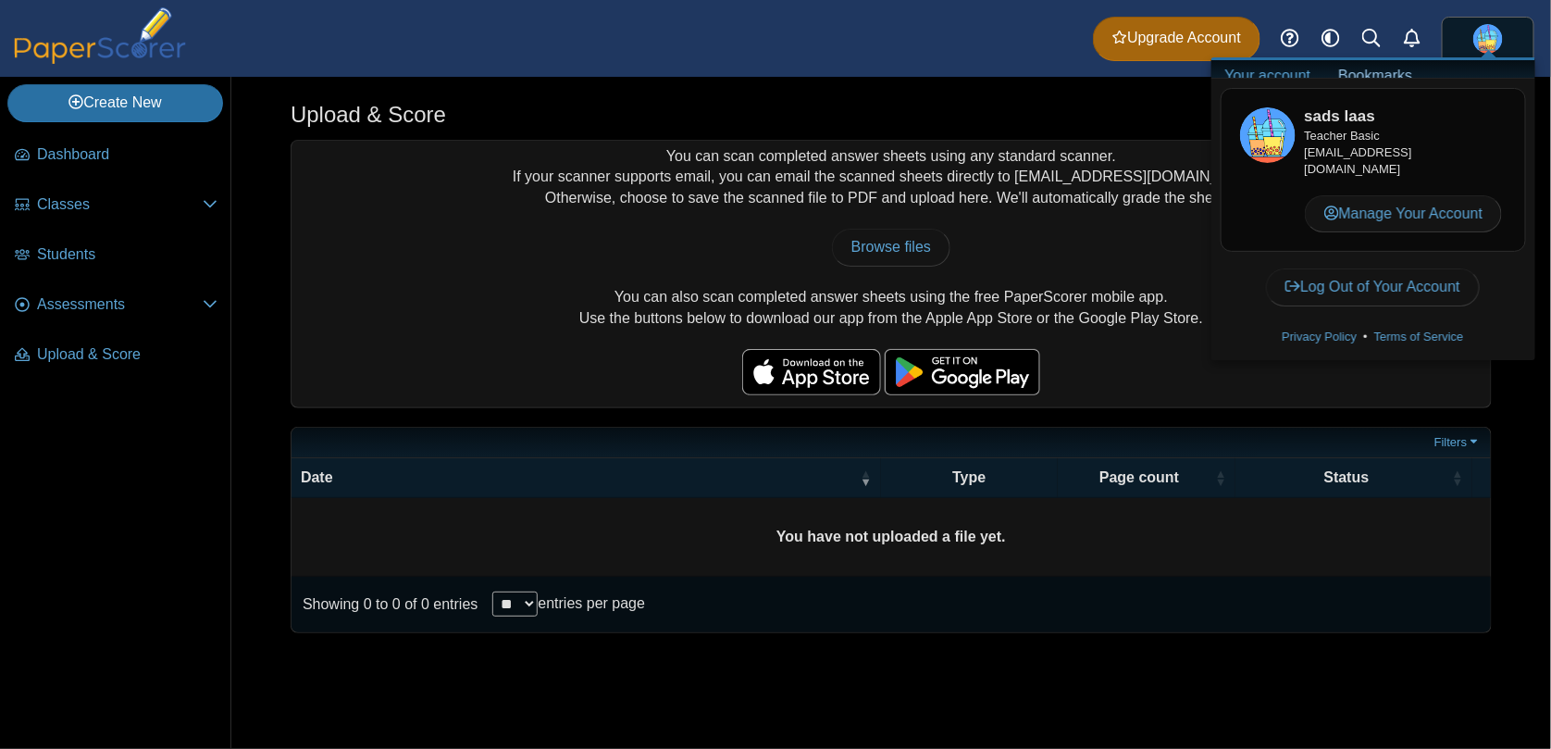
click at [989, 205] on div "You can scan completed answer sheets using any standard scanner. If your scanne…" at bounding box center [890, 274] width 1199 height 266
